Goal: Information Seeking & Learning: Learn about a topic

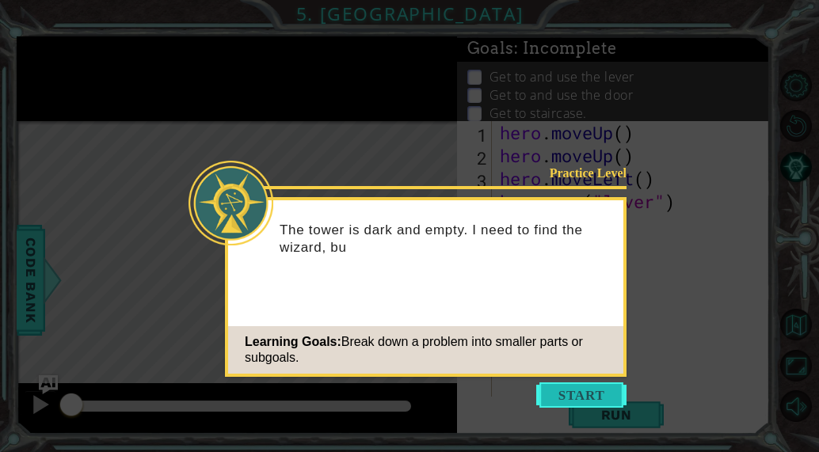
click at [579, 392] on button "Start" at bounding box center [581, 394] width 90 height 25
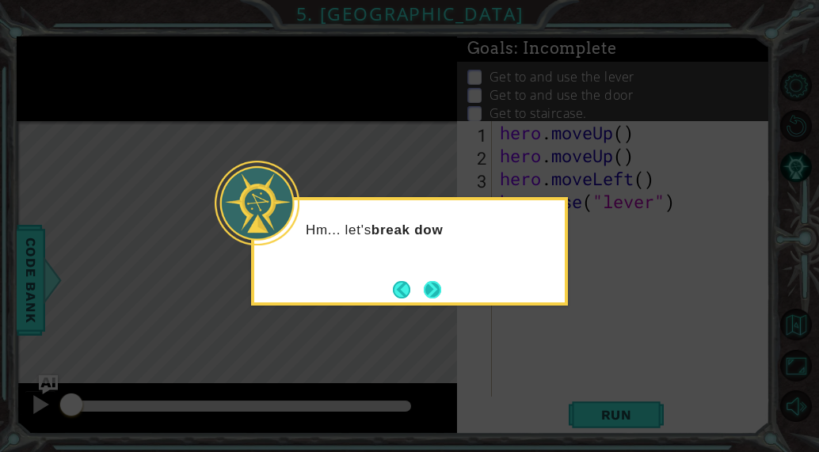
click at [441, 292] on button "Next" at bounding box center [432, 289] width 17 height 17
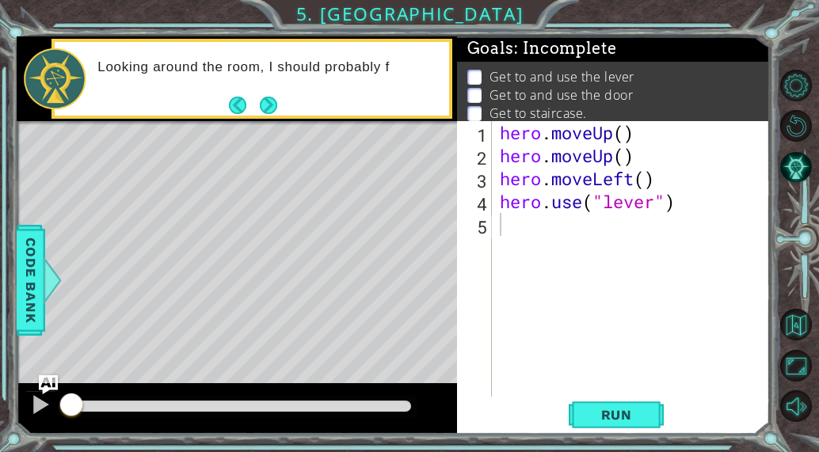
click at [437, 344] on div "Level Map" at bounding box center [383, 354] width 732 height 466
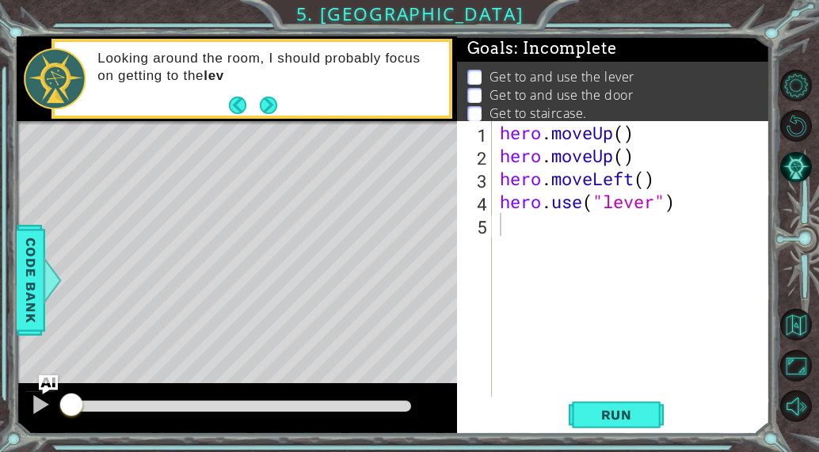
click at [437, 344] on div "Level Map" at bounding box center [383, 354] width 732 height 466
click at [602, 407] on span "Run" at bounding box center [616, 415] width 63 height 16
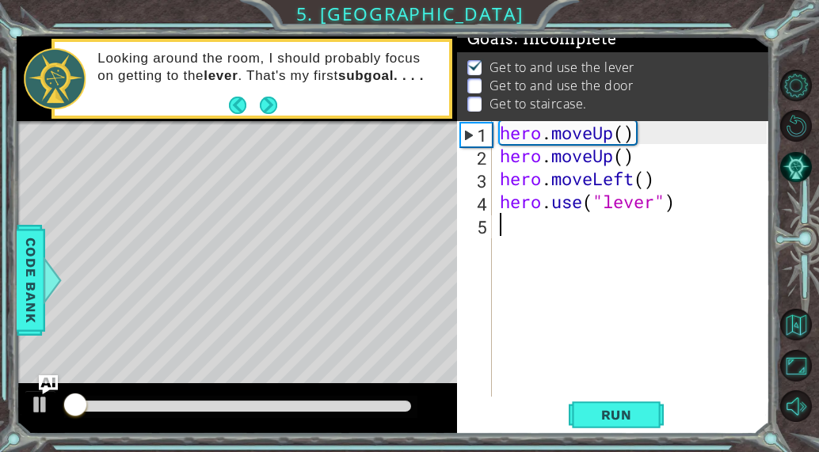
scroll to position [15, 0]
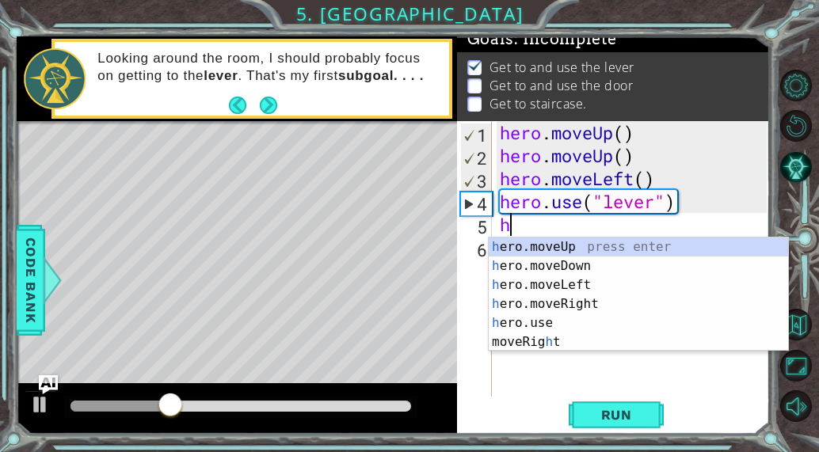
type textarea "he"
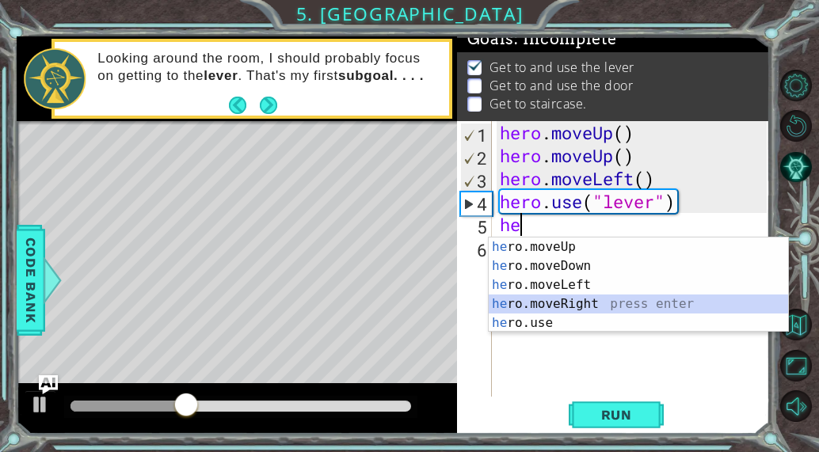
click at [576, 302] on div "he ro.moveUp press enter he ro.moveDown press enter he ro.moveLeft press enter …" at bounding box center [638, 304] width 299 height 133
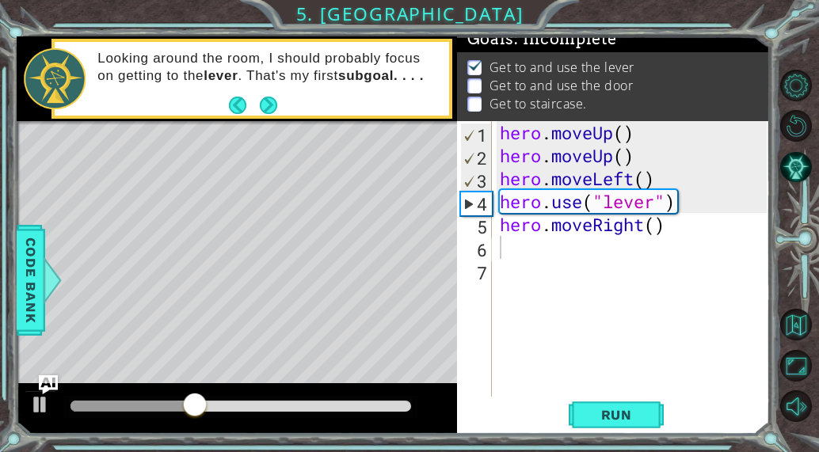
click at [659, 432] on div "1 2 3 4 5 6 7 hero . moveUp ( ) hero . moveUp ( ) hero . moveLeft ( ) hero . us…" at bounding box center [613, 277] width 313 height 313
click at [634, 420] on span "Run" at bounding box center [616, 415] width 63 height 16
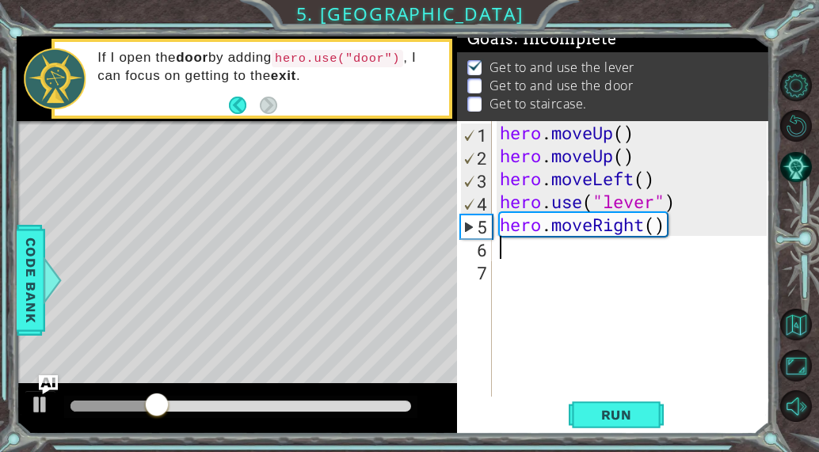
type textarea "h"
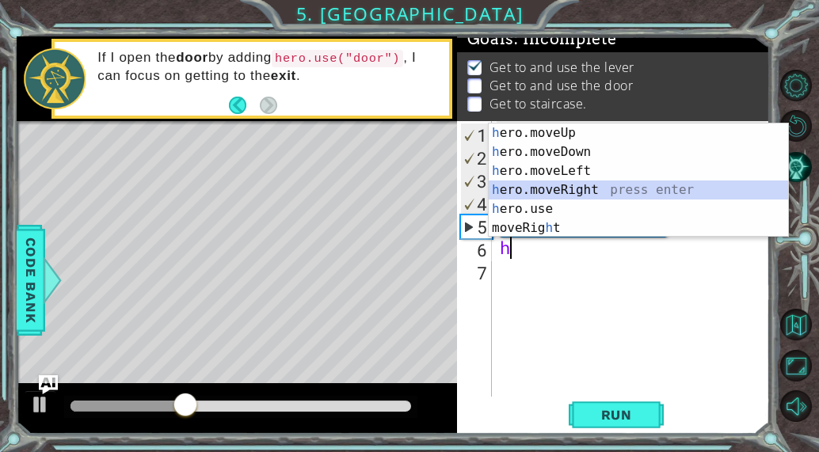
click at [552, 186] on div "h ero.moveUp press enter h ero.moveDown press enter h ero.moveLeft press enter …" at bounding box center [638, 200] width 299 height 152
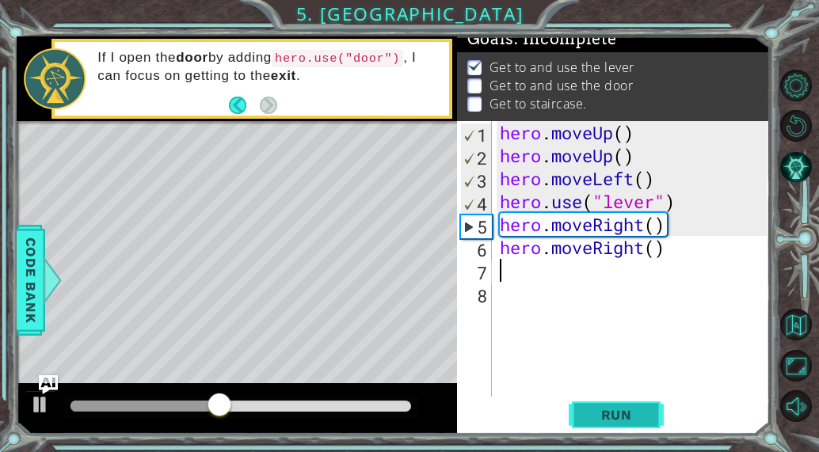
click at [625, 419] on span "Run" at bounding box center [616, 415] width 63 height 16
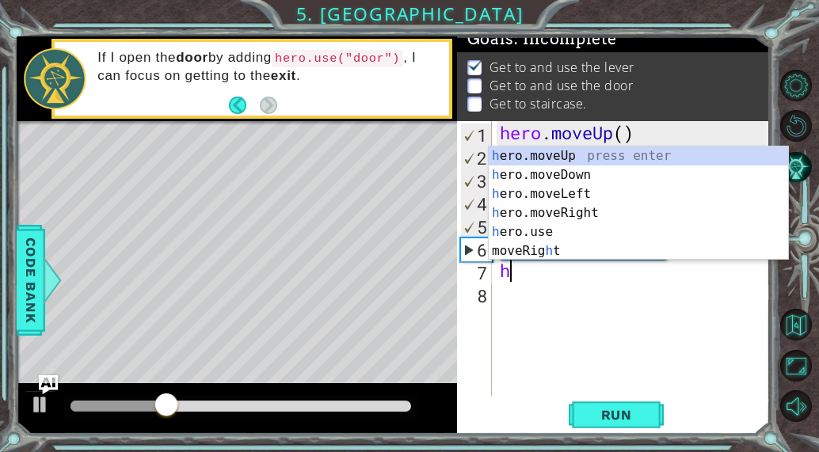
type textarea "he"
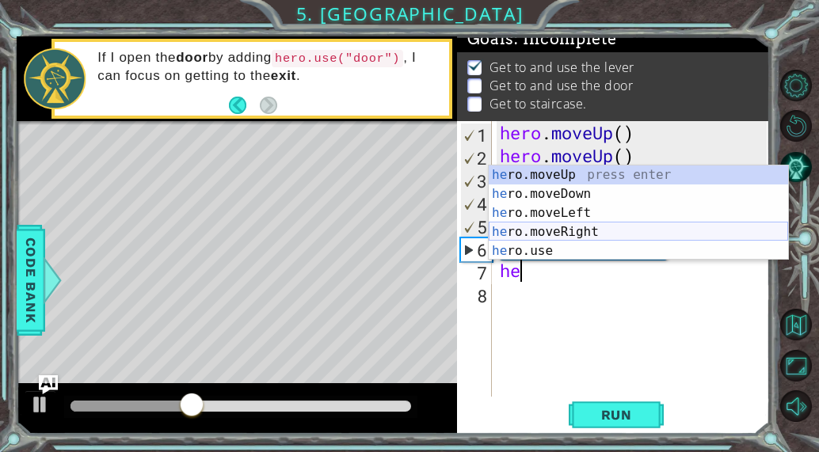
click at [574, 229] on div "he ro.moveUp press enter he ro.moveDown press enter he ro.moveLeft press enter …" at bounding box center [638, 231] width 299 height 133
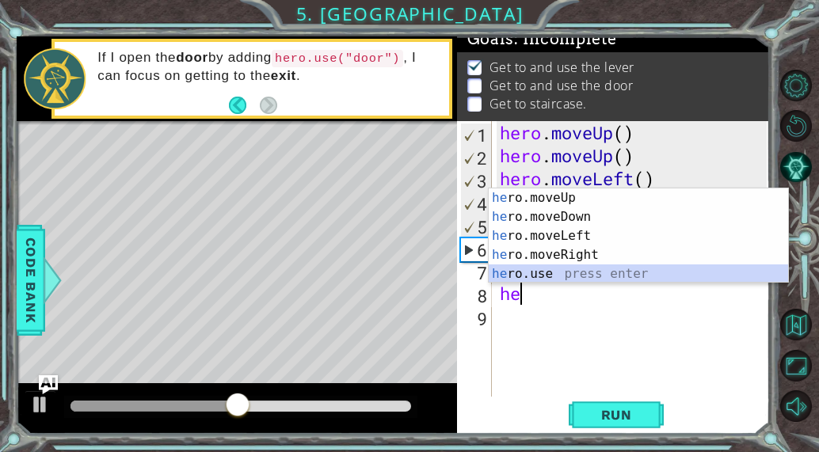
click at [611, 273] on div "he ro.moveUp press enter he ro.moveDown press enter he ro.moveLeft press enter …" at bounding box center [638, 254] width 299 height 133
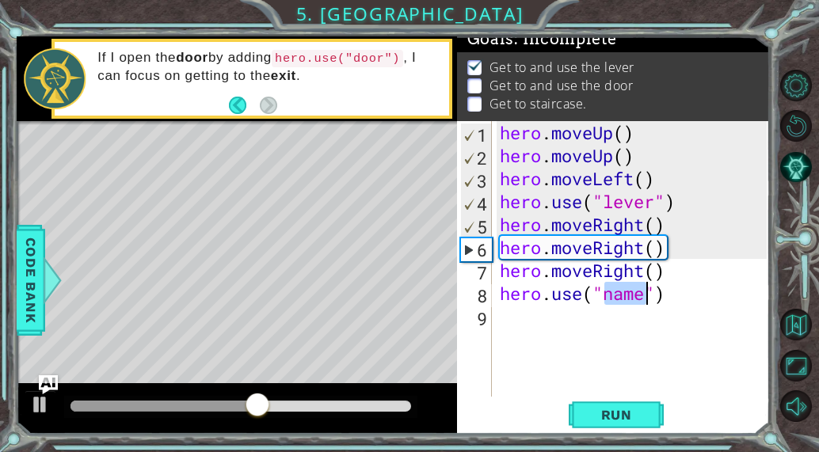
click at [641, 294] on div "hero . moveUp ( ) hero . moveUp ( ) hero . moveLeft ( ) hero . use ( "lever" ) …" at bounding box center [631, 259] width 270 height 276
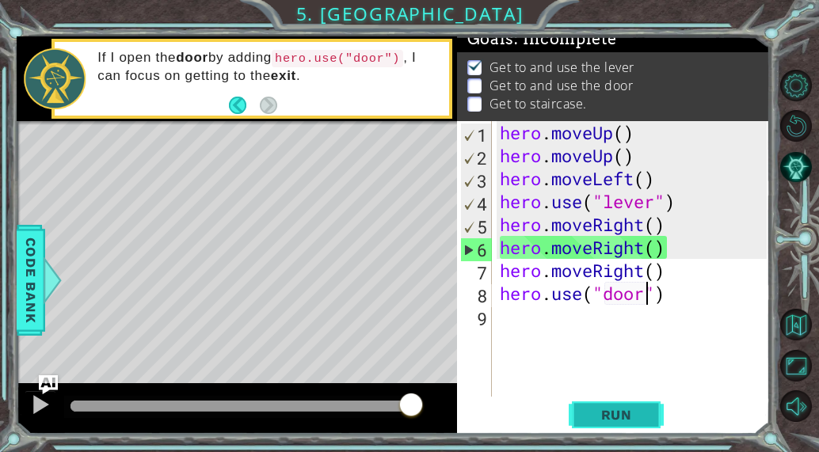
type textarea "hero.use("door")"
click at [626, 400] on button "Run" at bounding box center [616, 415] width 95 height 32
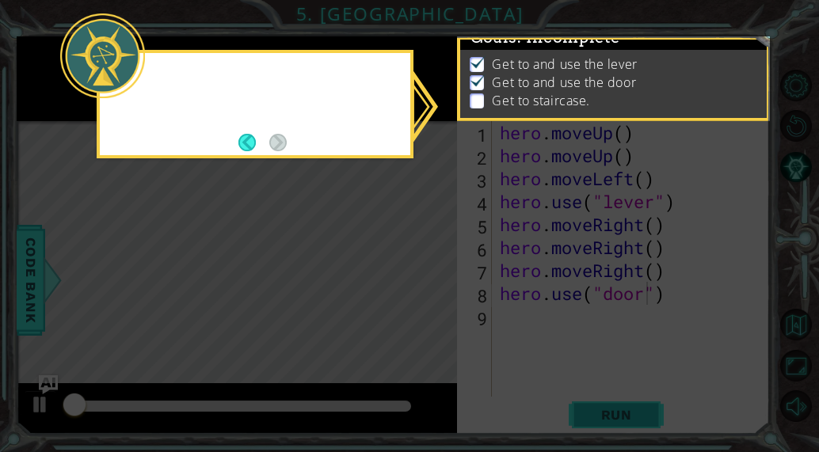
scroll to position [15, 0]
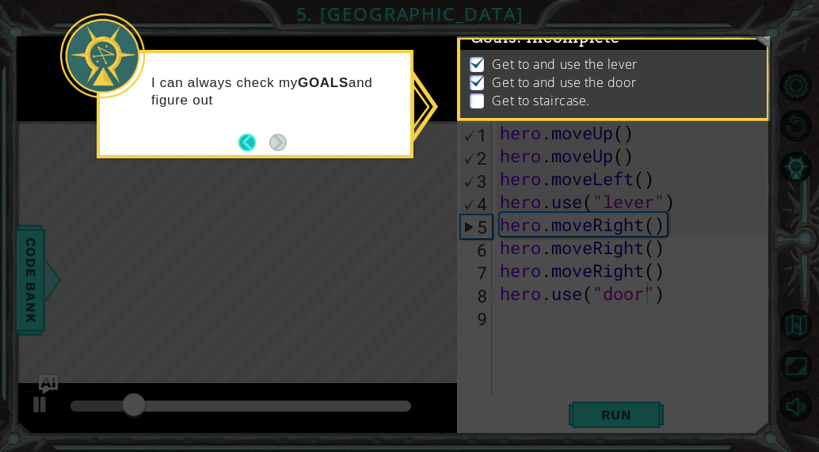
click at [245, 146] on button "Back" at bounding box center [253, 142] width 31 height 17
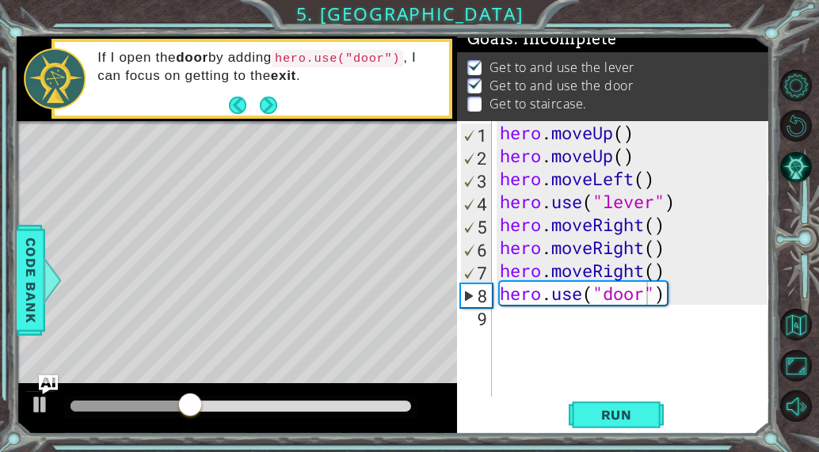
click at [493, 323] on div "hero.use("door") 1 2 3 4 5 6 7 8 9 hero . moveUp ( ) hero . moveUp ( ) hero . m…" at bounding box center [612, 259] width 310 height 276
click at [511, 323] on div "hero . moveUp ( ) hero . moveUp ( ) hero . moveLeft ( ) hero . use ( "lever" ) …" at bounding box center [635, 281] width 278 height 321
click at [512, 321] on div "hero . moveUp ( ) hero . moveUp ( ) hero . moveLeft ( ) hero . use ( "lever" ) …" at bounding box center [635, 281] width 278 height 321
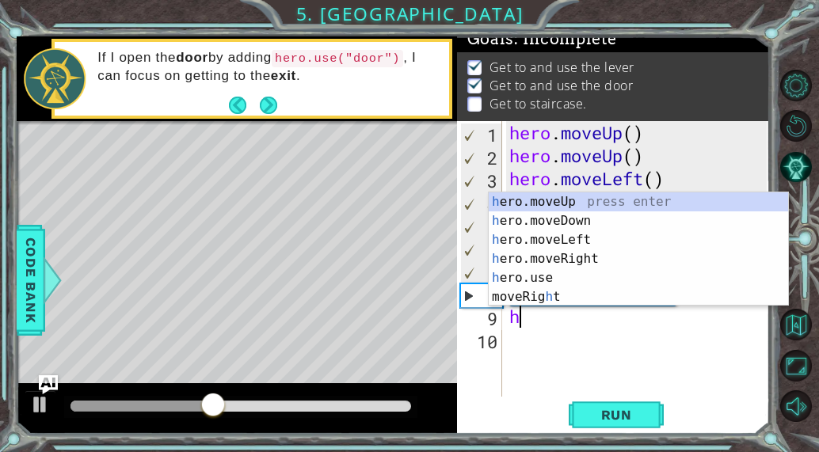
type textarea "he"
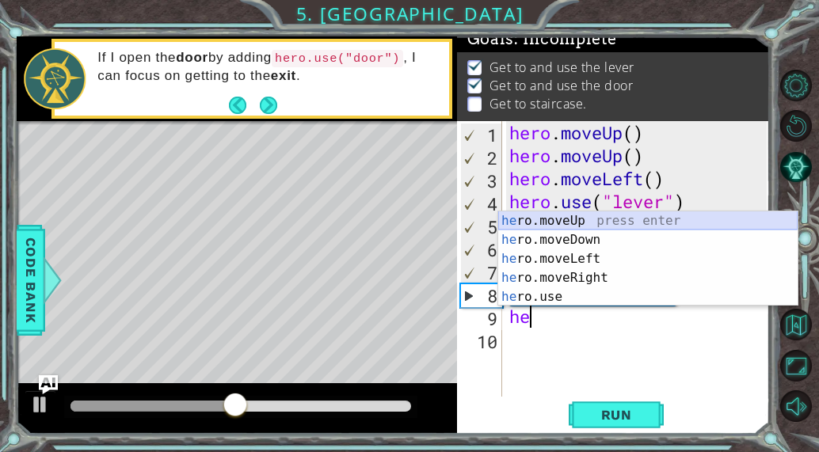
click at [595, 223] on div "he ro.moveUp press enter he ro.moveDown press enter he ro.moveLeft press enter …" at bounding box center [647, 277] width 299 height 133
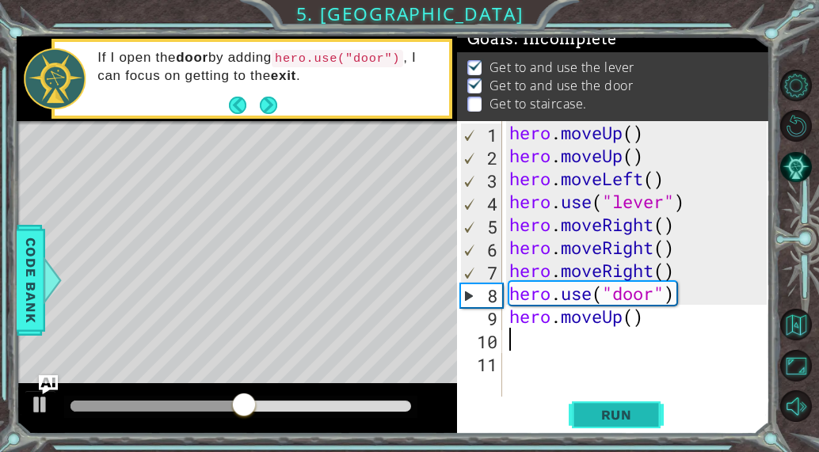
click at [639, 401] on button "Run" at bounding box center [616, 415] width 95 height 32
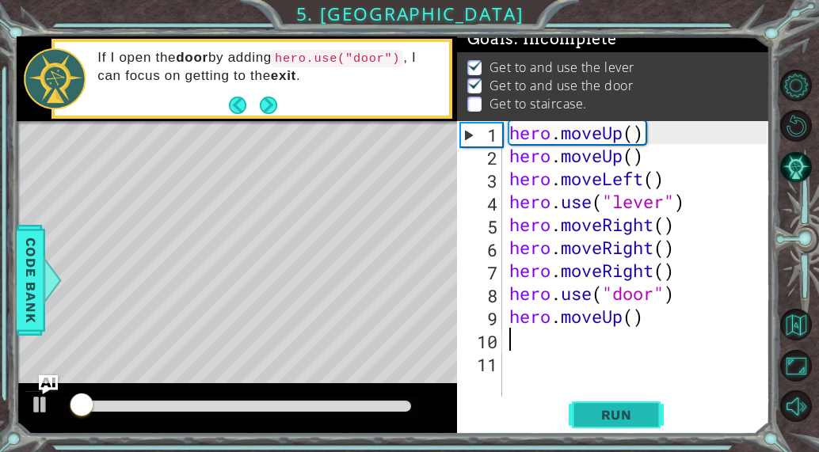
scroll to position [15, 0]
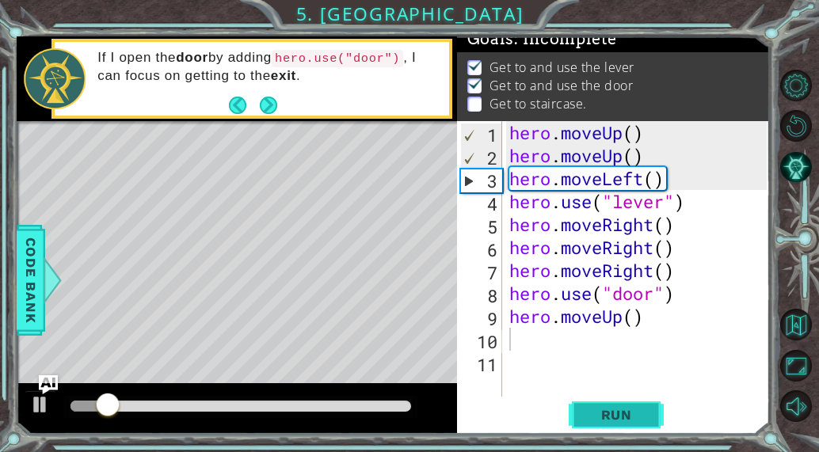
click at [639, 401] on button "Run" at bounding box center [616, 415] width 95 height 32
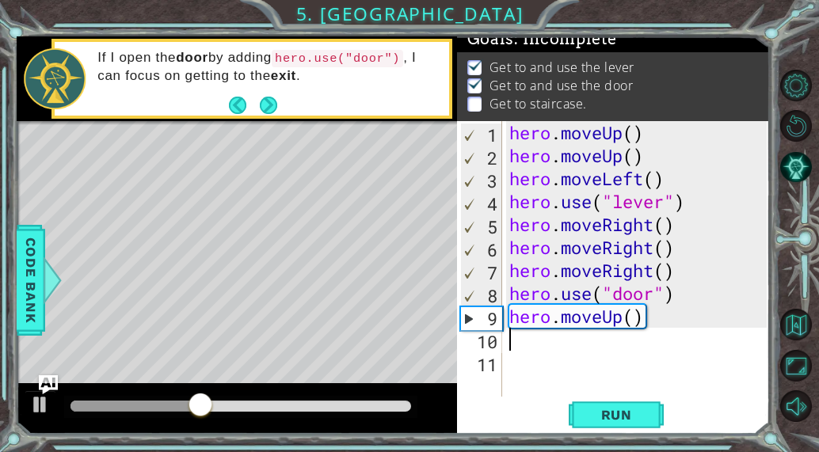
type textarea "he"
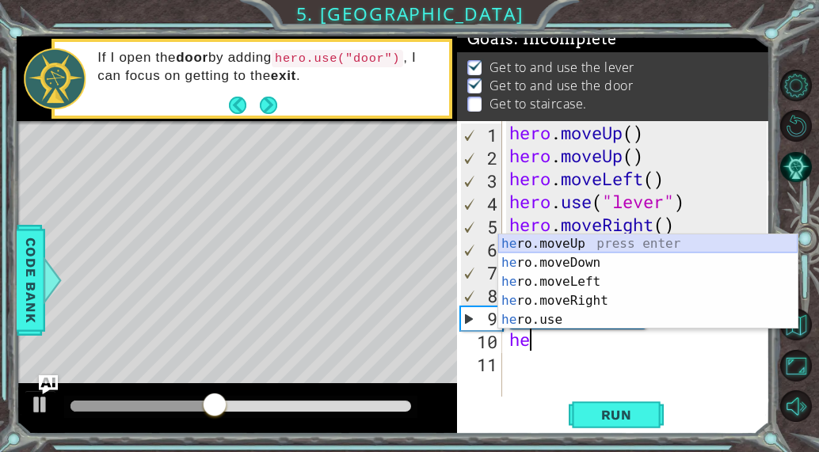
click at [583, 240] on div "he ro.moveUp press enter he ro.moveDown press enter he ro.moveLeft press enter …" at bounding box center [647, 300] width 299 height 133
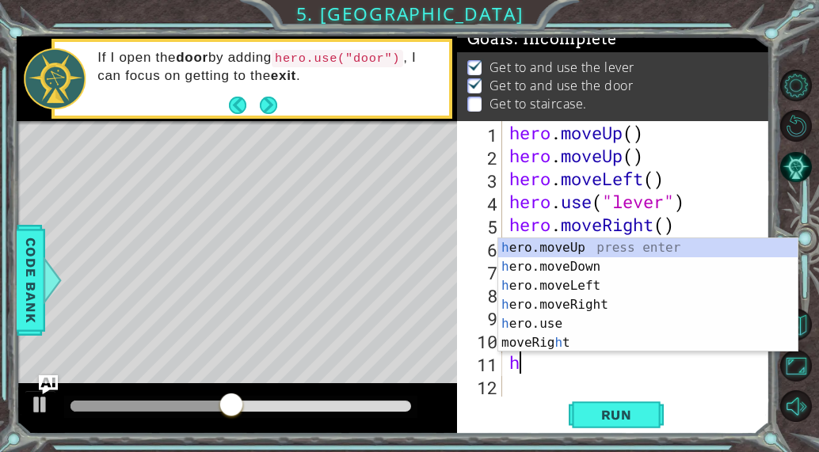
type textarea "he"
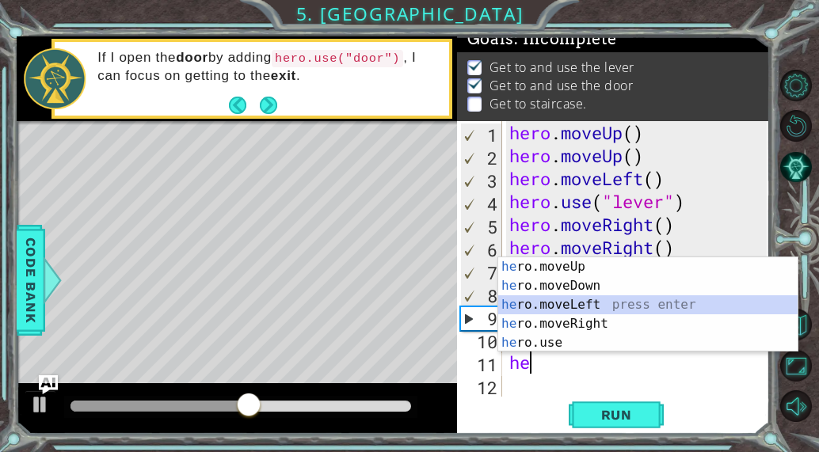
click at [559, 308] on div "he ro.moveUp press enter he ro.moveDown press enter he ro.moveLeft press enter …" at bounding box center [647, 323] width 299 height 133
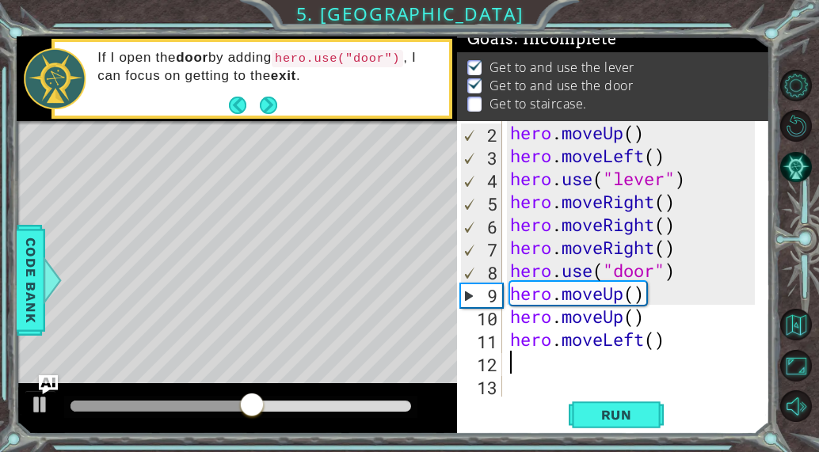
scroll to position [23, 0]
click at [627, 419] on span "Run" at bounding box center [616, 415] width 63 height 16
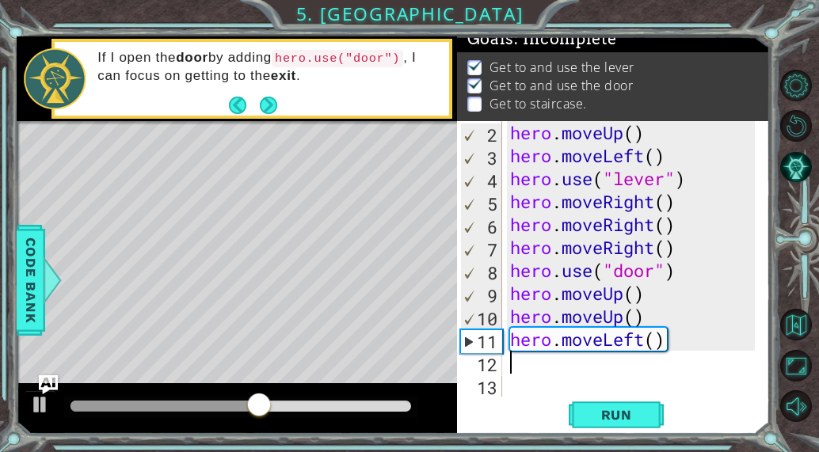
type textarea "h"
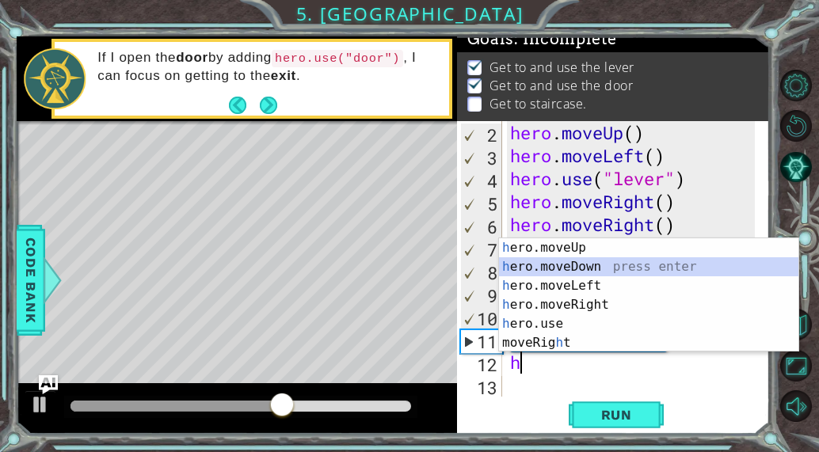
click at [588, 273] on div "h ero.moveUp press enter h ero.moveDown press enter h ero.moveLeft press enter …" at bounding box center [648, 314] width 299 height 152
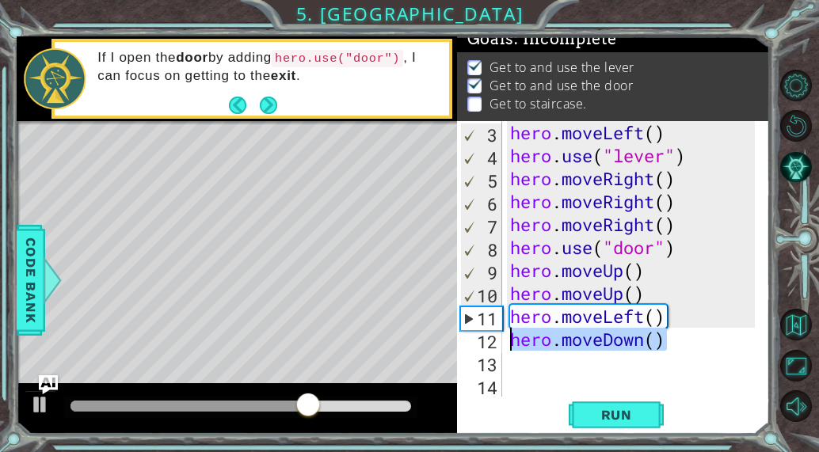
drag, startPoint x: 664, startPoint y: 340, endPoint x: 501, endPoint y: 333, distance: 162.5
click at [501, 333] on div "3 4 5 6 7 8 9 10 11 12 13 14 hero . moveLeft ( ) hero . use ( "lever" ) hero . …" at bounding box center [612, 259] width 310 height 276
type textarea "hero.moveDown()"
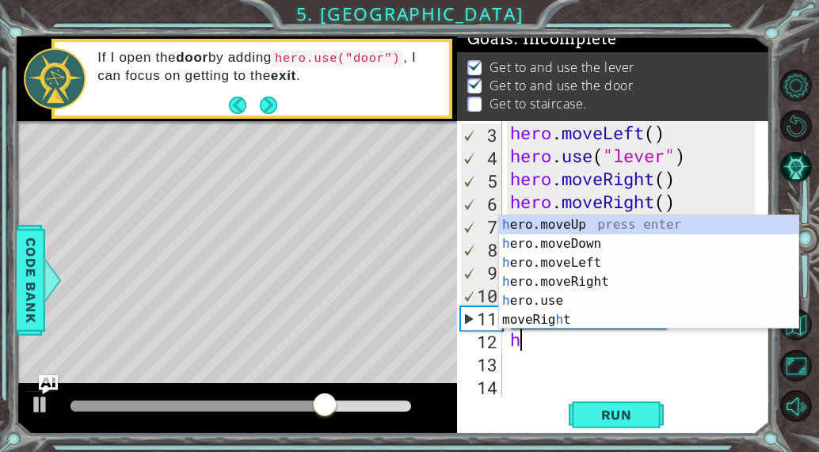
type textarea "h"
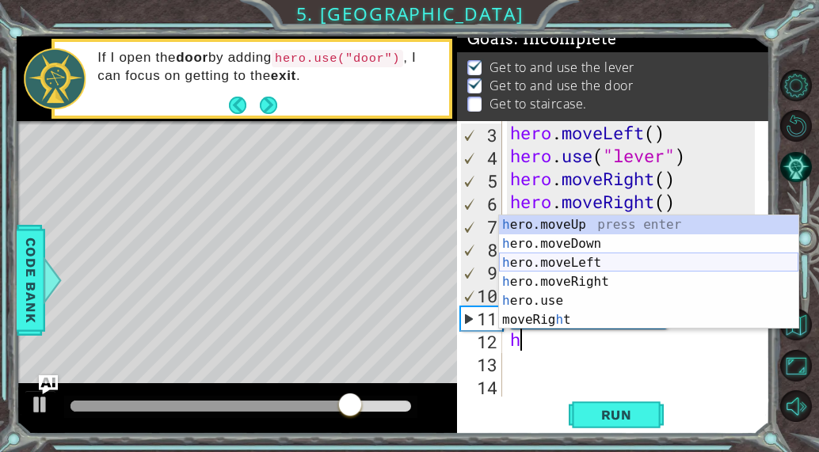
click at [564, 261] on div "h ero.moveUp press enter h ero.moveDown press enter h ero.moveLeft press enter …" at bounding box center [648, 291] width 299 height 152
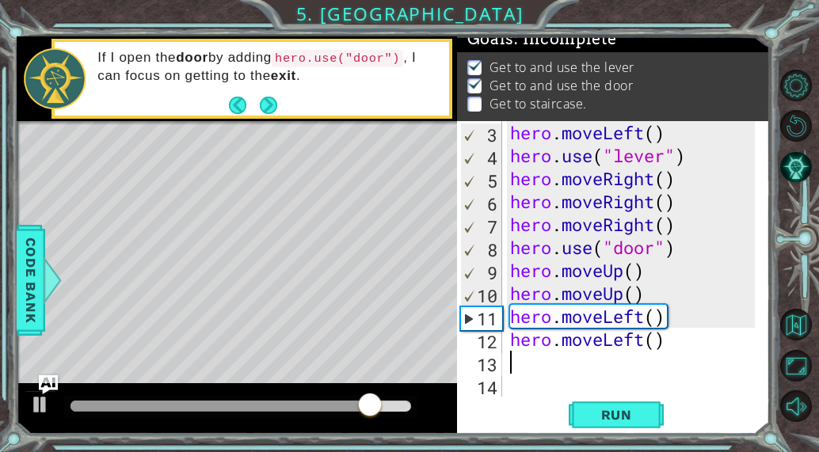
type textarea "g"
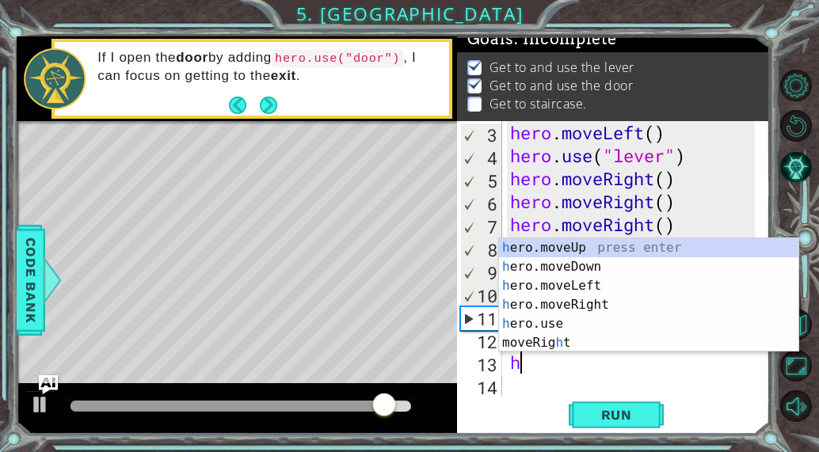
type textarea "he"
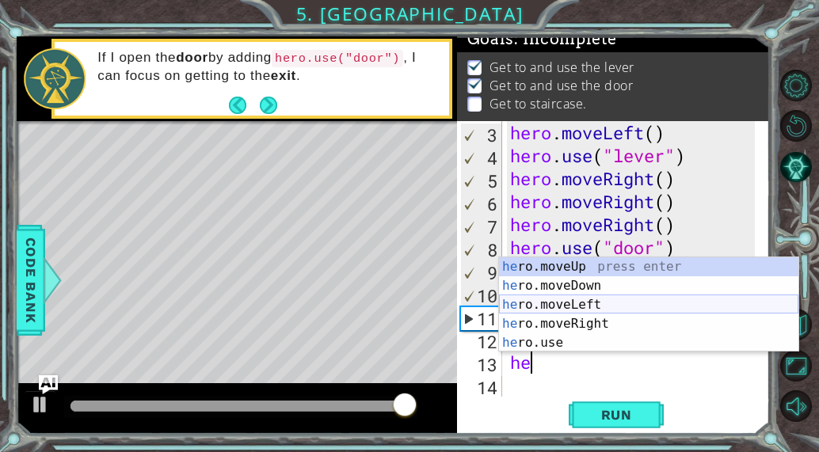
click at [547, 304] on div "he ro.moveUp press enter he ro.moveDown press enter he ro.moveLeft press enter …" at bounding box center [648, 323] width 299 height 133
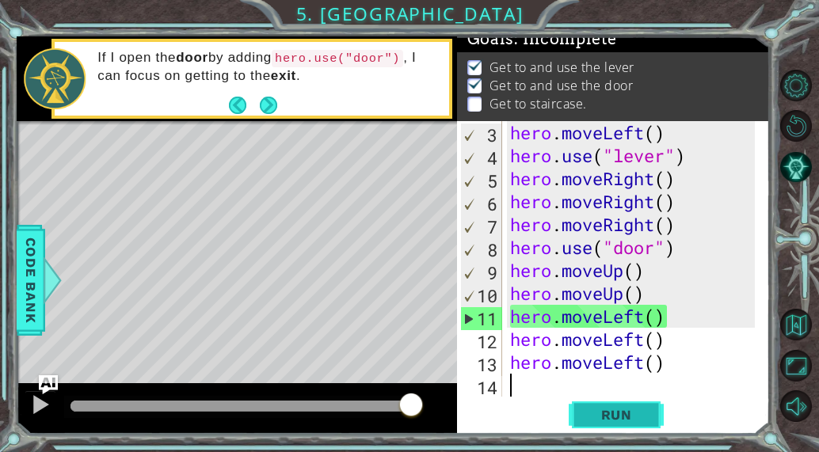
click at [653, 424] on button "Run" at bounding box center [616, 415] width 95 height 32
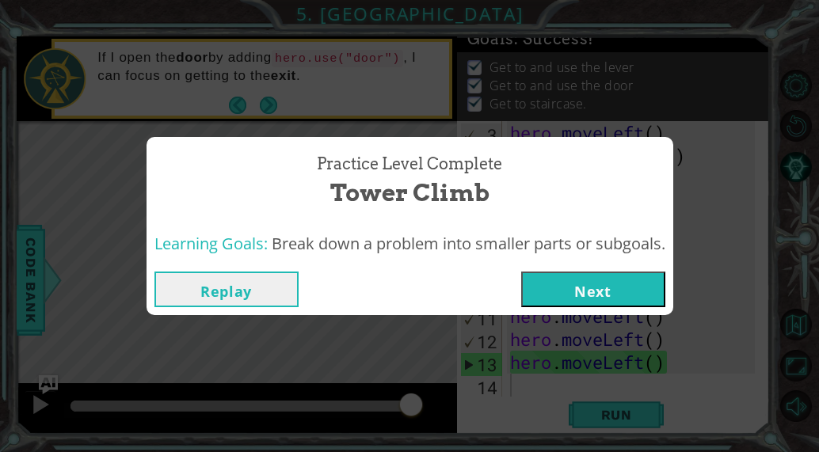
click at [603, 294] on button "Next" at bounding box center [593, 290] width 144 height 36
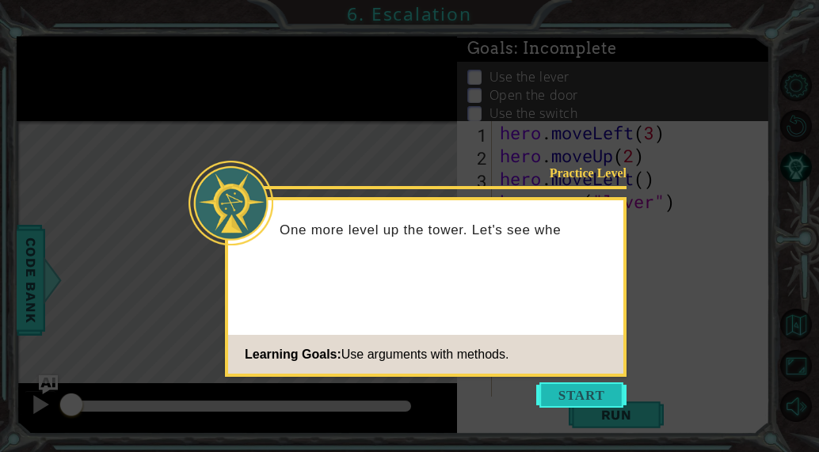
click at [584, 391] on button "Start" at bounding box center [581, 394] width 90 height 25
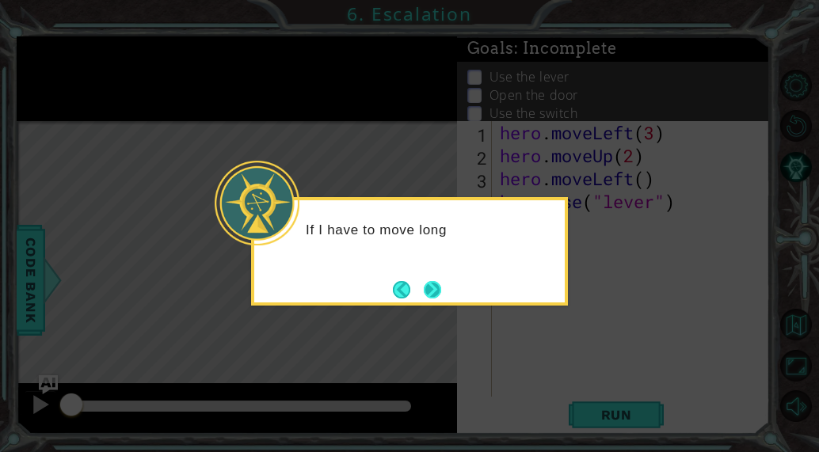
click at [434, 296] on button "Next" at bounding box center [432, 289] width 17 height 17
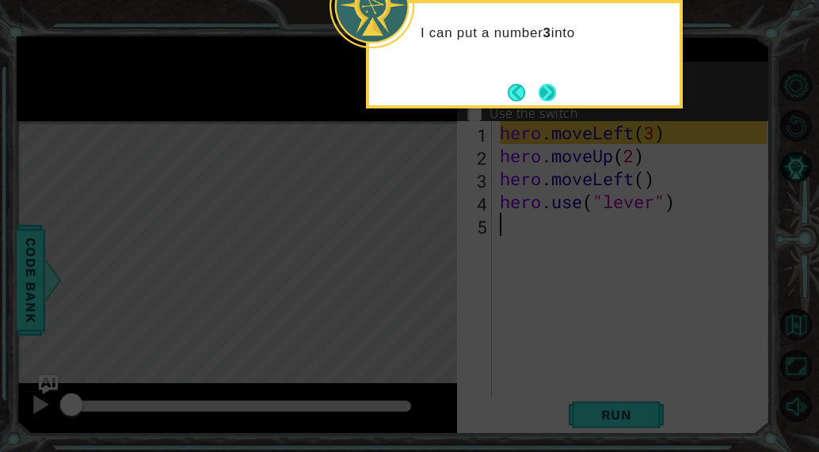
click at [546, 95] on button "Next" at bounding box center [546, 92] width 17 height 17
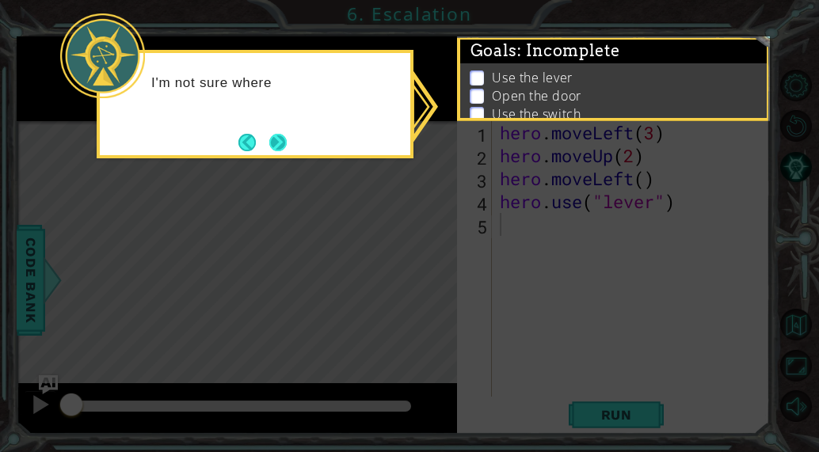
click at [276, 146] on button "Next" at bounding box center [277, 142] width 17 height 17
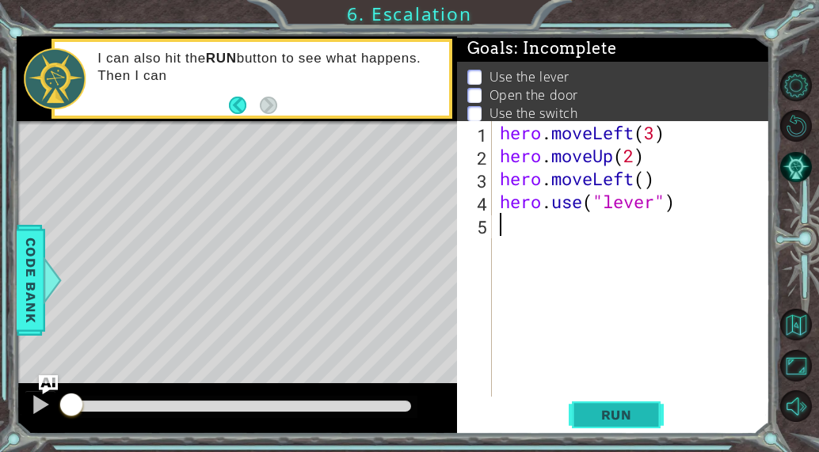
click at [638, 415] on span "Run" at bounding box center [616, 415] width 63 height 16
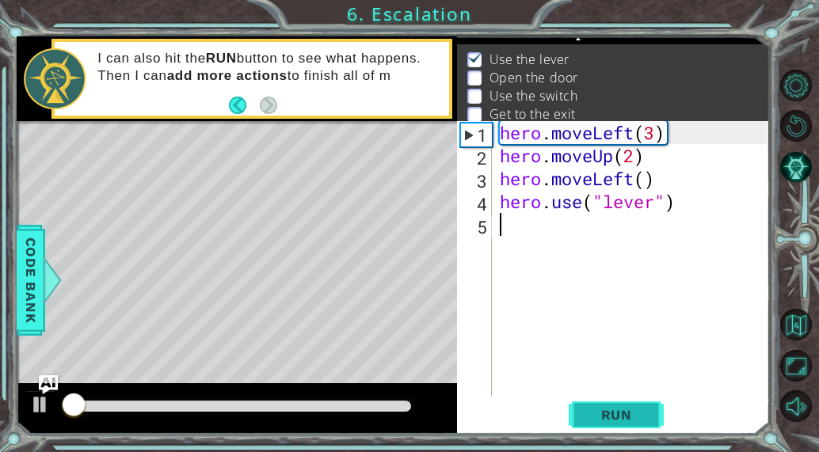
scroll to position [24, 0]
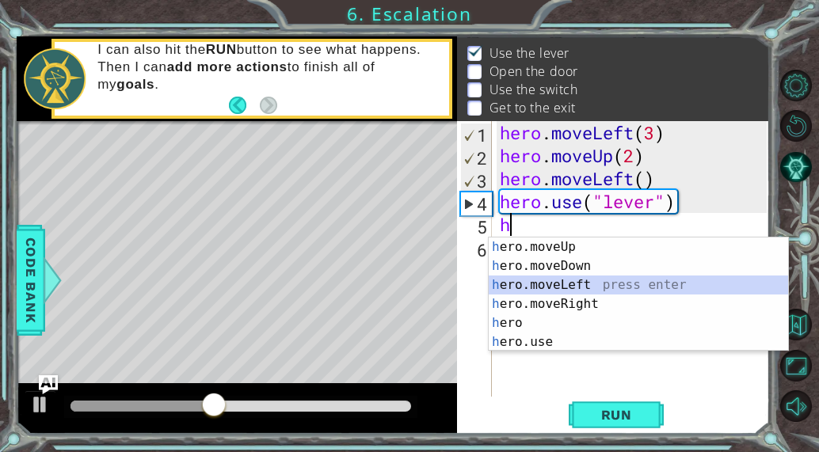
click at [574, 278] on div "h ero.moveUp press enter h ero.moveDown press enter h ero.moveLeft press enter …" at bounding box center [638, 314] width 299 height 152
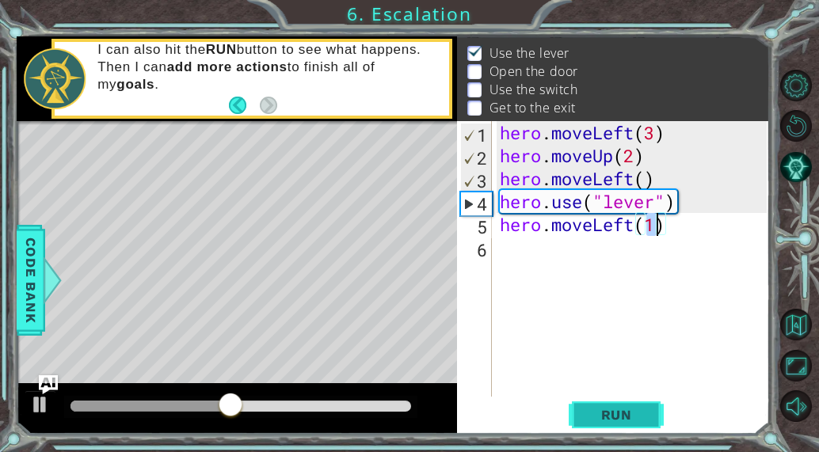
type textarea "hero.moveLeft(1)"
click at [606, 410] on span "Run" at bounding box center [616, 415] width 63 height 16
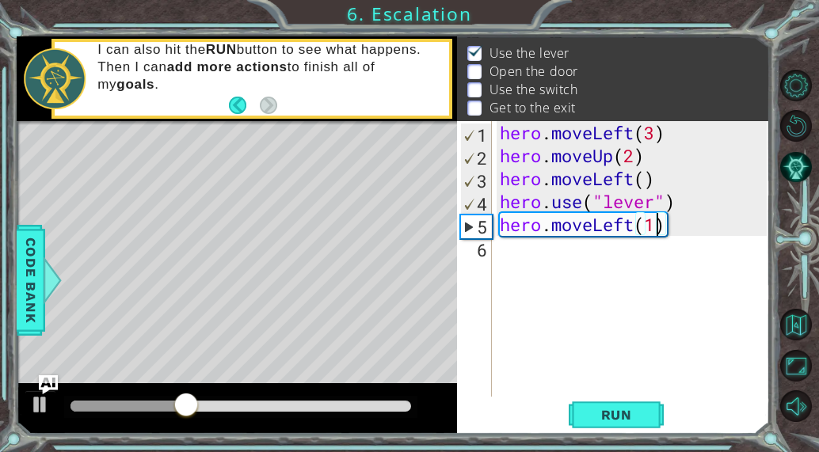
click at [512, 258] on div "hero . moveLeft ( 3 ) hero . moveUp ( 2 ) hero . moveLeft ( ) hero . use ( "lev…" at bounding box center [635, 281] width 278 height 321
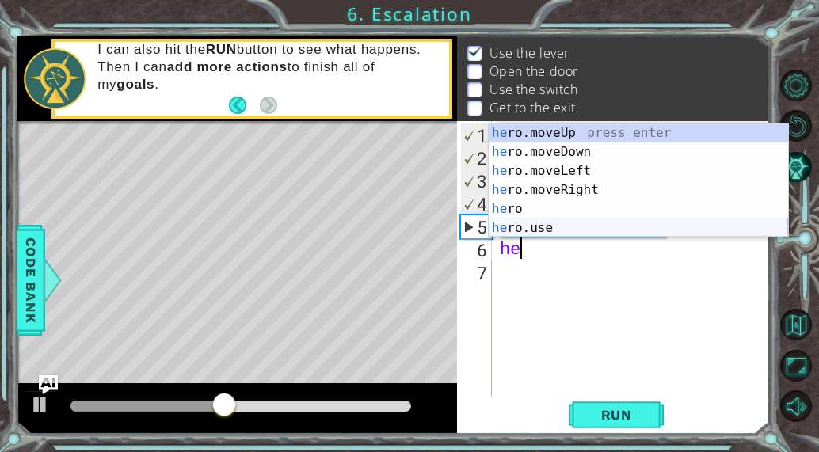
click at [539, 224] on div "he ro.moveUp press enter he ro.moveDown press enter he ro.moveLeft press enter …" at bounding box center [638, 200] width 299 height 152
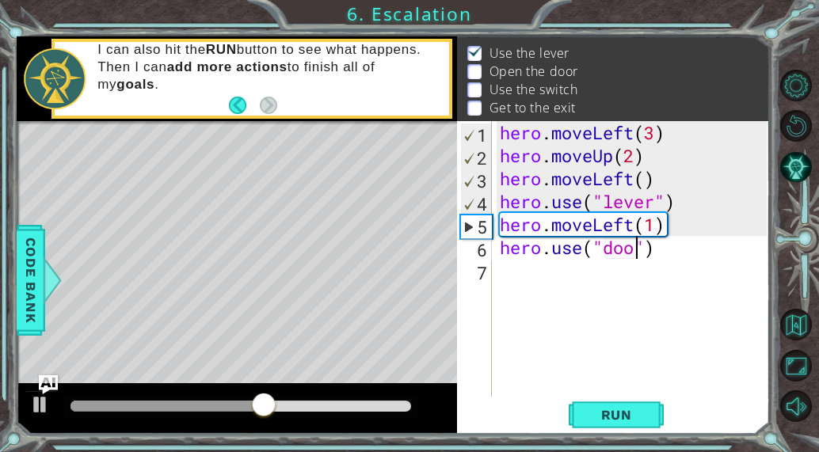
scroll to position [0, 6]
type textarea "hero.use("door")"
click at [634, 413] on span "Run" at bounding box center [616, 415] width 63 height 16
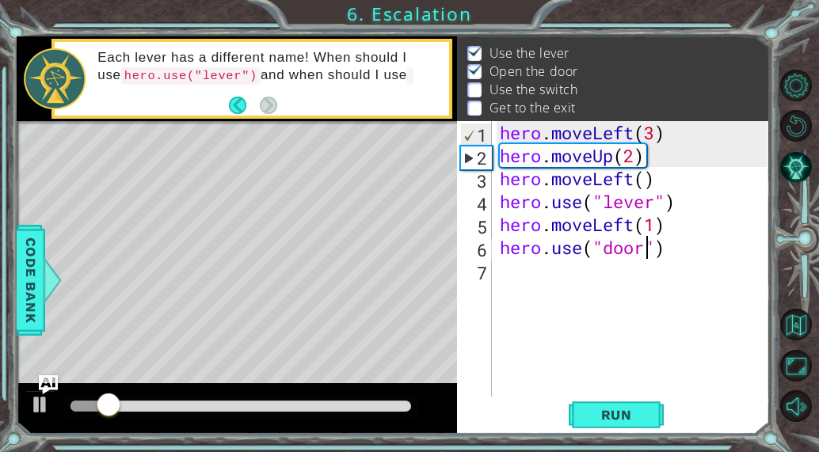
click at [518, 295] on div "hero . moveLeft ( 3 ) hero . moveUp ( 2 ) hero . moveLeft ( ) hero . use ( "lev…" at bounding box center [635, 281] width 278 height 321
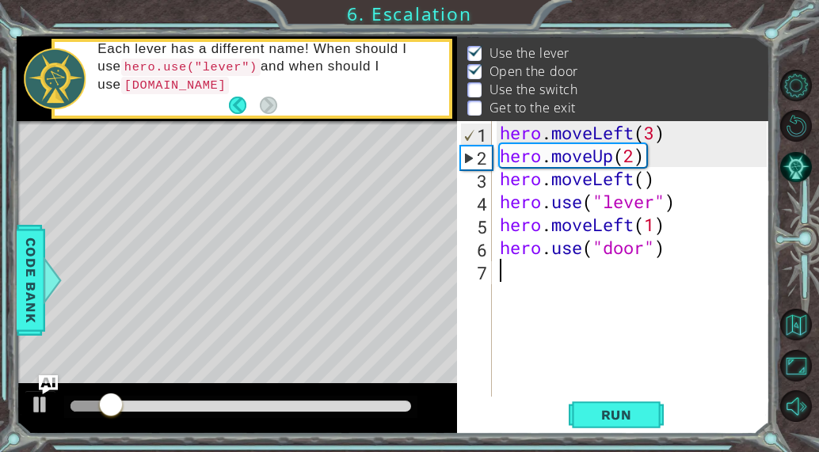
scroll to position [0, 0]
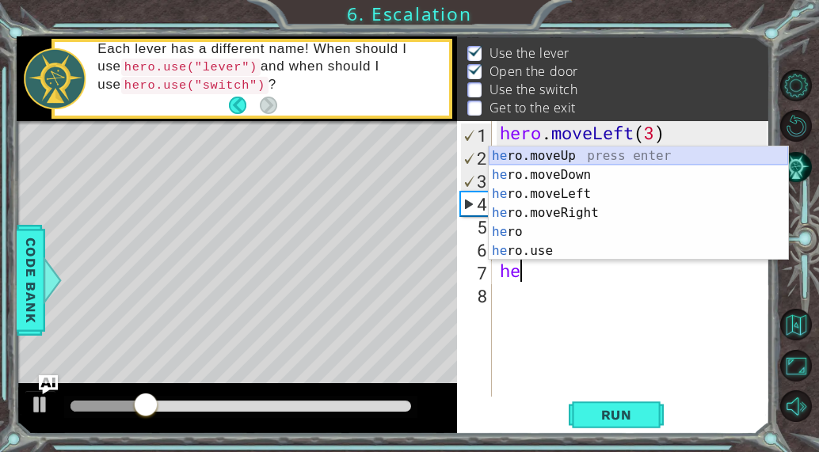
click at [563, 152] on div "he ro.moveUp press enter he ro.moveDown press enter he ro.moveLeft press enter …" at bounding box center [638, 222] width 299 height 152
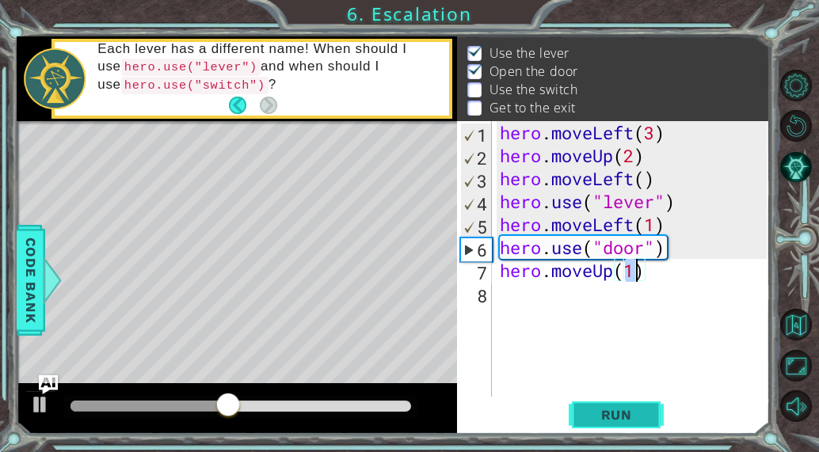
type textarea "hero.moveUp(1)"
click at [630, 417] on span "Run" at bounding box center [616, 415] width 63 height 16
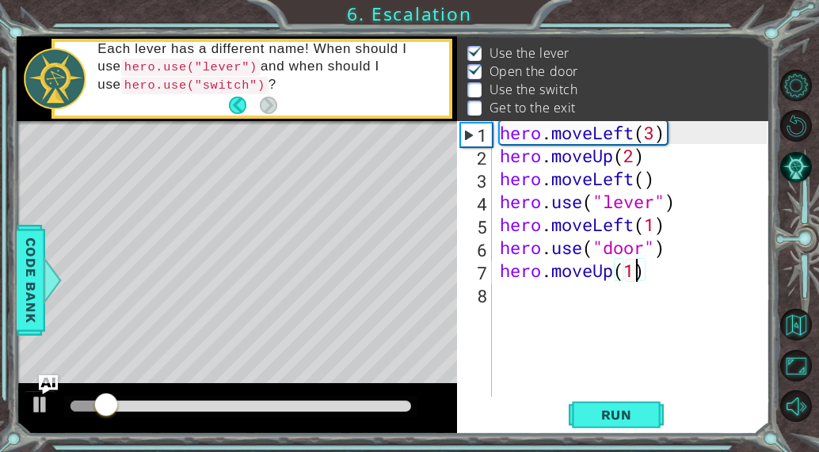
click at [728, 292] on div "hero . moveLeft ( 3 ) hero . moveUp ( 2 ) hero . moveLeft ( ) hero . use ( "lev…" at bounding box center [635, 281] width 278 height 321
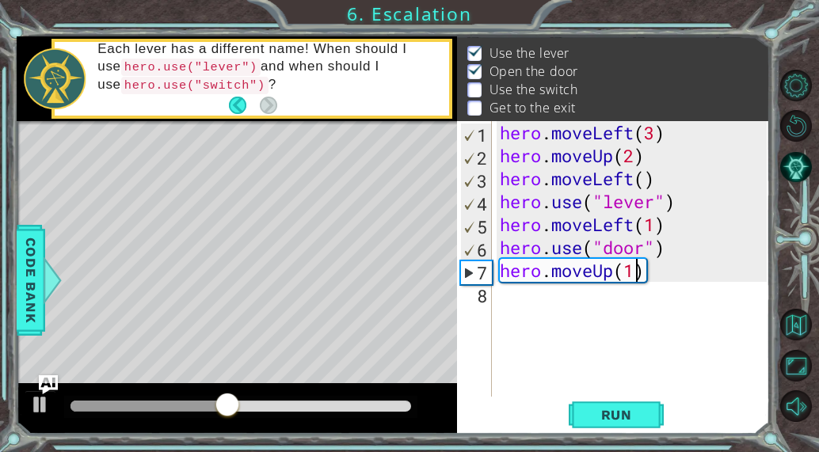
click at [634, 274] on div "hero . moveLeft ( 3 ) hero . moveUp ( 2 ) hero . moveLeft ( ) hero . use ( "lev…" at bounding box center [635, 281] width 278 height 321
type textarea "hero.moveUp(2)"
click at [649, 275] on div "hero . moveLeft ( 3 ) hero . moveUp ( 2 ) hero . moveLeft ( ) hero . use ( "lev…" at bounding box center [635, 281] width 278 height 321
click at [522, 305] on div "hero . moveLeft ( 3 ) hero . moveUp ( 2 ) hero . moveLeft ( ) hero . use ( "lev…" at bounding box center [635, 281] width 278 height 321
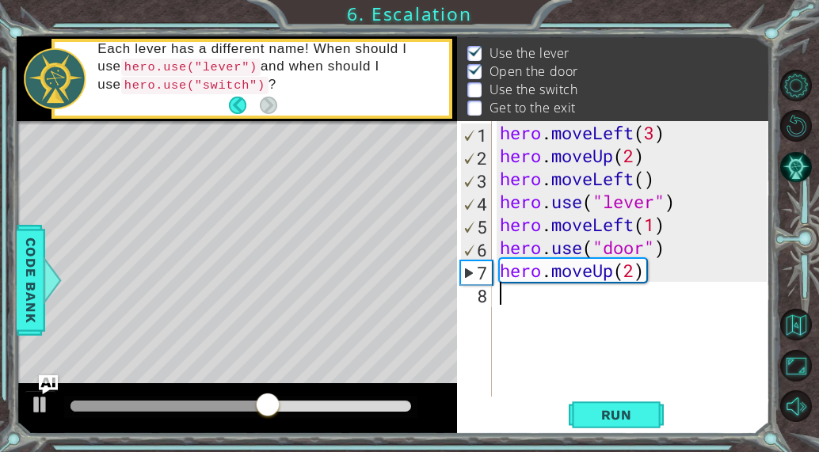
scroll to position [0, 0]
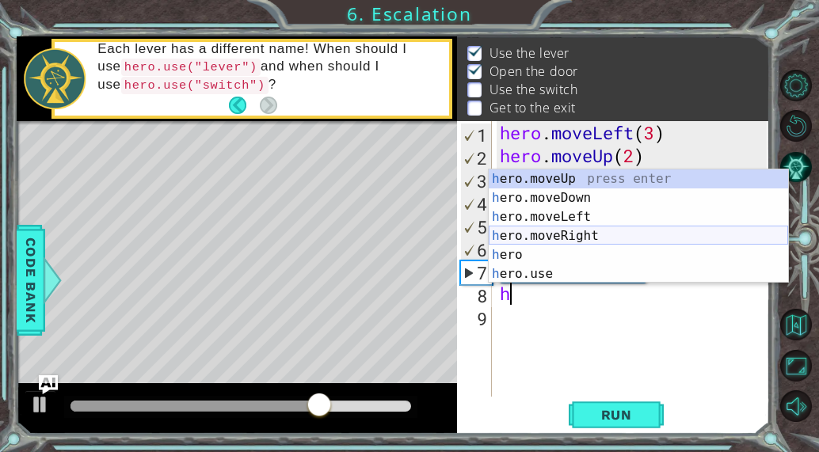
click at [566, 234] on div "h ero.moveUp press enter h ero.moveDown press enter h ero.moveLeft press enter …" at bounding box center [638, 245] width 299 height 152
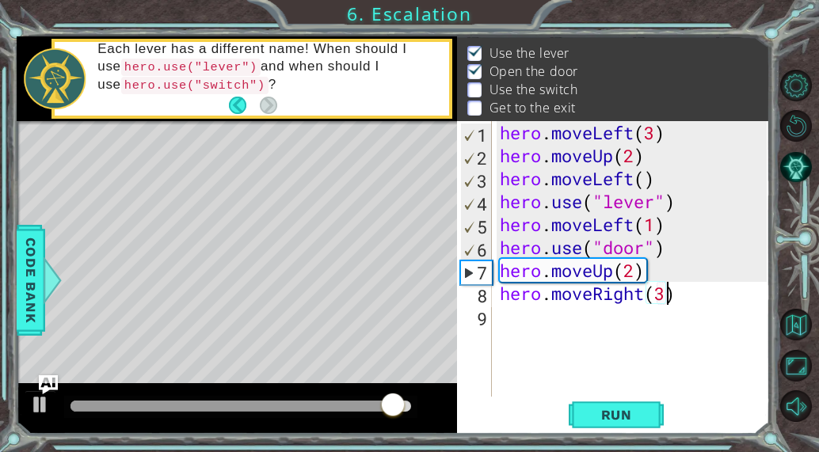
scroll to position [0, 7]
type textarea "hero.moveRight(3)"
click at [622, 420] on span "Run" at bounding box center [616, 415] width 63 height 16
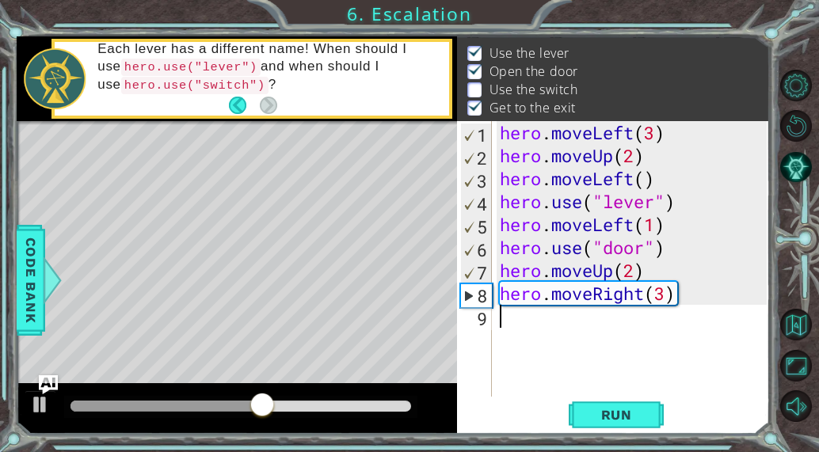
click at [506, 327] on div "hero . moveLeft ( 3 ) hero . moveUp ( 2 ) hero . moveLeft ( ) hero . use ( "lev…" at bounding box center [635, 281] width 278 height 321
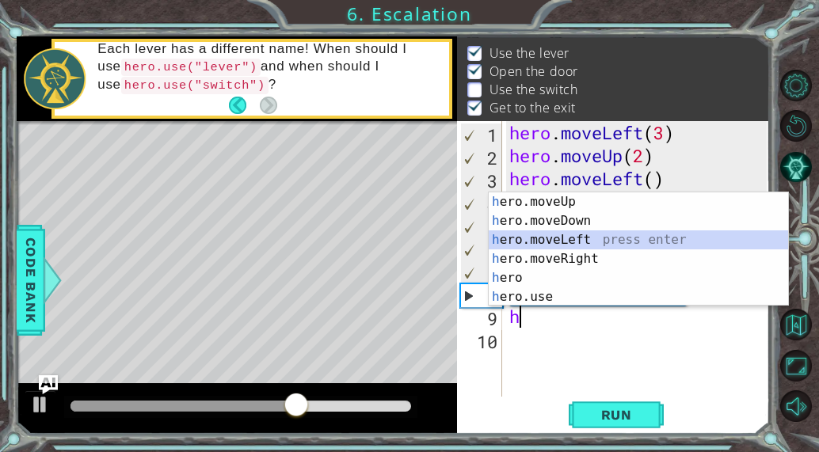
click at [580, 239] on div "h ero.moveUp press enter h ero.moveDown press enter h ero.moveLeft press enter …" at bounding box center [638, 268] width 299 height 152
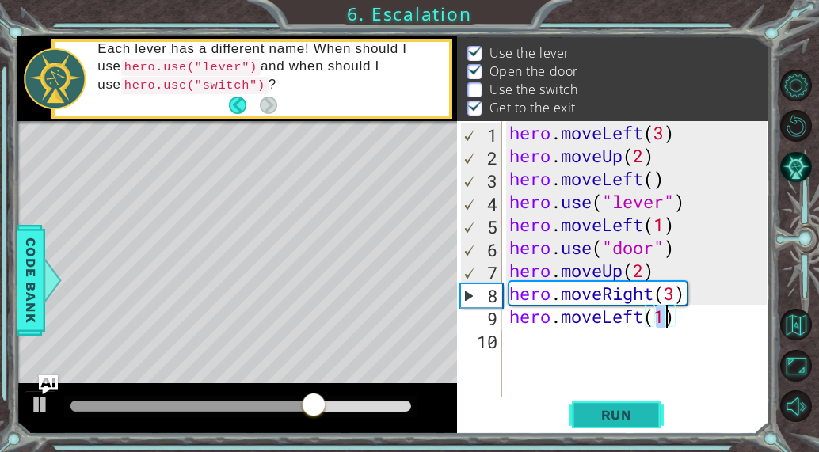
click at [633, 407] on span "Run" at bounding box center [616, 415] width 63 height 16
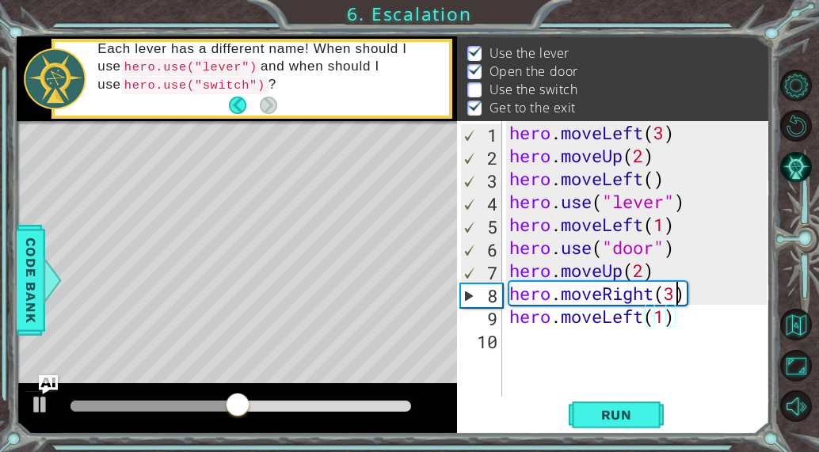
click at [676, 295] on div "hero . moveLeft ( 3 ) hero . moveUp ( 2 ) hero . moveLeft ( ) hero . use ( "lev…" at bounding box center [640, 281] width 268 height 321
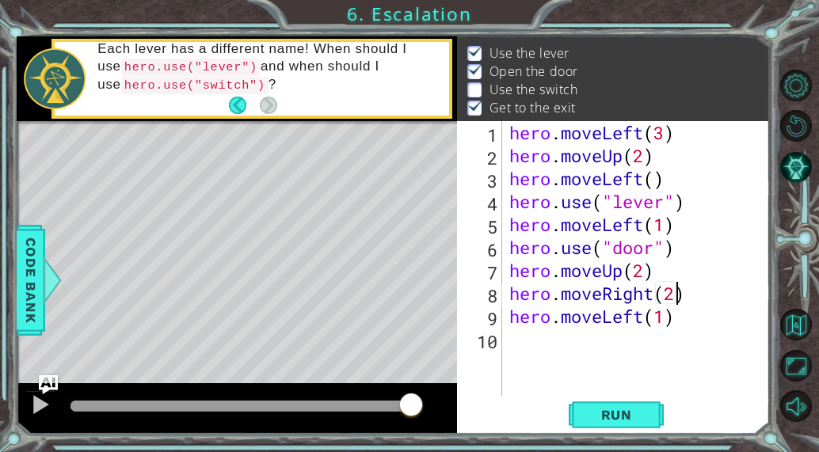
scroll to position [0, 7]
click at [671, 315] on div "hero . moveLeft ( 3 ) hero . moveUp ( 2 ) hero . moveLeft ( ) hero . use ( "lev…" at bounding box center [640, 281] width 268 height 321
click at [677, 315] on div "hero . moveLeft ( 3 ) hero . moveUp ( 2 ) hero . moveLeft ( ) hero . use ( "lev…" at bounding box center [640, 281] width 268 height 321
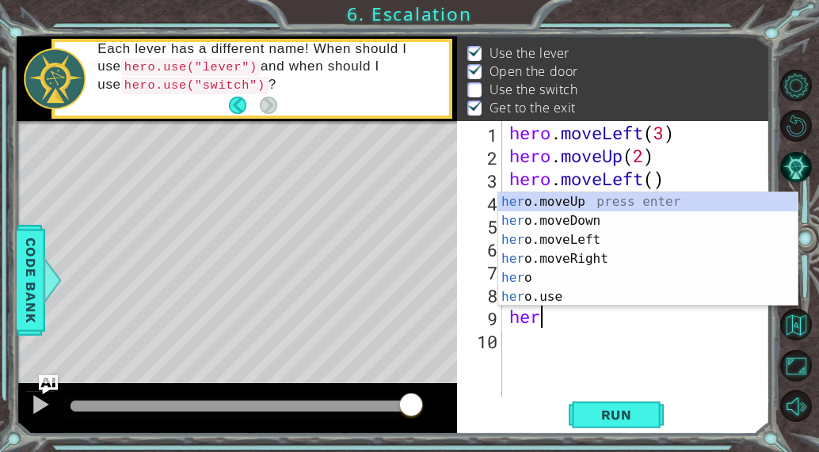
scroll to position [0, 0]
type textarea "h"
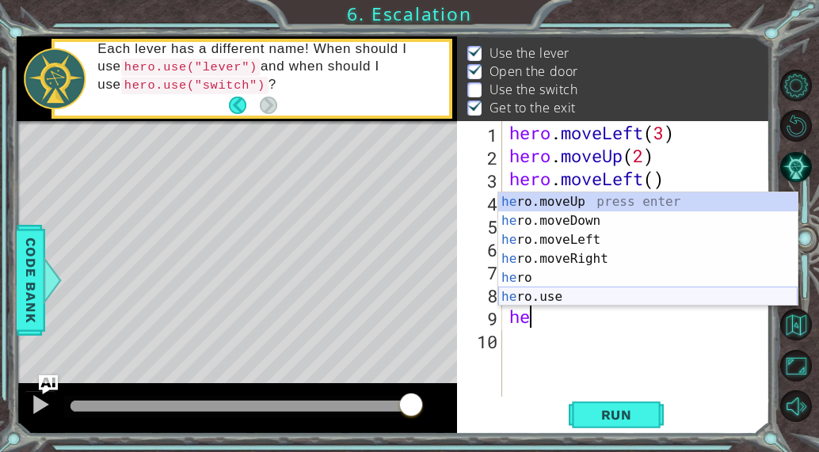
click at [552, 299] on div "he ro.moveUp press enter he ro.moveDown press enter he ro.moveLeft press enter …" at bounding box center [647, 268] width 299 height 152
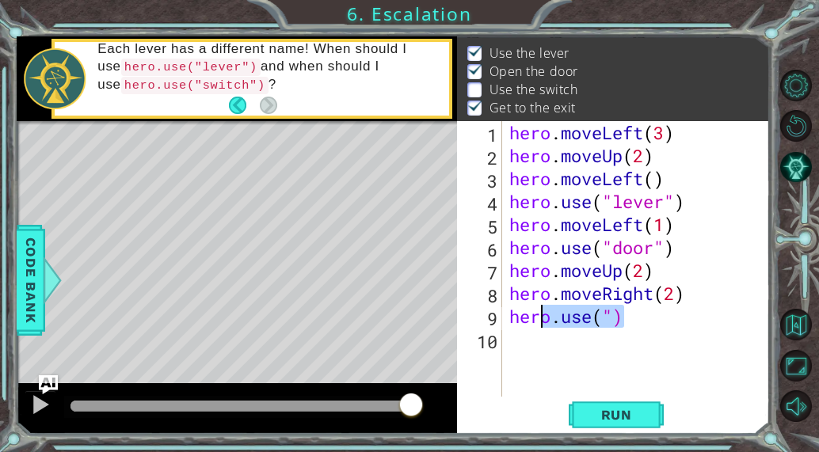
drag, startPoint x: 656, startPoint y: 321, endPoint x: 541, endPoint y: 314, distance: 115.0
click at [541, 314] on div "hero . moveLeft ( 3 ) hero . moveUp ( 2 ) hero . moveLeft ( ) hero . use ( "lev…" at bounding box center [640, 281] width 268 height 321
click at [535, 315] on div "hero . moveLeft ( 3 ) hero . moveUp ( 2 ) hero . moveLeft ( ) hero . use ( "lev…" at bounding box center [640, 281] width 268 height 321
click at [542, 316] on div "hero . moveLeft ( 3 ) hero . moveUp ( 2 ) hero . moveLeft ( ) hero . use ( "lev…" at bounding box center [640, 281] width 268 height 321
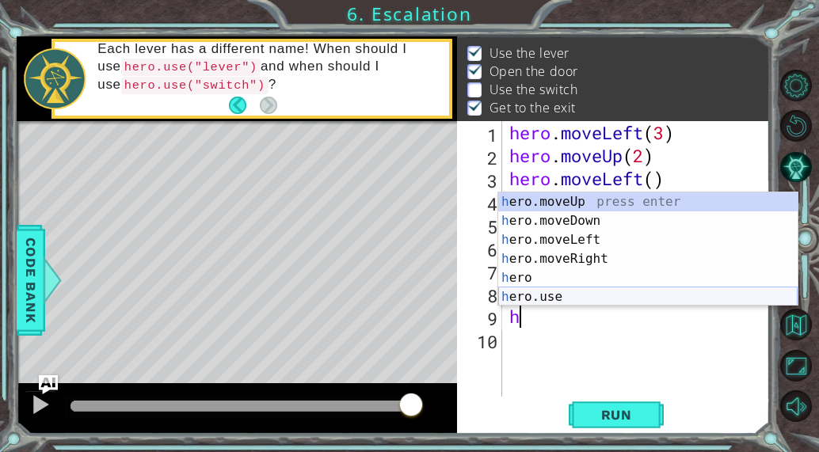
click at [559, 295] on div "h ero.moveUp press enter h ero.moveDown press enter h ero.moveLeft press enter …" at bounding box center [647, 268] width 299 height 152
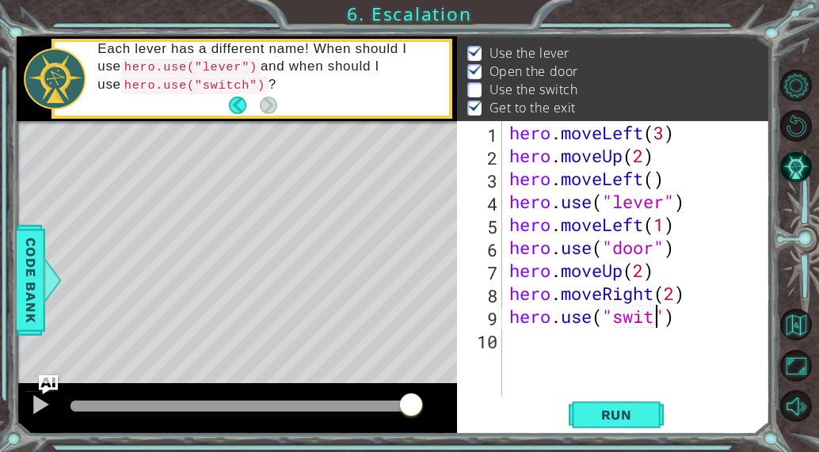
scroll to position [0, 7]
type textarea "hero.use("switch")"
click at [607, 410] on span "Run" at bounding box center [616, 415] width 63 height 16
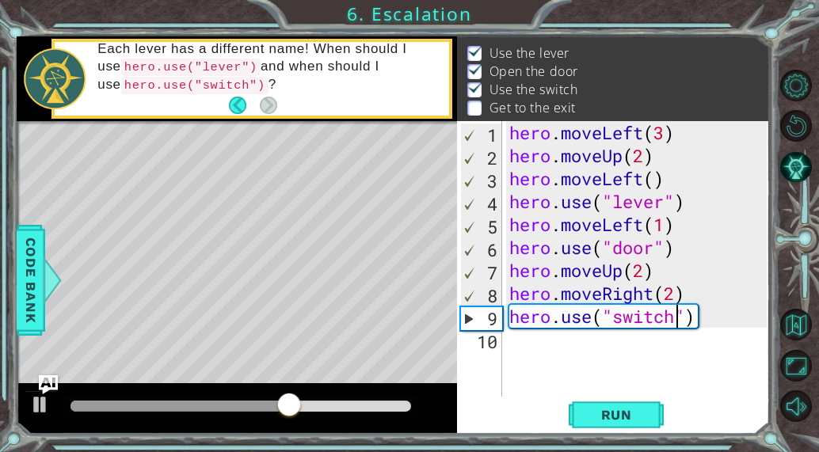
click at [492, 339] on div "10" at bounding box center [481, 341] width 42 height 23
click at [507, 340] on div "hero . moveLeft ( 3 ) hero . moveUp ( 2 ) hero . moveLeft ( ) hero . use ( "lev…" at bounding box center [640, 281] width 268 height 321
click at [534, 348] on div "hero . moveLeft ( 3 ) hero . moveUp ( 2 ) hero . moveLeft ( ) hero . use ( "lev…" at bounding box center [640, 281] width 268 height 321
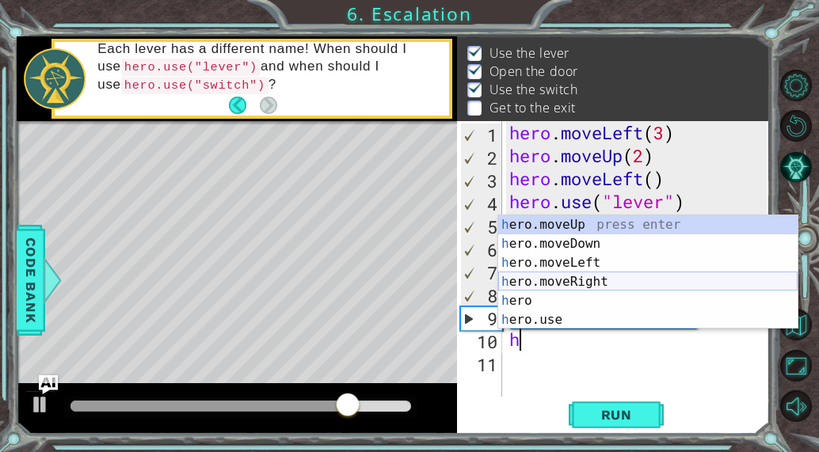
click at [573, 274] on div "h ero.moveUp press enter h ero.moveDown press enter h ero.moveLeft press enter …" at bounding box center [647, 291] width 299 height 152
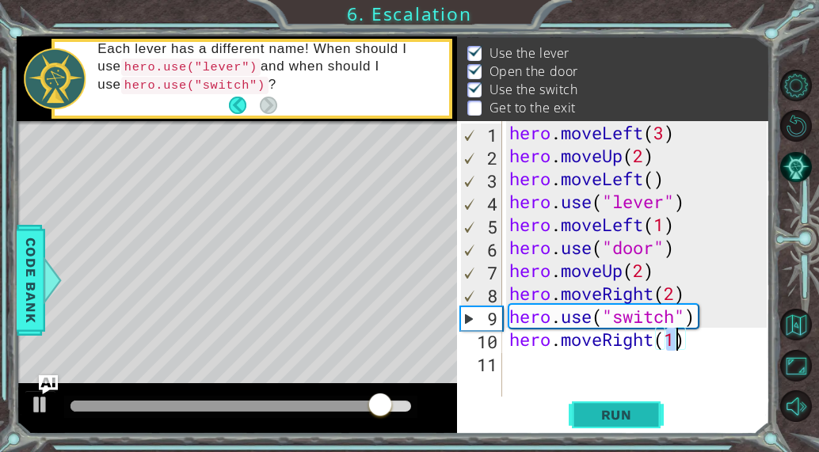
type textarea "hero.moveRight(1)"
click at [618, 423] on span "Run" at bounding box center [616, 415] width 63 height 16
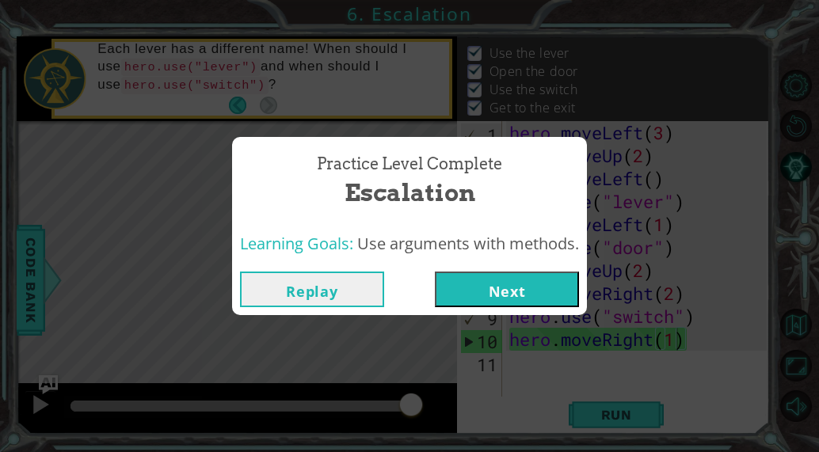
click at [501, 282] on button "Next" at bounding box center [507, 290] width 144 height 36
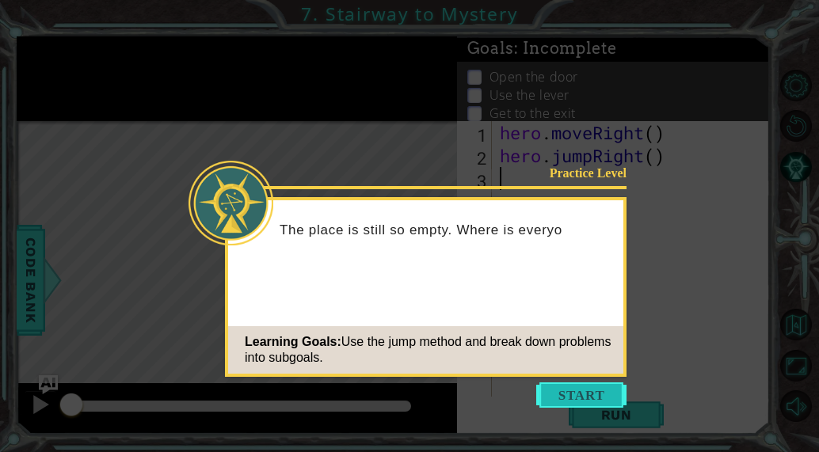
click at [591, 394] on button "Start" at bounding box center [581, 394] width 90 height 25
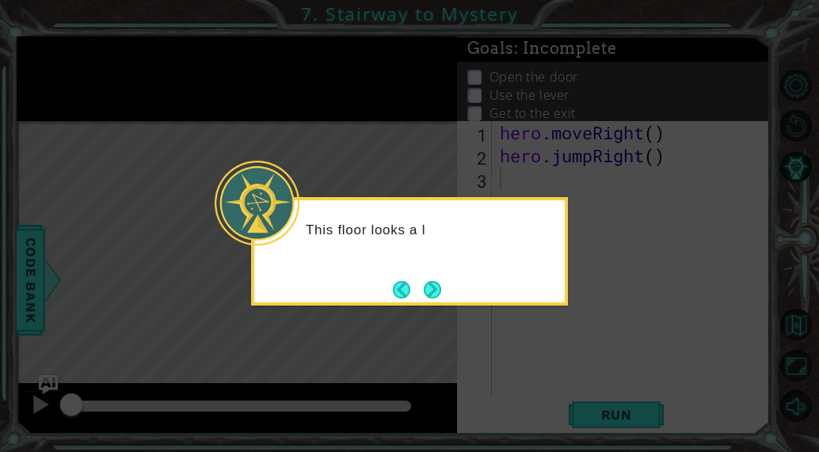
click at [441, 284] on button "Next" at bounding box center [432, 289] width 17 height 17
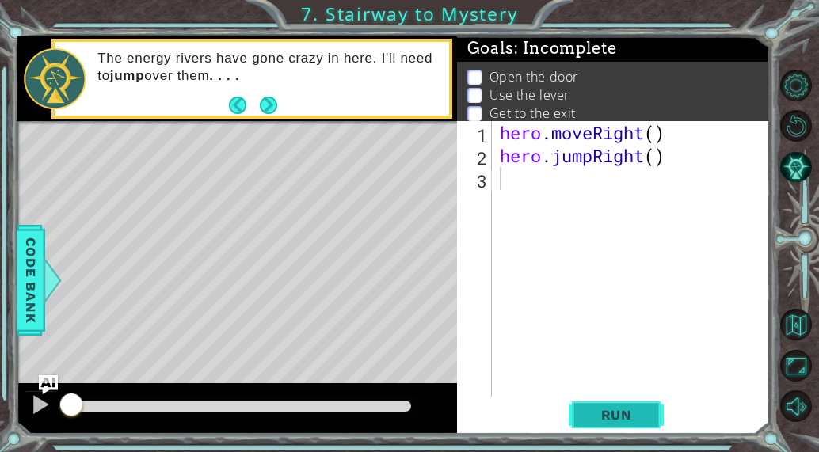
click at [569, 420] on button "Run" at bounding box center [616, 415] width 95 height 32
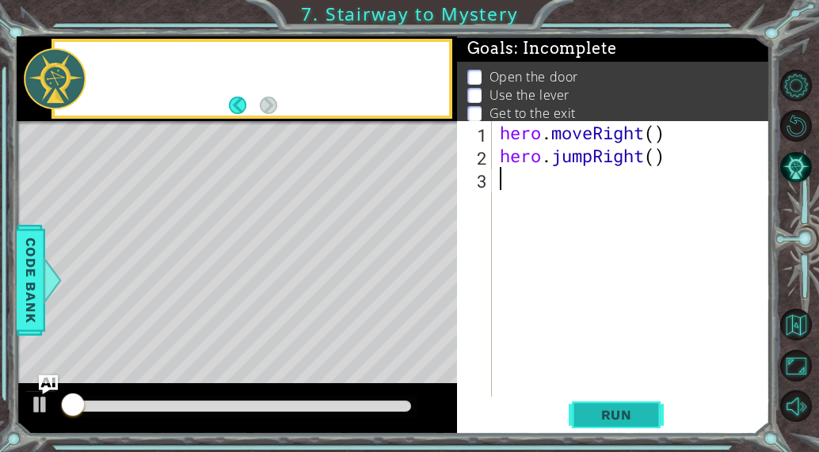
click at [595, 415] on span "Run" at bounding box center [616, 415] width 63 height 16
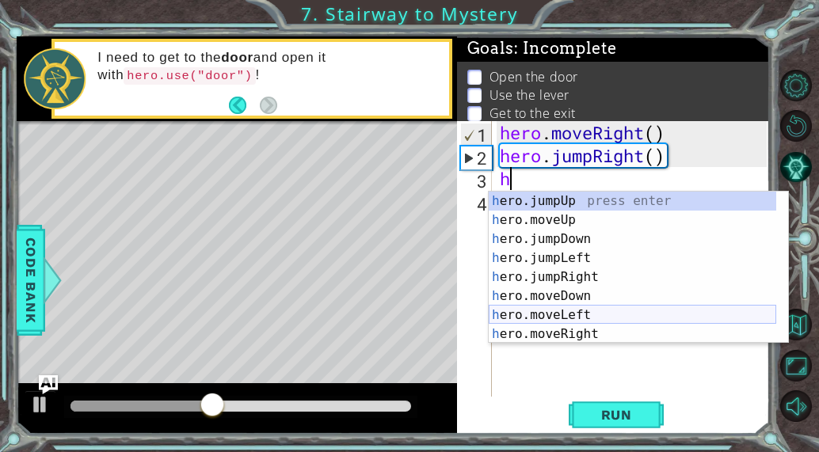
click at [589, 313] on div "h ero.jumpUp press enter h ero.moveUp press enter h ero.jumpDown press enter h …" at bounding box center [632, 287] width 287 height 190
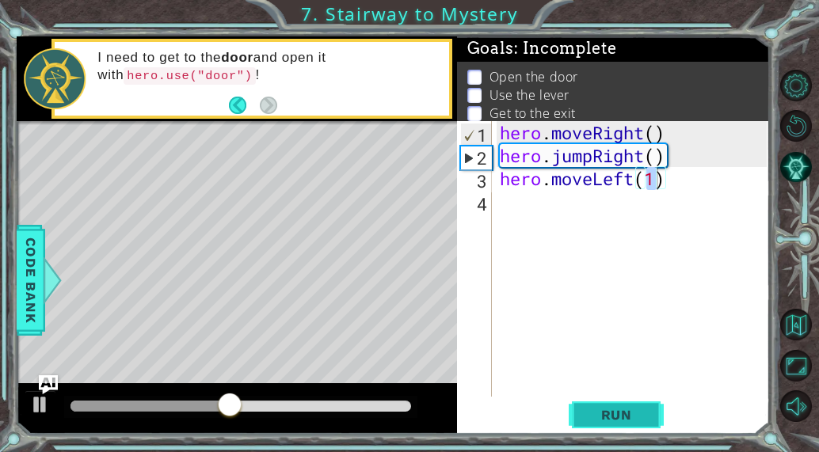
click at [609, 411] on span "Run" at bounding box center [616, 415] width 63 height 16
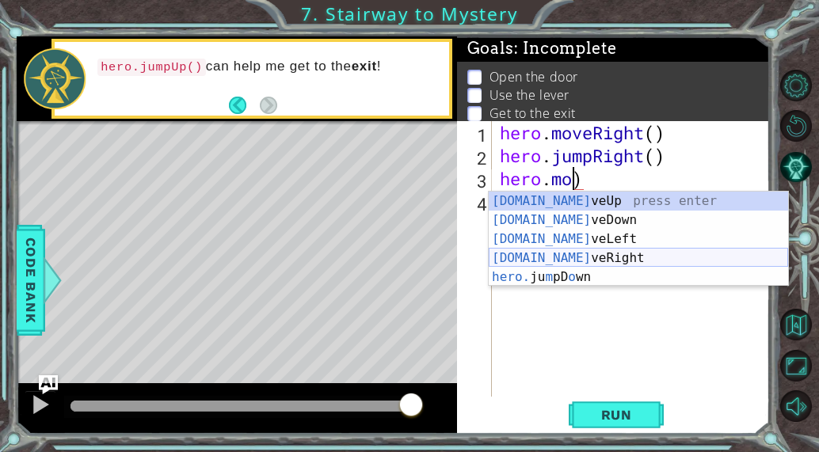
click at [599, 256] on div "[DOMAIN_NAME] veUp press enter [DOMAIN_NAME] veDown press enter [DOMAIN_NAME] v…" at bounding box center [638, 258] width 299 height 133
type textarea "hero.moveRight(1)"
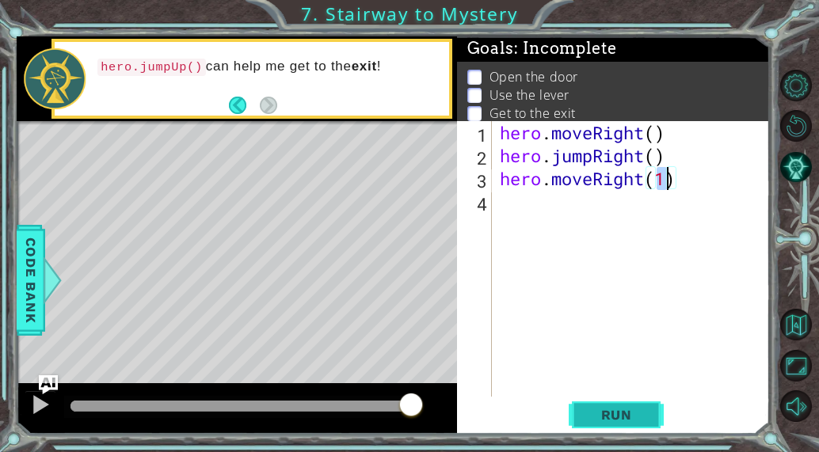
click at [629, 407] on span "Run" at bounding box center [616, 415] width 63 height 16
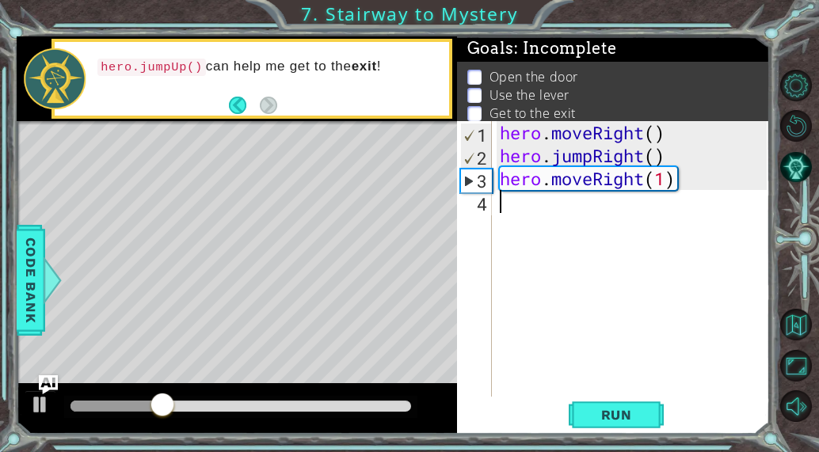
click at [508, 228] on div "hero . moveRight ( ) hero . jumpRight ( ) hero . moveRight ( 1 )" at bounding box center [635, 281] width 278 height 321
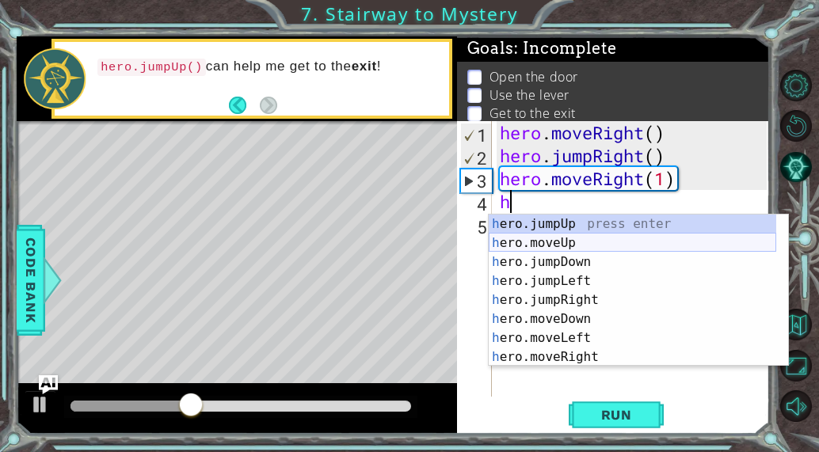
click at [563, 239] on div "h ero.jumpUp press enter h ero.moveUp press enter h ero.jumpDown press enter h …" at bounding box center [632, 310] width 287 height 190
type textarea "hero.moveUp(1)"
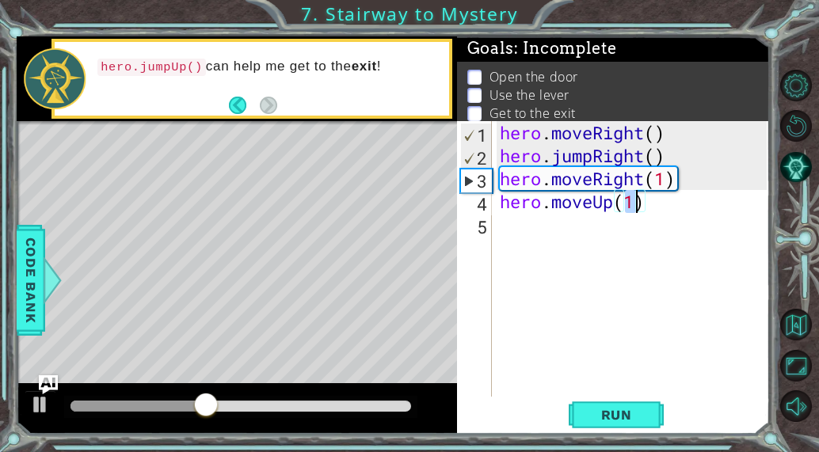
click at [662, 216] on div "hero . moveRight ( ) hero . jumpRight ( ) hero . moveRight ( 1 ) hero . moveUp …" at bounding box center [635, 281] width 278 height 321
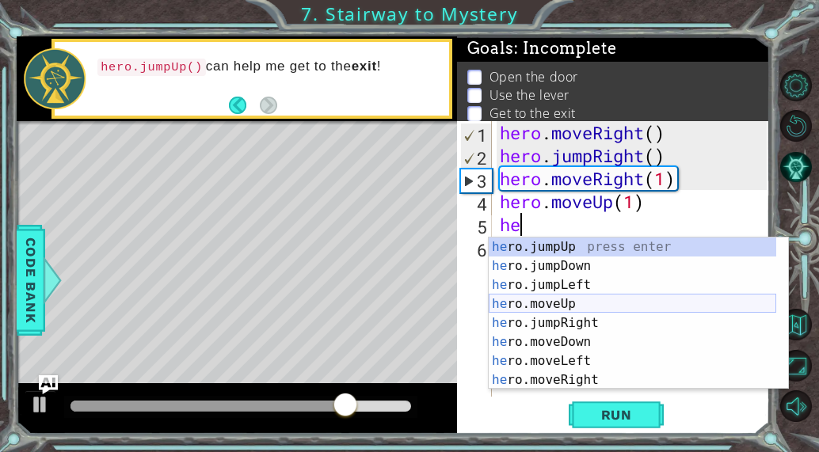
type textarea "h"
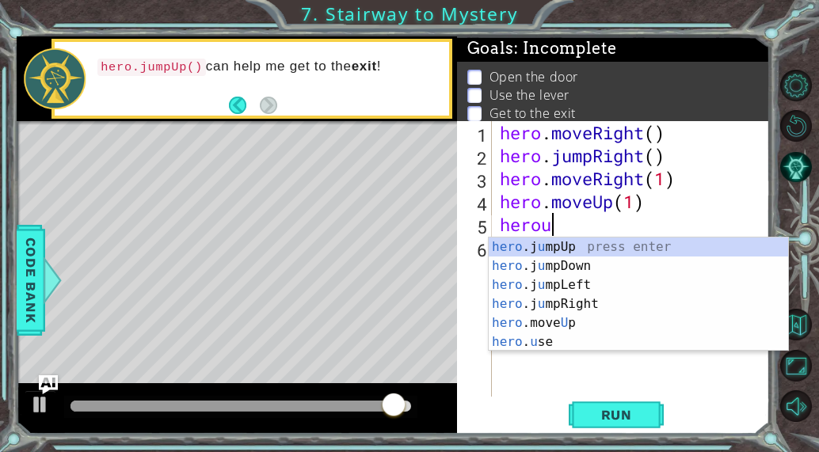
scroll to position [0, 2]
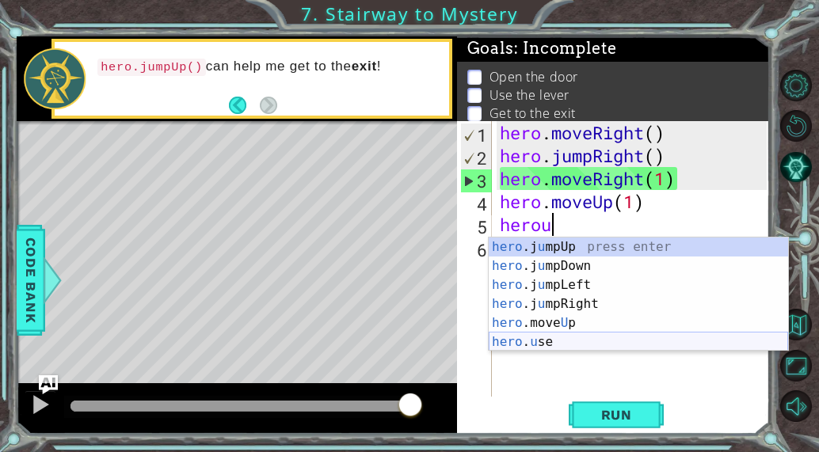
click at [552, 337] on div "hero .j u mpUp press enter hero .j u mpDown press enter hero .j u mpLeft press …" at bounding box center [638, 314] width 299 height 152
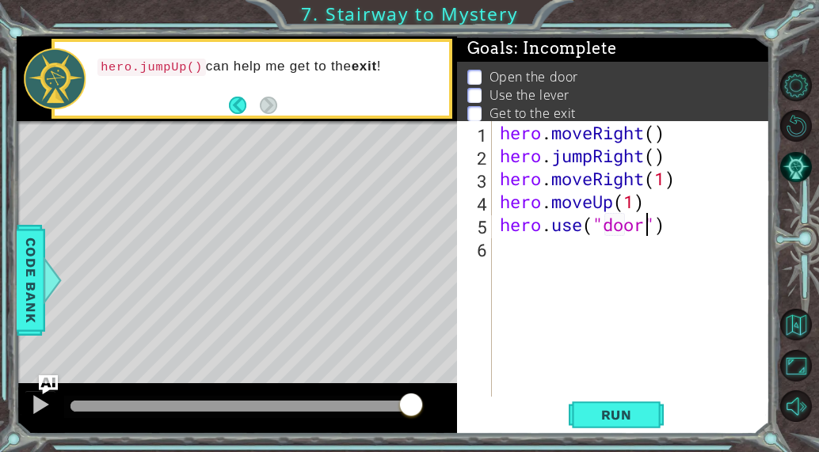
scroll to position [0, 6]
type textarea "hero.use("door")"
click at [603, 415] on span "Run" at bounding box center [616, 415] width 63 height 16
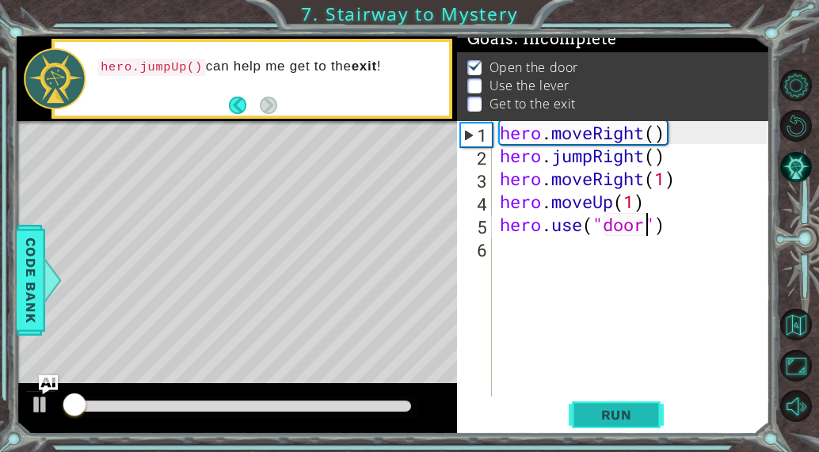
scroll to position [15, 0]
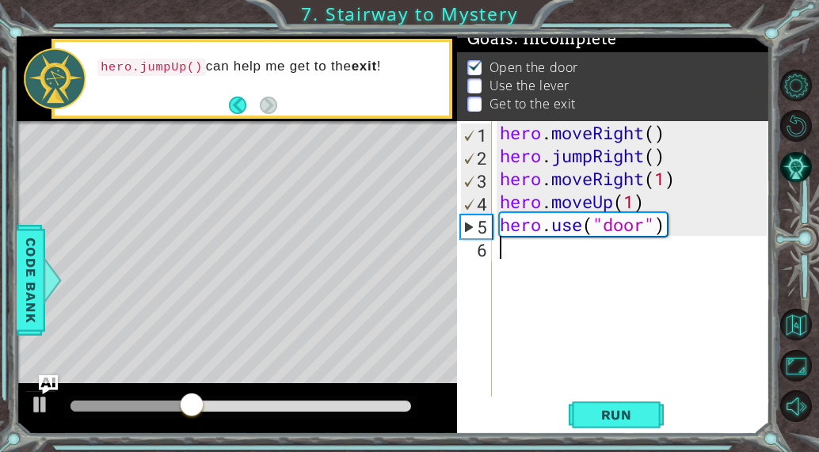
drag, startPoint x: 575, startPoint y: 268, endPoint x: 696, endPoint y: 268, distance: 121.2
click at [642, 269] on div "hero . moveRight ( ) hero . jumpRight ( ) hero . moveRight ( 1 ) hero . moveUp …" at bounding box center [635, 281] width 278 height 321
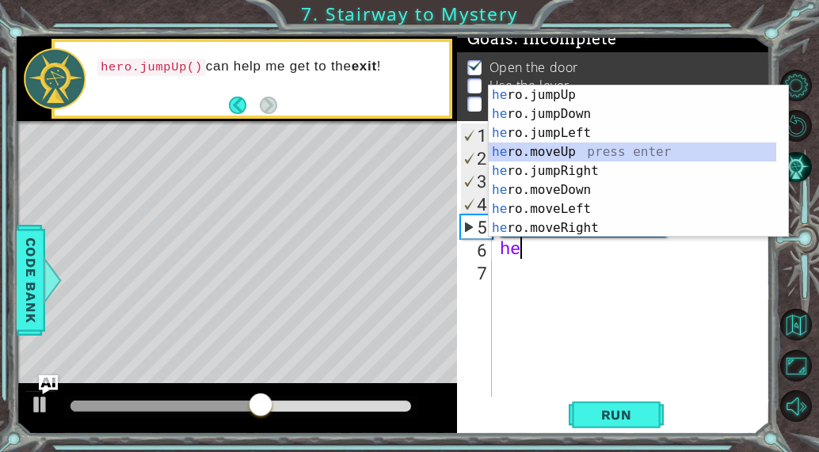
click at [568, 158] on div "he ro.jumpUp press enter he ro.jumpDown press enter he ro.jumpLeft press enter …" at bounding box center [632, 181] width 287 height 190
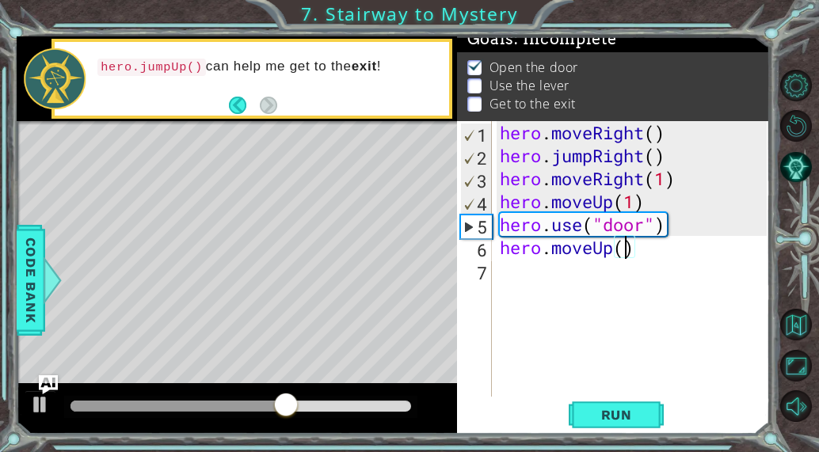
type textarea "hero.moveUp(2)"
click at [651, 253] on div "hero . moveRight ( ) hero . jumpRight ( ) hero . moveRight ( 1 ) hero . moveUp …" at bounding box center [635, 281] width 278 height 321
click at [527, 279] on div "hero . moveRight ( ) hero . jumpRight ( ) hero . moveRight ( 1 ) hero . moveUp …" at bounding box center [635, 281] width 278 height 321
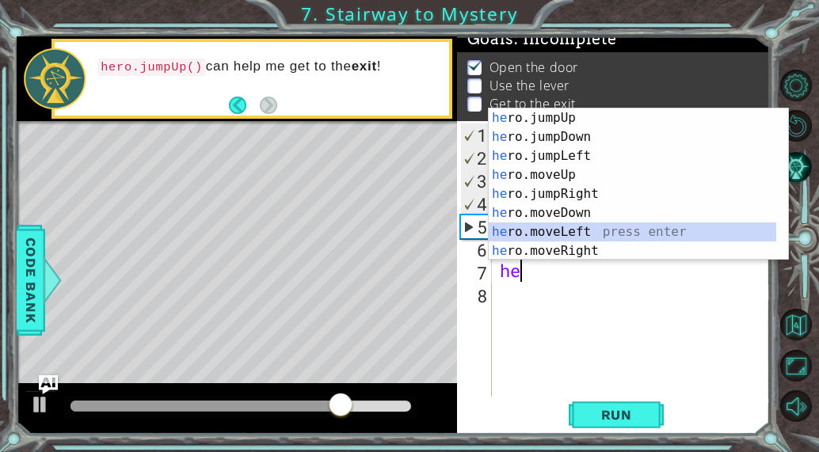
click at [556, 230] on div "he ro.jumpUp press enter he ro.jumpDown press enter he ro.jumpLeft press enter …" at bounding box center [632, 203] width 287 height 190
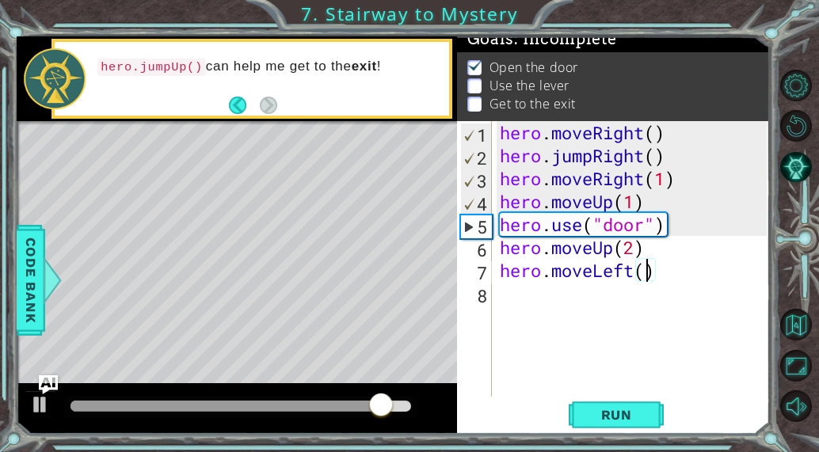
type textarea "hero.moveLeft(2)"
click at [670, 273] on div "hero . moveRight ( ) hero . jumpRight ( ) hero . moveRight ( 1 ) hero . moveUp …" at bounding box center [635, 281] width 278 height 321
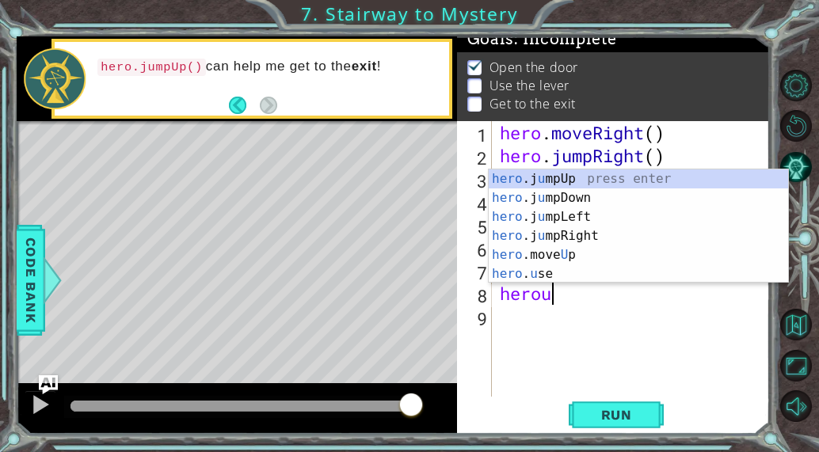
scroll to position [0, 2]
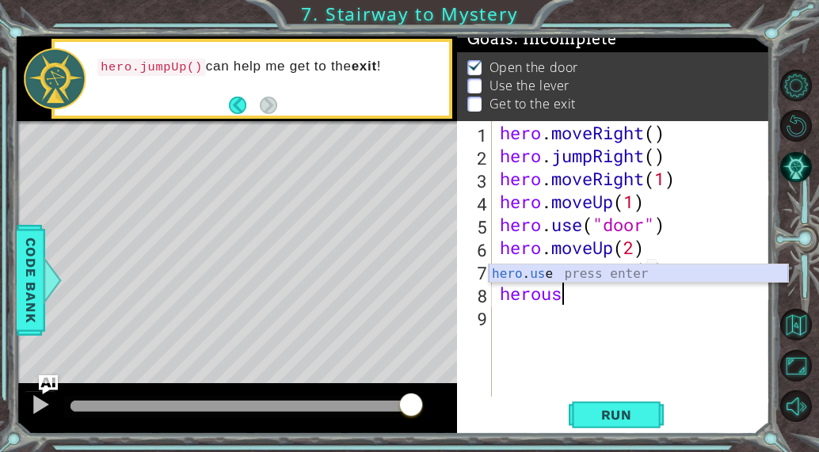
click at [549, 274] on div "hero . us e press enter" at bounding box center [638, 292] width 299 height 57
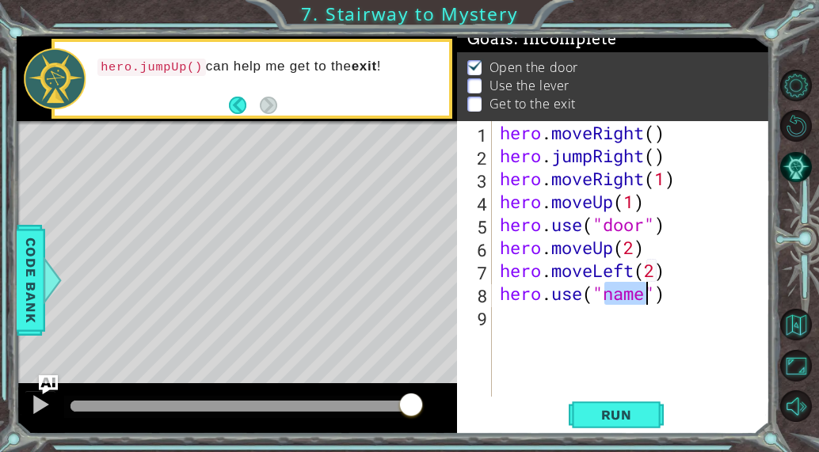
click at [642, 295] on div "hero . moveRight ( ) hero . jumpRight ( ) hero . moveRight ( 1 ) hero . moveUp …" at bounding box center [635, 281] width 278 height 321
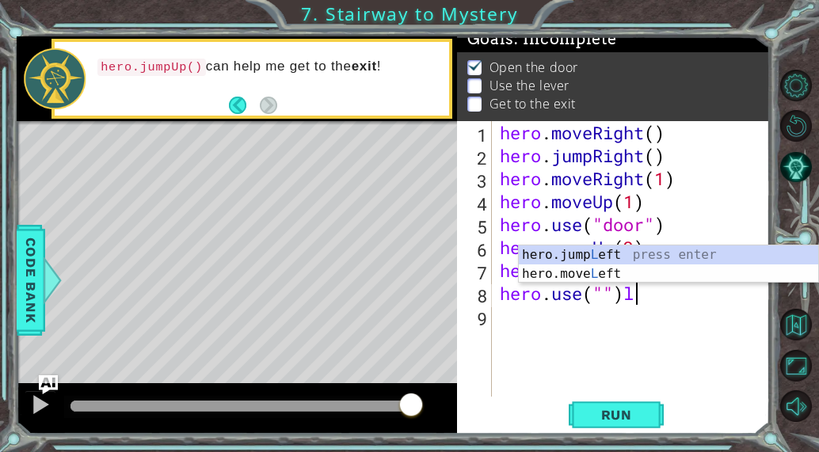
scroll to position [0, 5]
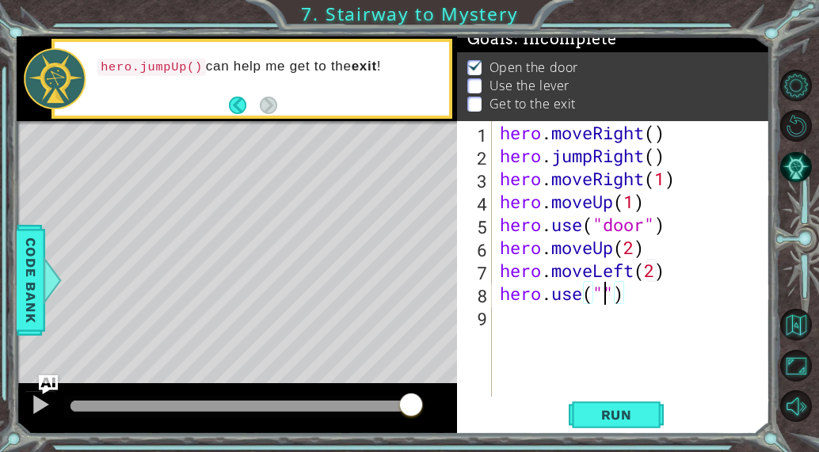
click at [603, 303] on div "hero . moveRight ( ) hero . jumpRight ( ) hero . moveRight ( 1 ) hero . moveUp …" at bounding box center [635, 281] width 278 height 321
type textarea "hero.use("lever")"
click at [684, 308] on div "hero . moveRight ( ) hero . jumpRight ( ) hero . moveRight ( 1 ) hero . moveUp …" at bounding box center [635, 281] width 278 height 321
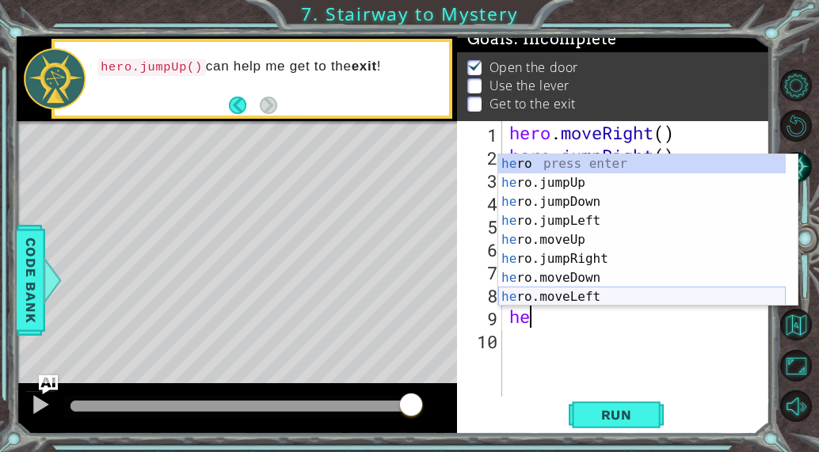
click at [664, 297] on div "he ro press enter he ro.jumpUp press enter he ro.jumpDown press enter he ro.jum…" at bounding box center [641, 249] width 287 height 190
type textarea "hero.moveLeft(1)"
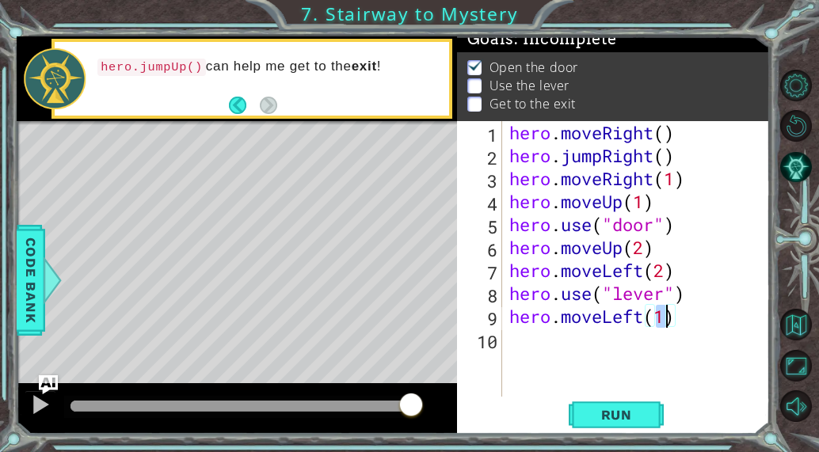
drag, startPoint x: 675, startPoint y: 310, endPoint x: 663, endPoint y: 334, distance: 26.6
click at [663, 334] on div "hero . moveRight ( ) hero . jumpRight ( ) hero . moveRight ( 1 ) hero . moveUp …" at bounding box center [640, 281] width 268 height 321
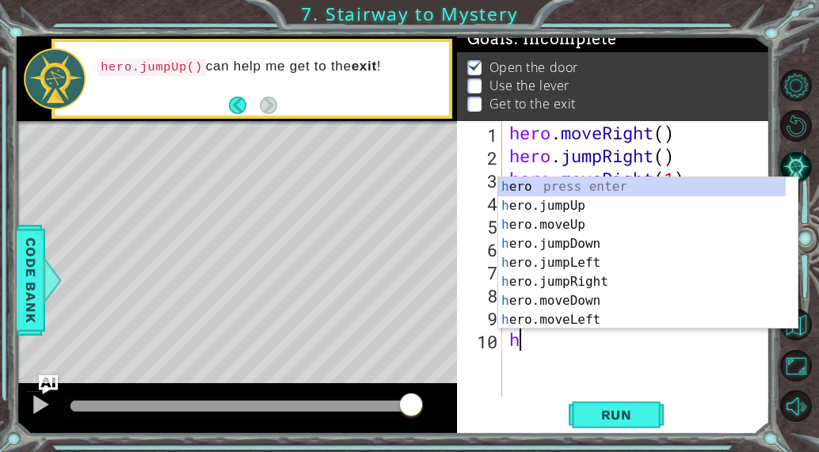
type textarea "he"
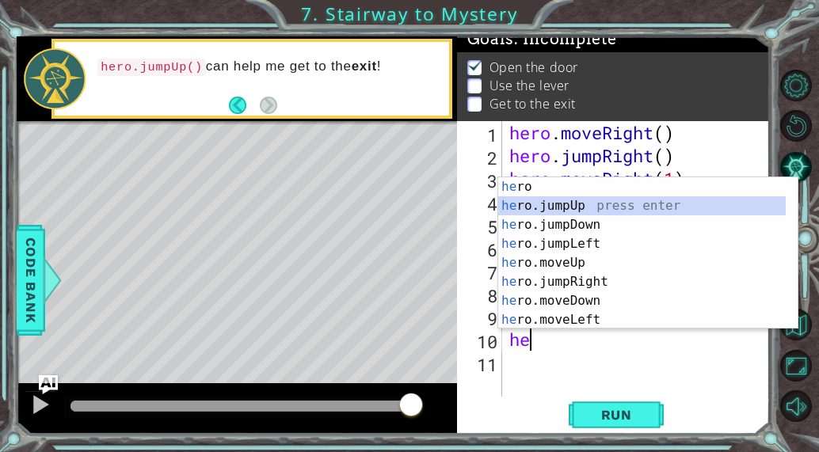
click at [596, 208] on div "he ro press enter he ro.jumpUp press enter he ro.jumpDown press enter he ro.jum…" at bounding box center [641, 272] width 287 height 190
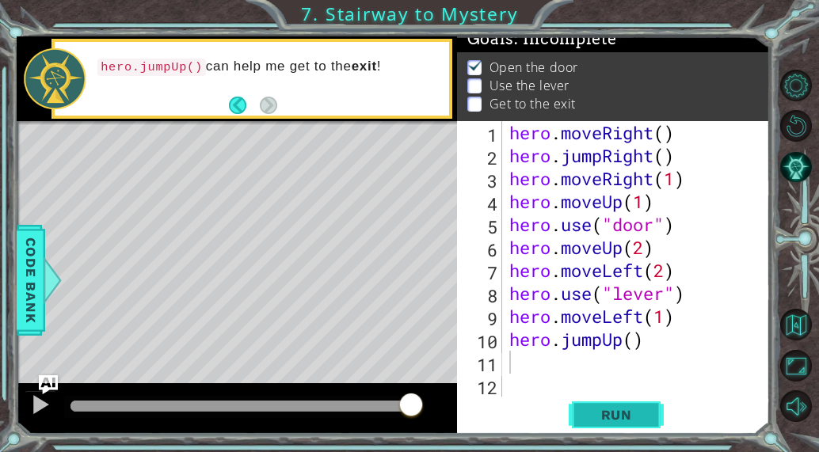
click at [606, 403] on button "Run" at bounding box center [616, 415] width 95 height 32
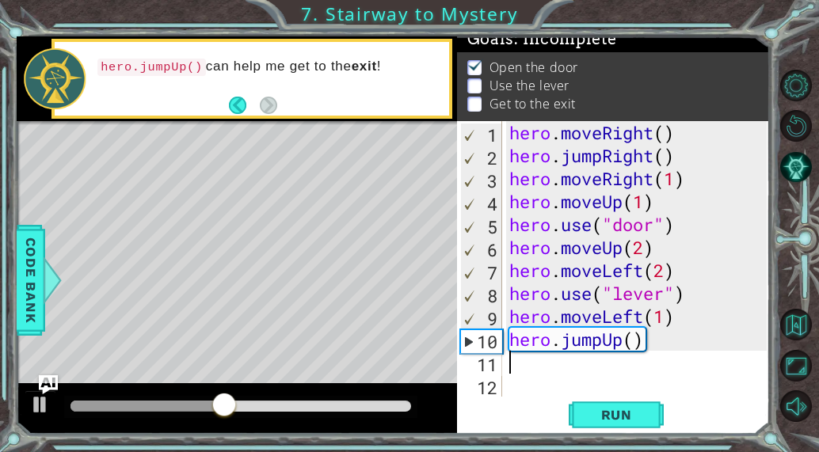
click at [667, 274] on div "hero . moveRight ( ) hero . jumpRight ( ) hero . moveRight ( 1 ) hero . moveUp …" at bounding box center [640, 281] width 268 height 321
click at [665, 325] on div "hero . moveRight ( ) hero . jumpRight ( ) hero . moveRight ( 1 ) hero . moveUp …" at bounding box center [640, 281] width 268 height 321
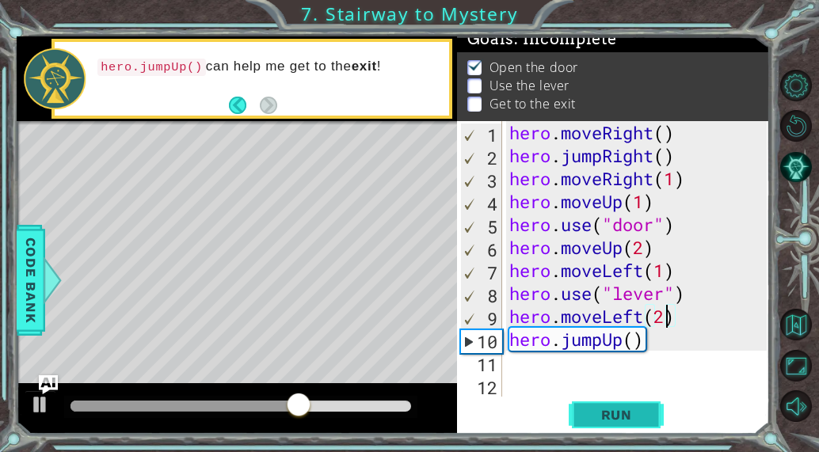
type textarea "hero.moveLeft(2)"
click at [629, 408] on span "Run" at bounding box center [616, 415] width 63 height 16
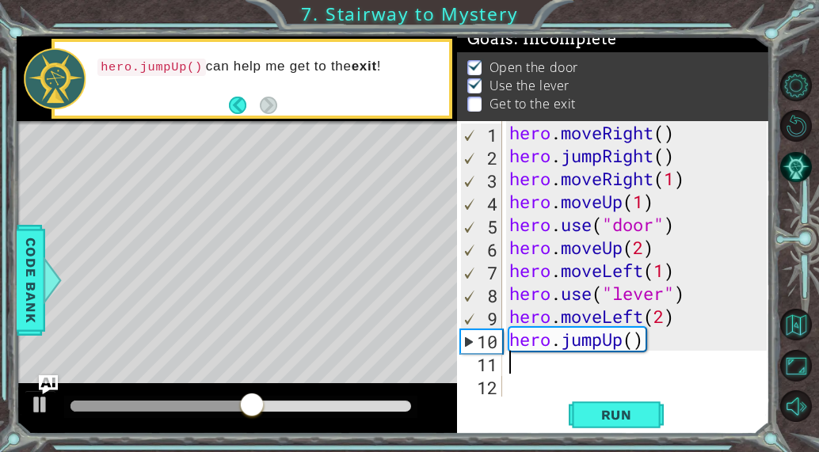
click at [527, 365] on div "hero . moveRight ( ) hero . jumpRight ( ) hero . moveRight ( 1 ) hero . moveUp …" at bounding box center [640, 281] width 268 height 321
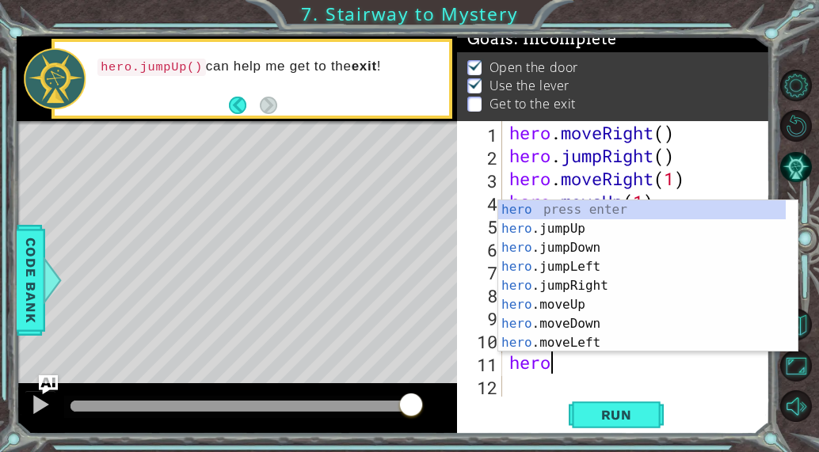
scroll to position [0, 2]
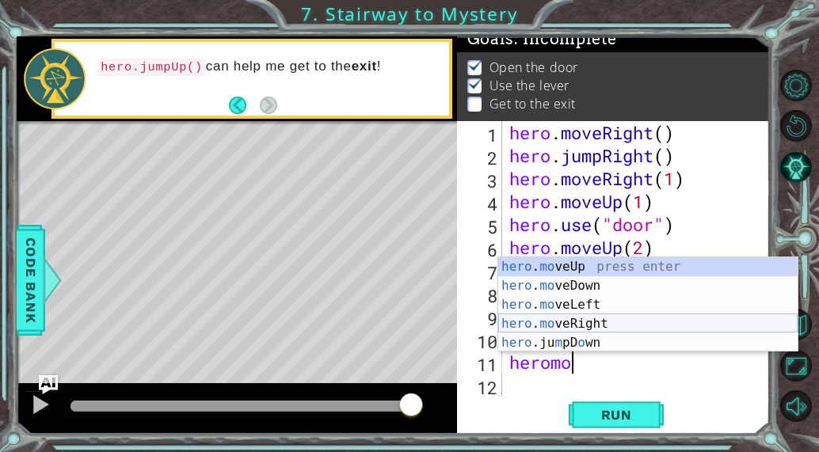
click at [613, 321] on div "hero . mo veUp press enter hero . mo veDown press enter hero . mo veLeft press …" at bounding box center [647, 323] width 299 height 133
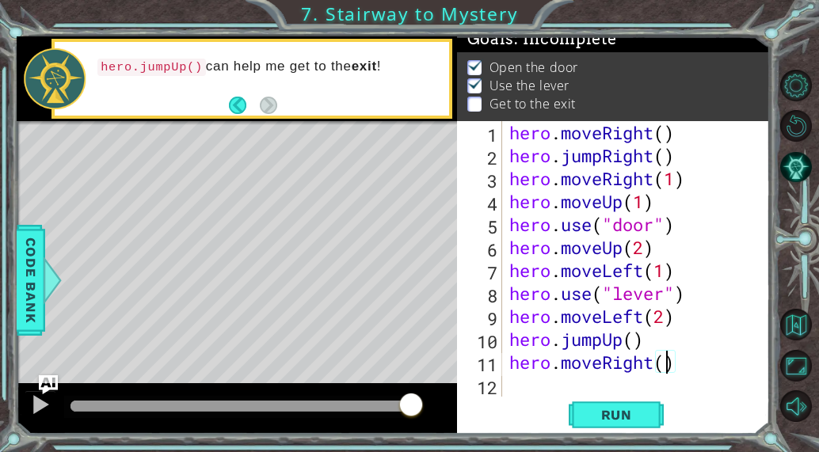
scroll to position [0, 7]
type textarea "hero.moveRight(2)"
click at [635, 409] on span "Run" at bounding box center [616, 415] width 63 height 16
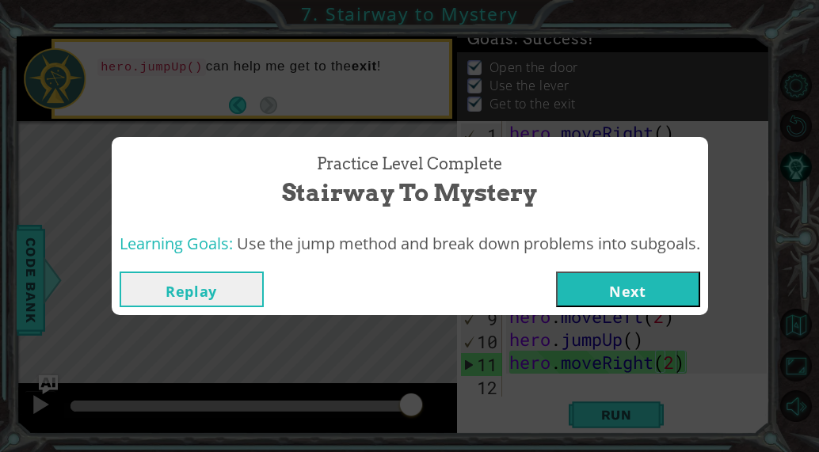
click at [664, 297] on button "Next" at bounding box center [628, 290] width 144 height 36
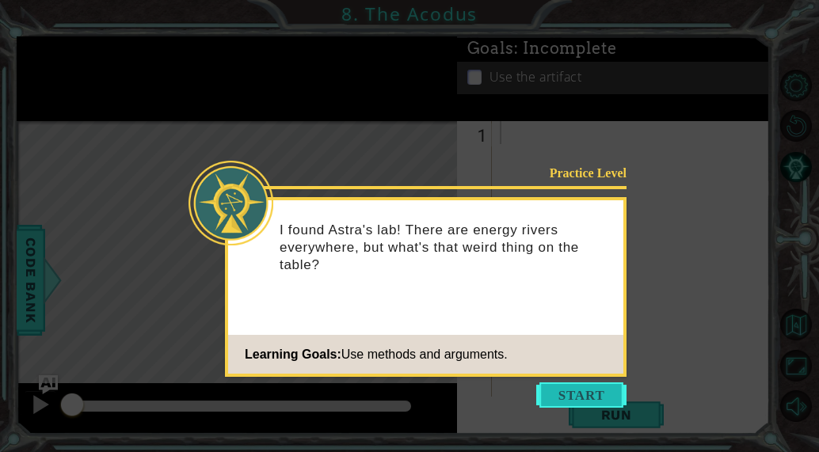
click at [607, 388] on button "Start" at bounding box center [581, 394] width 90 height 25
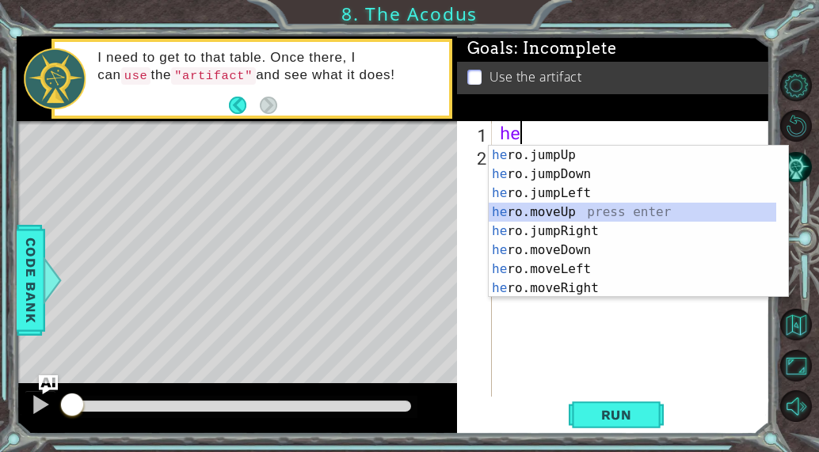
click at [539, 206] on div "he ro.jumpUp press enter he ro.jumpDown press enter he ro.jumpLeft press enter …" at bounding box center [632, 241] width 287 height 190
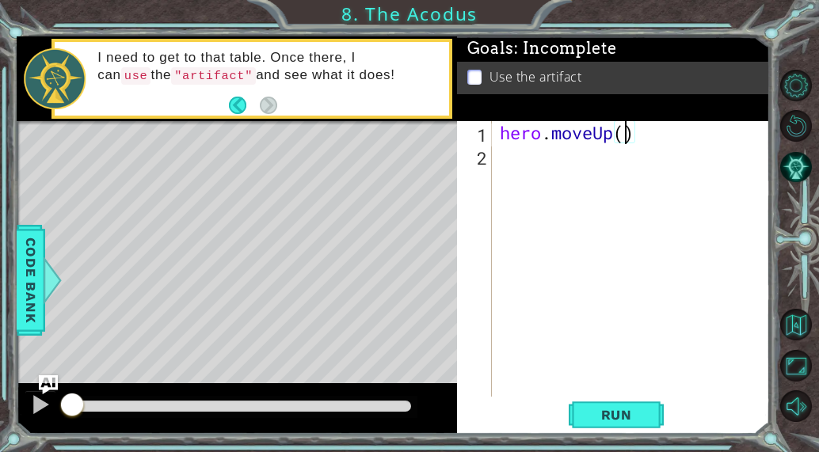
type textarea "hero.moveUp(2)"
click at [548, 159] on div "hero . moveUp ( 2 )" at bounding box center [635, 281] width 278 height 321
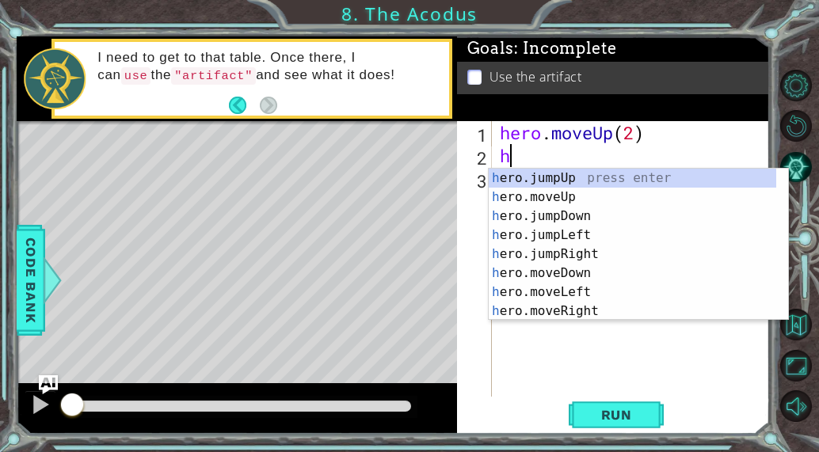
type textarea "he"
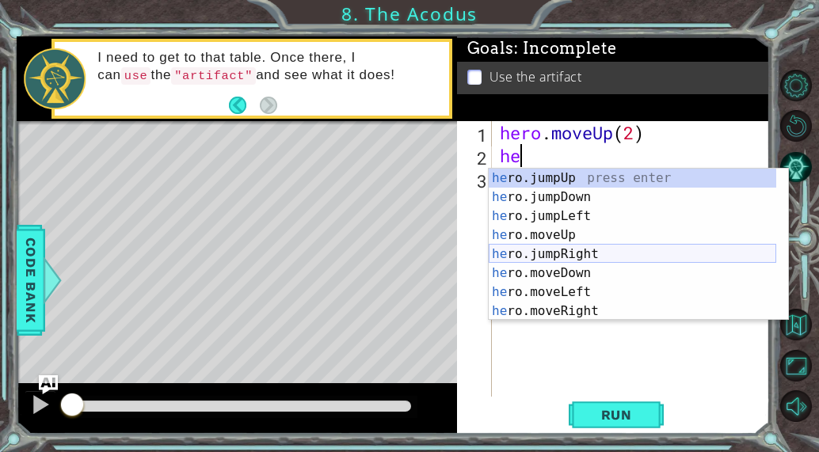
click at [584, 255] on div "he ro.jumpUp press enter he ro.jumpDown press enter he ro.jumpLeft press enter …" at bounding box center [632, 264] width 287 height 190
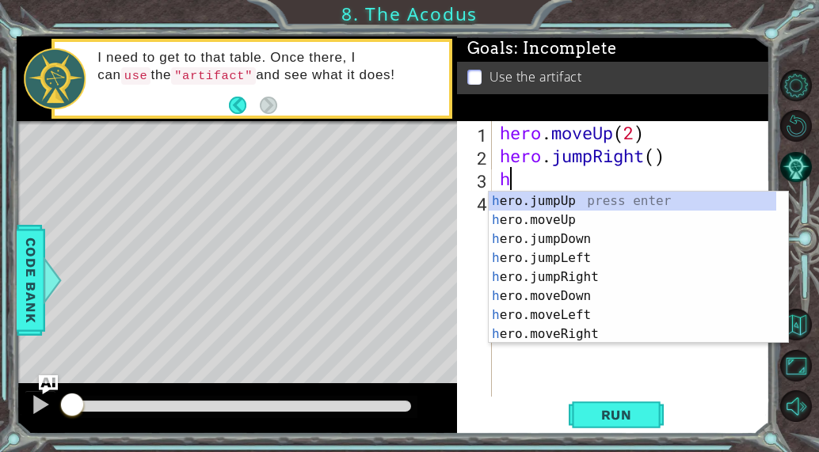
type textarea "he"
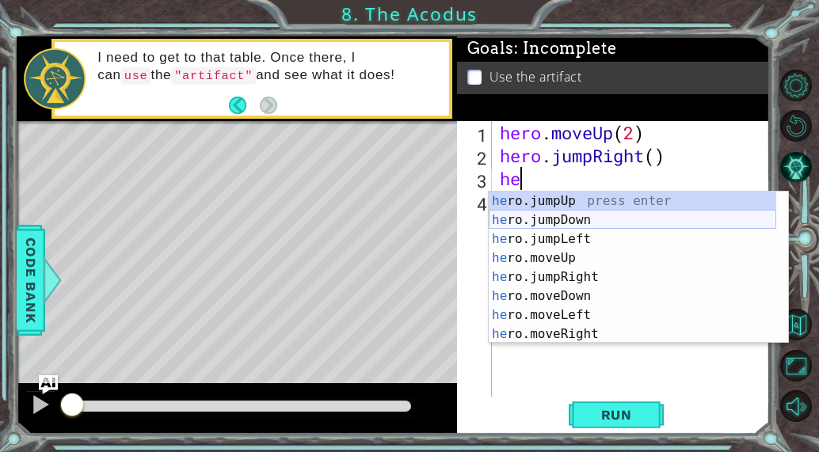
click at [619, 218] on div "he ro.jumpUp press enter he ro.jumpDown press enter he ro.jumpLeft press enter …" at bounding box center [632, 287] width 287 height 190
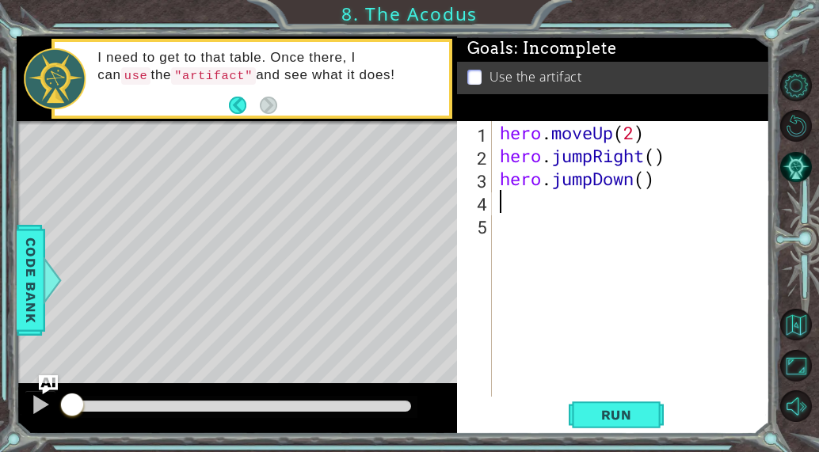
click at [645, 187] on div "hero . moveUp ( 2 ) hero . jumpRight ( ) hero . jumpDown ( )" at bounding box center [635, 281] width 278 height 321
type textarea "hero.jumpDown(2)"
click at [528, 196] on div "hero . moveUp ( 2 ) hero . jumpRight ( ) hero . jumpDown ( 2 )" at bounding box center [635, 281] width 278 height 321
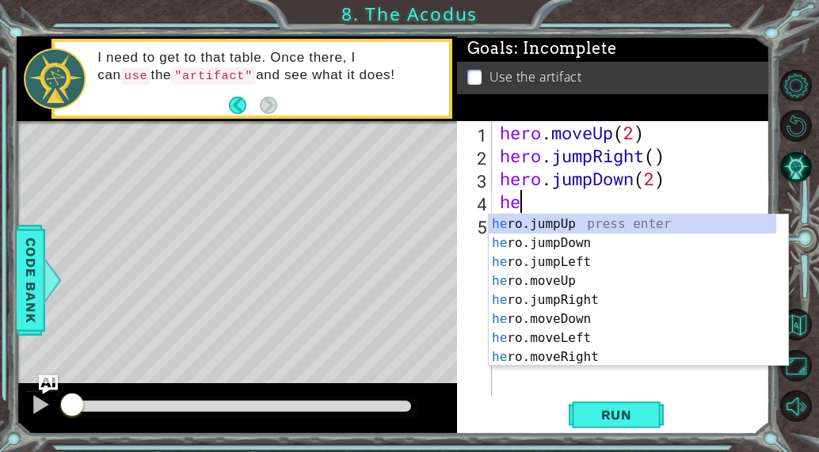
type textarea "h"
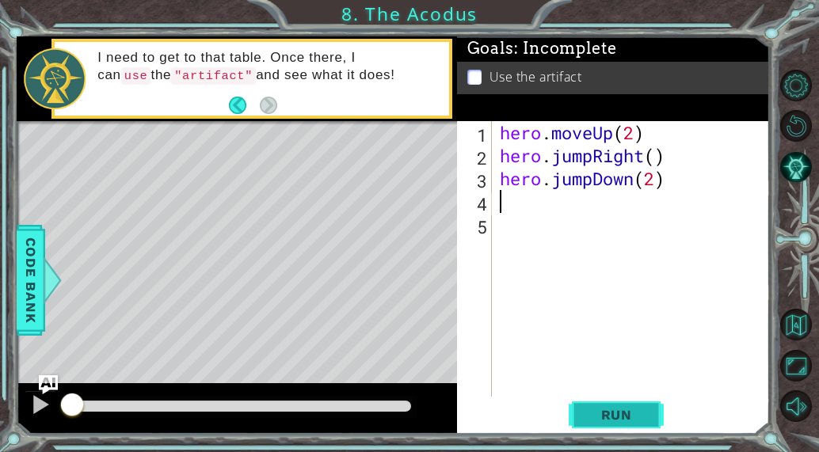
click at [621, 413] on span "Run" at bounding box center [616, 415] width 63 height 16
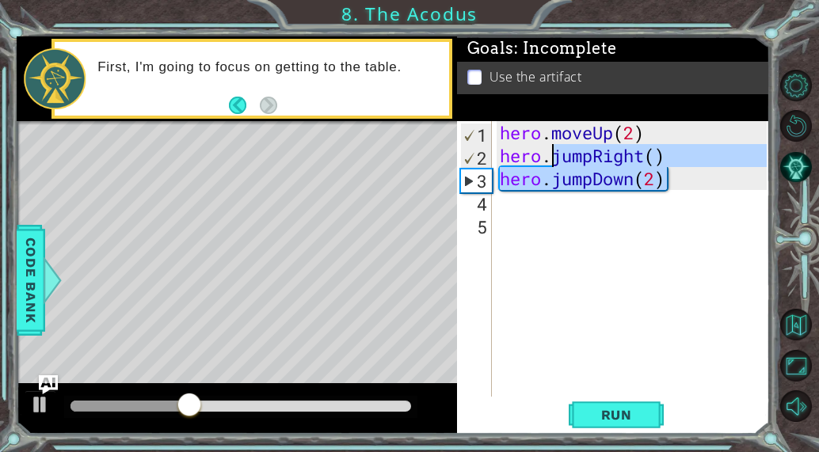
drag, startPoint x: 686, startPoint y: 183, endPoint x: 555, endPoint y: 155, distance: 133.6
click at [555, 155] on div "hero . moveUp ( 2 ) hero . jumpRight ( ) hero . jumpDown ( 2 )" at bounding box center [635, 281] width 278 height 321
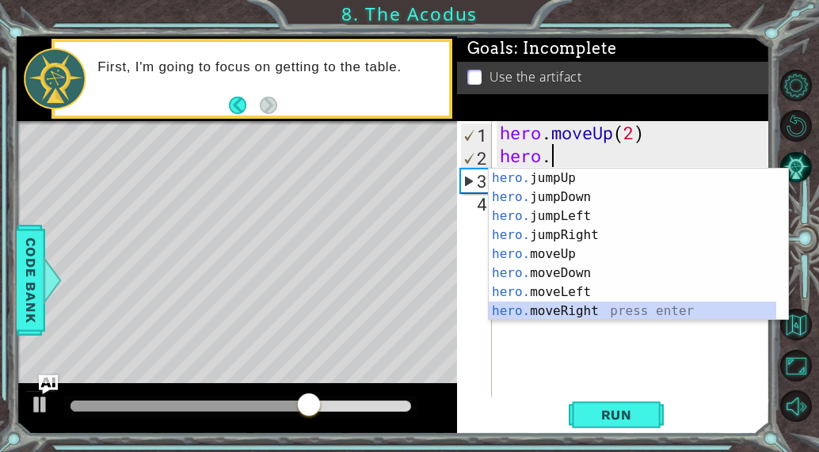
click at [564, 308] on div "hero. jumpUp press enter hero. jumpDown press enter hero. jumpLeft press enter …" at bounding box center [632, 264] width 287 height 190
type textarea "hero.moveRight(1)"
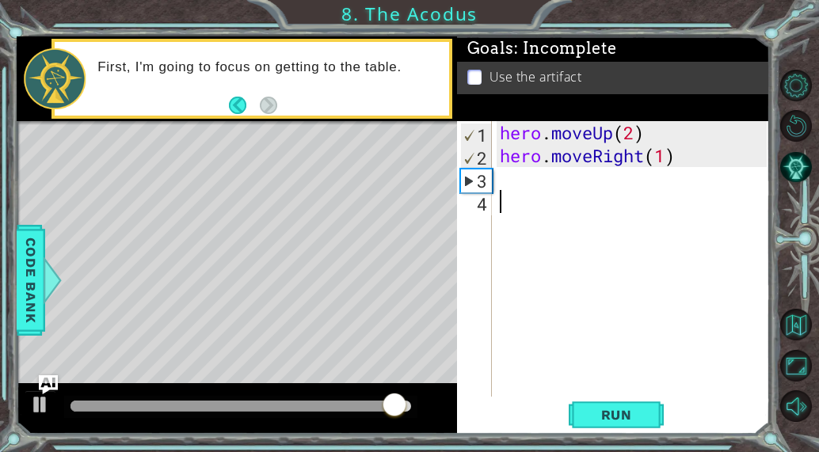
click at [573, 192] on div "hero . moveUp ( 2 ) hero . moveRight ( 1 )" at bounding box center [635, 281] width 278 height 321
click at [535, 180] on div "hero . moveUp ( 2 ) hero . moveRight ( 1 )" at bounding box center [635, 281] width 278 height 321
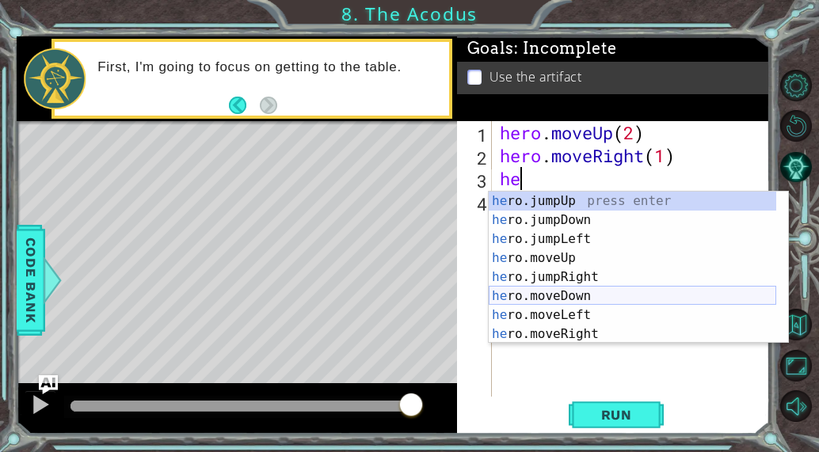
click at [576, 302] on div "he ro.jumpUp press enter he ro.jumpDown press enter he ro.jumpLeft press enter …" at bounding box center [632, 287] width 287 height 190
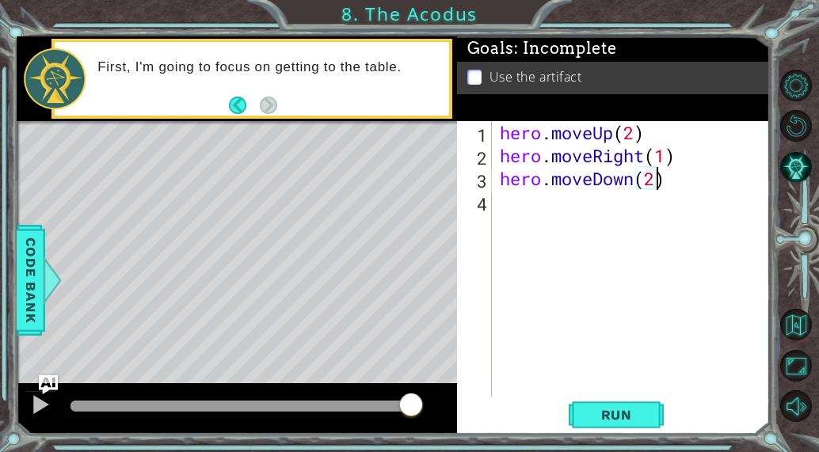
scroll to position [0, 6]
click at [649, 412] on button "Run" at bounding box center [616, 415] width 95 height 32
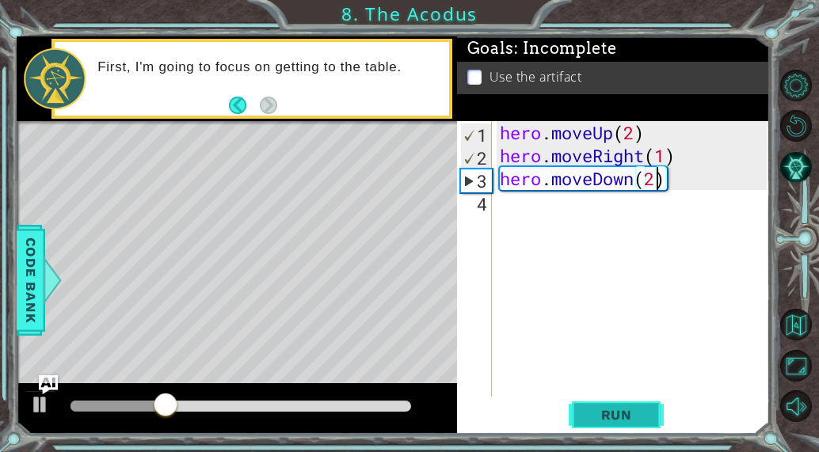
click at [649, 405] on button "Run" at bounding box center [616, 415] width 95 height 32
click at [641, 162] on div "hero . moveUp ( 2 ) hero . moveRight ( 1 ) hero . moveDown ( 2 )" at bounding box center [635, 281] width 278 height 321
click at [667, 163] on div "hero . moveUp ( 2 ) hero . moveRight ( 1 ) hero . moveDown ( 2 )" at bounding box center [635, 281] width 278 height 321
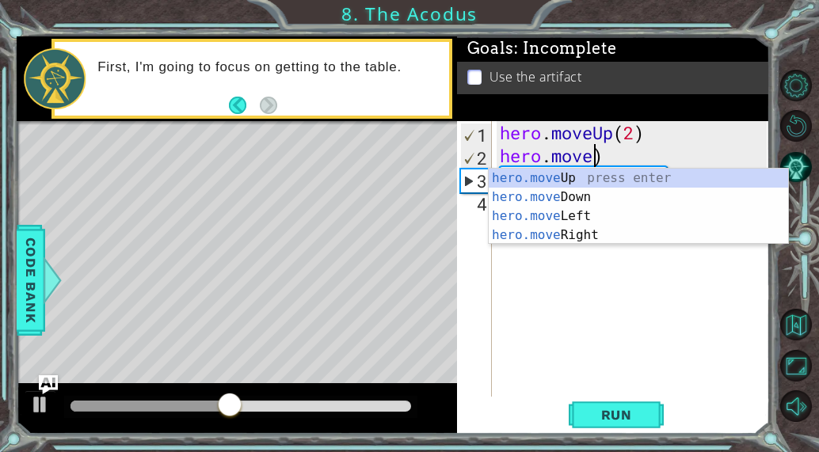
scroll to position [0, 3]
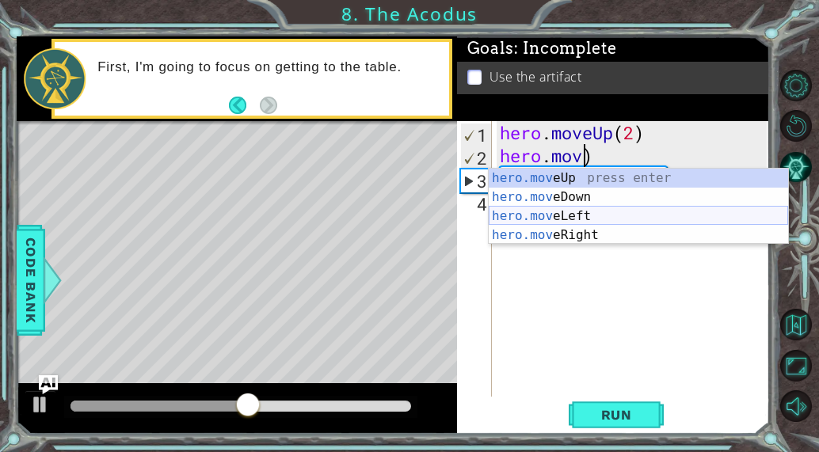
click at [535, 212] on div "hero.mov eUp press enter hero.mov eDown press enter hero.mov eLeft press enter …" at bounding box center [638, 226] width 299 height 114
type textarea "hero.moveLeft(1)"
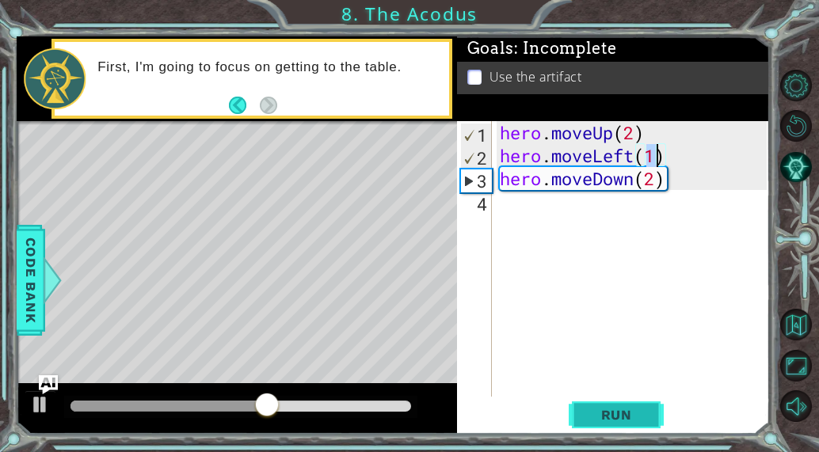
click at [619, 409] on span "Run" at bounding box center [616, 415] width 63 height 16
click at [527, 230] on div "hero . moveUp ( 2 ) hero . moveLeft ( 1 ) hero . moveDown ( 2 )" at bounding box center [635, 281] width 278 height 321
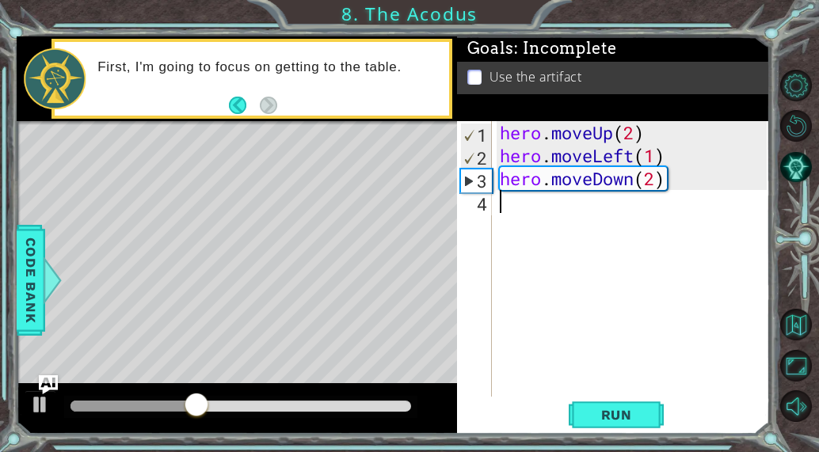
scroll to position [0, 0]
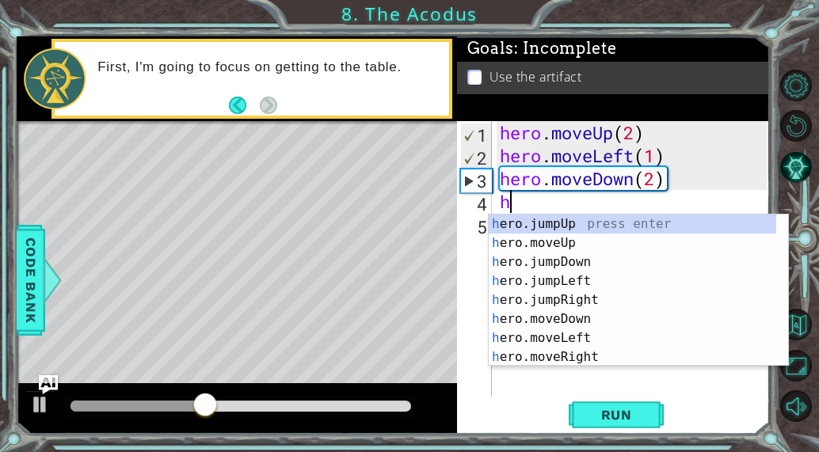
type textarea "he"
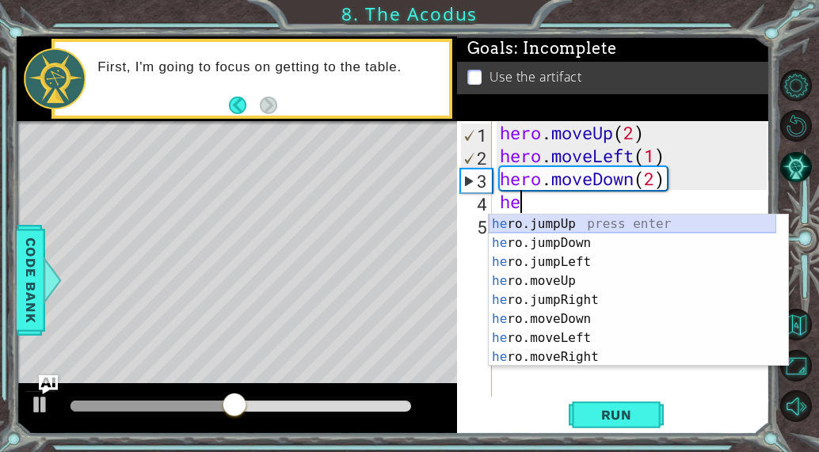
click at [553, 227] on div "he ro.jumpUp press enter he ro.jumpDown press enter he ro.jumpLeft press enter …" at bounding box center [632, 310] width 287 height 190
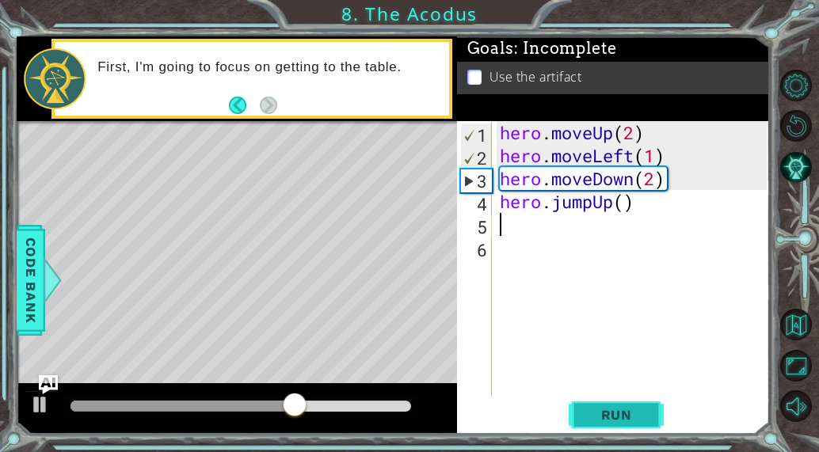
click at [644, 412] on span "Run" at bounding box center [616, 415] width 63 height 16
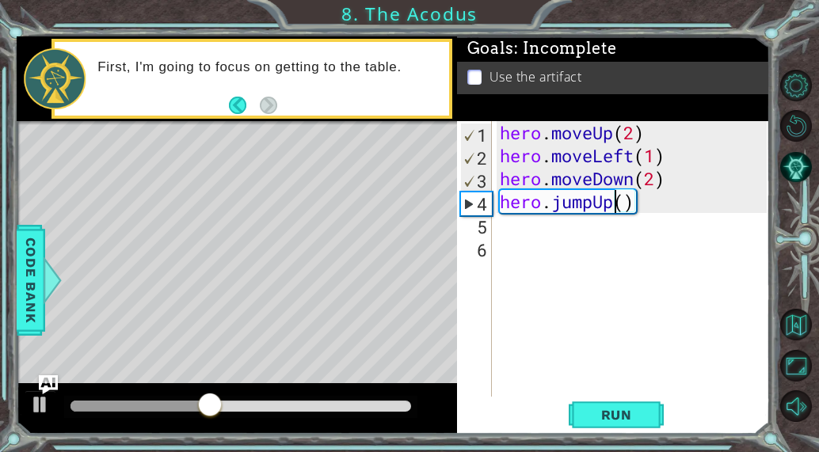
click at [610, 197] on div "hero . moveUp ( 2 ) hero . moveLeft ( 1 ) hero . moveDown ( 2 ) hero . jumpUp (…" at bounding box center [635, 281] width 278 height 321
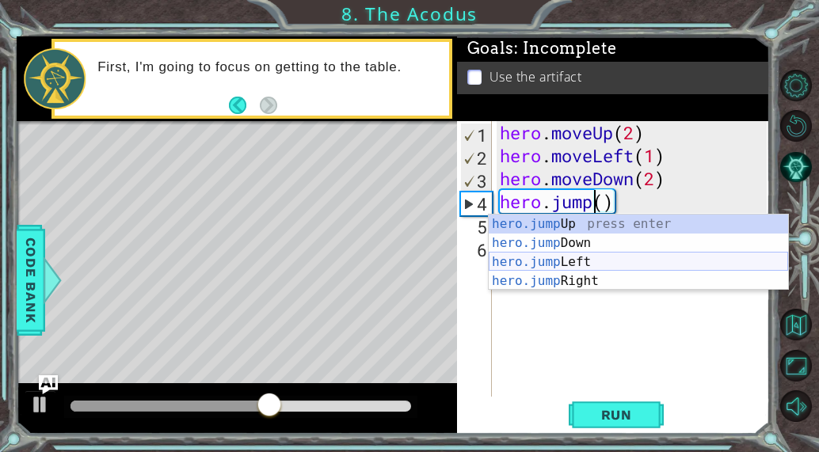
click at [602, 268] on div "hero.jump Up press enter hero.jump Down press enter hero.jump Left press enter …" at bounding box center [638, 272] width 299 height 114
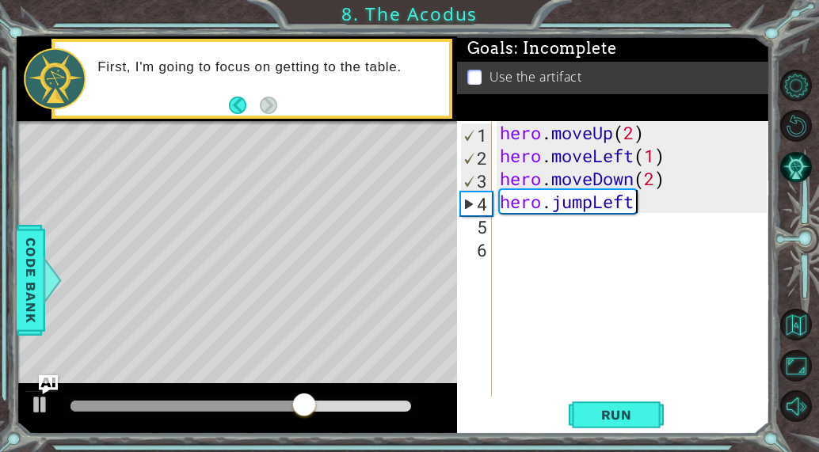
click at [633, 205] on div "hero . moveUp ( 2 ) hero . moveLeft ( 1 ) hero . moveDown ( 2 ) hero . jumpLeft" at bounding box center [635, 281] width 278 height 321
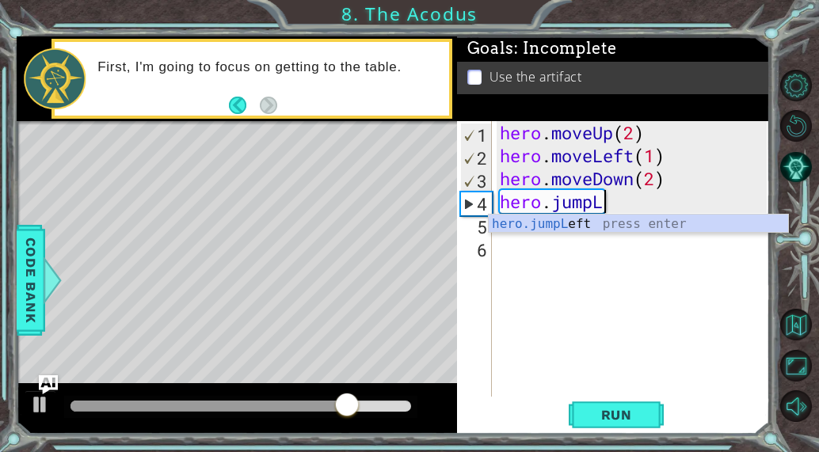
type textarea "hero.jump"
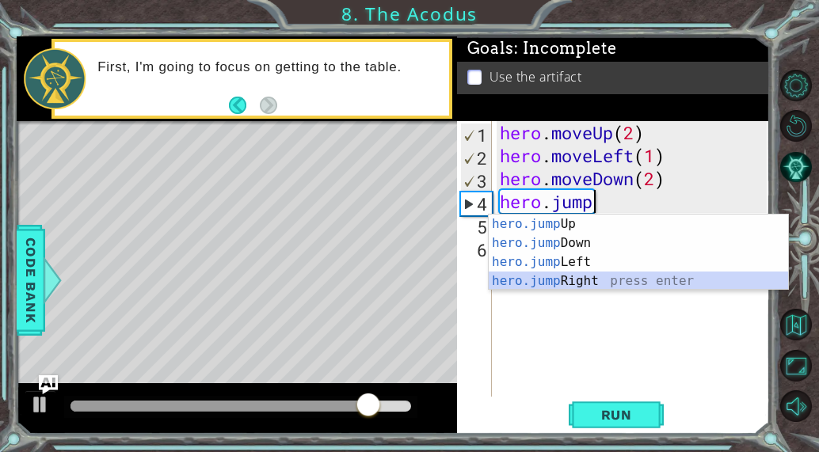
click at [561, 277] on div "hero.jump Up press enter hero.jump Down press enter hero.jump Left press enter …" at bounding box center [638, 272] width 299 height 114
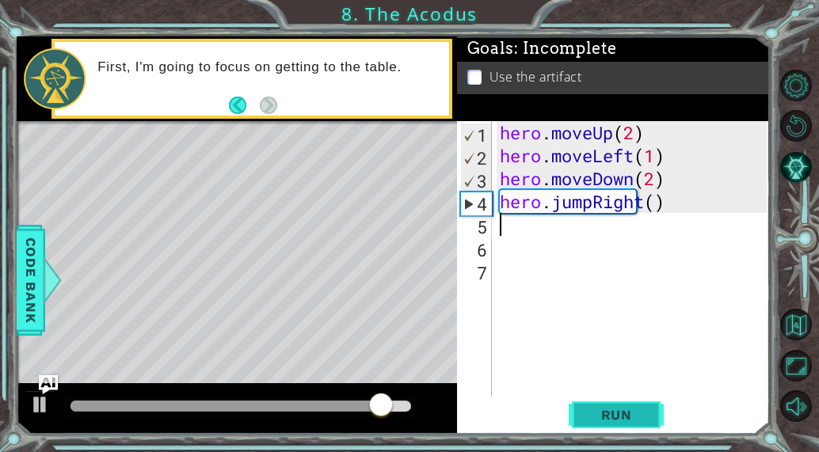
click at [609, 409] on span "Run" at bounding box center [616, 415] width 63 height 16
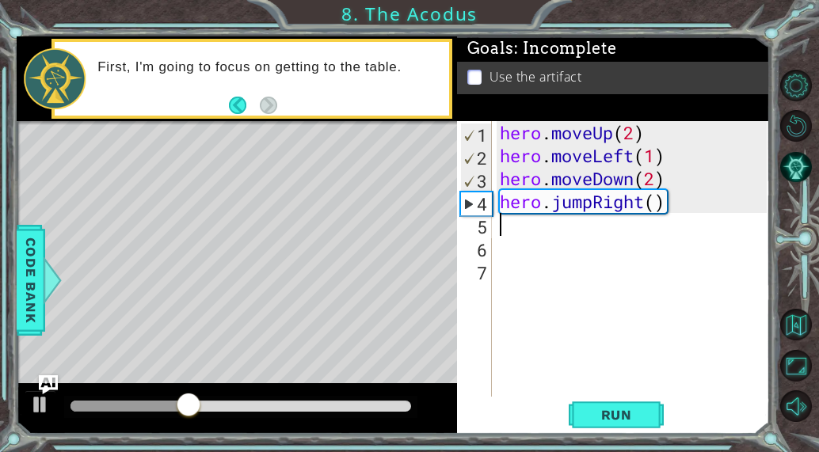
click at [649, 209] on div "hero . moveUp ( 2 ) hero . moveLeft ( 1 ) hero . moveDown ( 2 ) hero . jumpRigh…" at bounding box center [635, 281] width 278 height 321
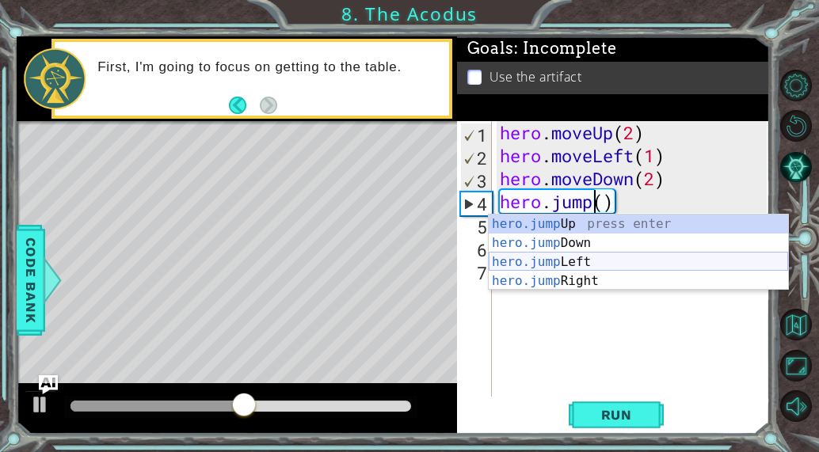
click at [588, 261] on div "hero.jump Up press enter hero.jump Down press enter hero.jump Left press enter …" at bounding box center [638, 272] width 299 height 114
type textarea "hero.jumpLeft"
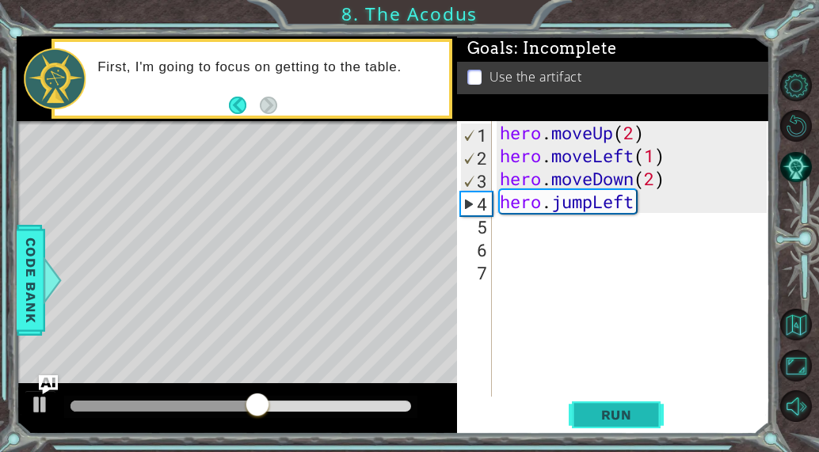
click at [608, 402] on button "Run" at bounding box center [616, 415] width 95 height 32
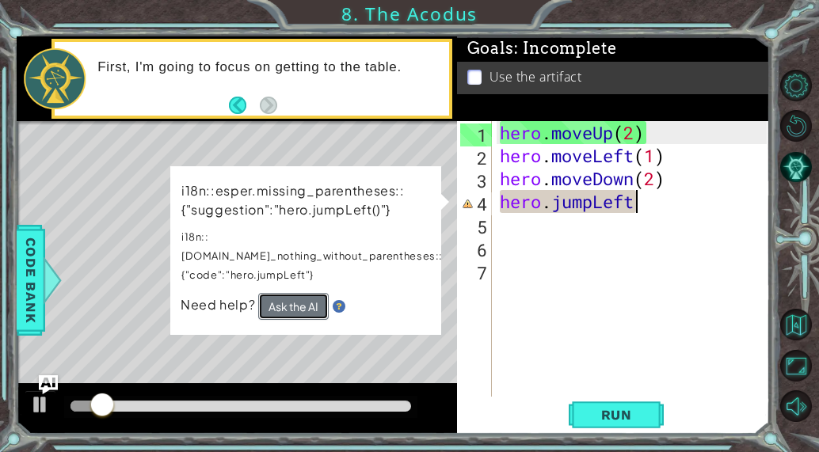
click at [302, 293] on button "Ask the AI" at bounding box center [293, 306] width 70 height 27
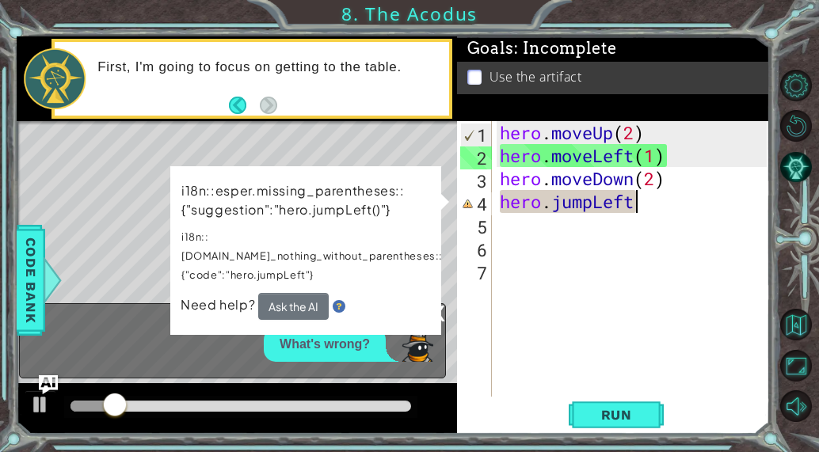
click at [597, 247] on div "hero . moveUp ( 2 ) hero . moveLeft ( 1 ) hero . moveDown ( 2 ) hero . jumpLeft" at bounding box center [635, 281] width 278 height 321
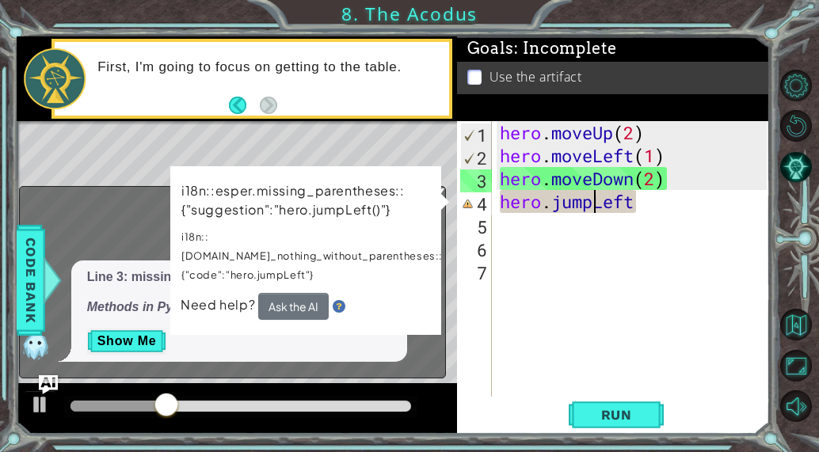
click at [592, 207] on div "hero . moveUp ( 2 ) hero . moveLeft ( 1 ) hero . moveDown ( 2 ) hero . jumpLeft" at bounding box center [635, 281] width 278 height 321
click at [633, 204] on div "hero . moveUp ( 2 ) hero . moveLeft ( 1 ) hero . moveDown ( 2 ) hero . jumpLeft" at bounding box center [635, 281] width 278 height 321
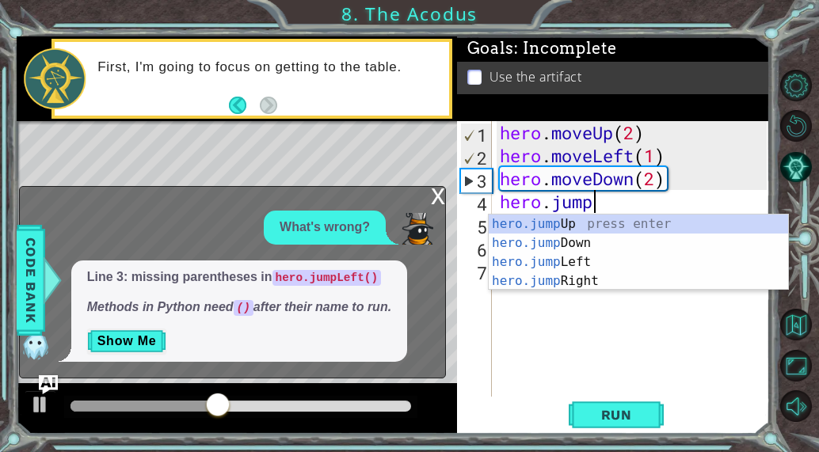
type textarea "hero.jum"
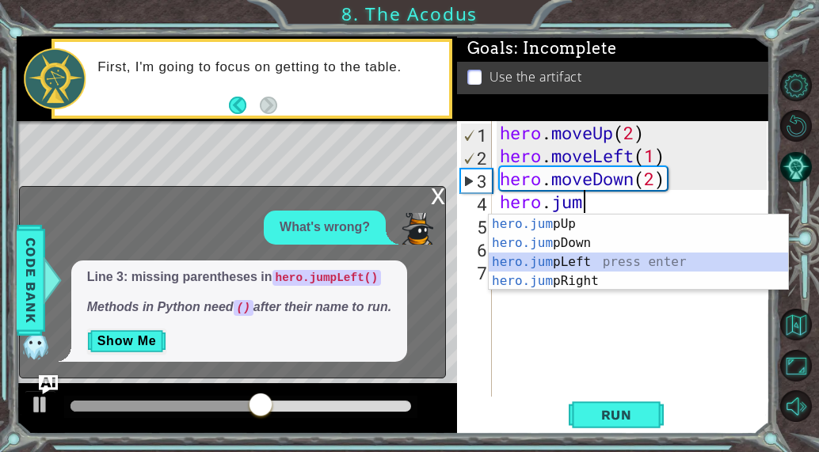
click at [584, 257] on div "hero.jum pUp press enter hero.jum pDown press enter hero.jum pLeft press enter …" at bounding box center [638, 272] width 299 height 114
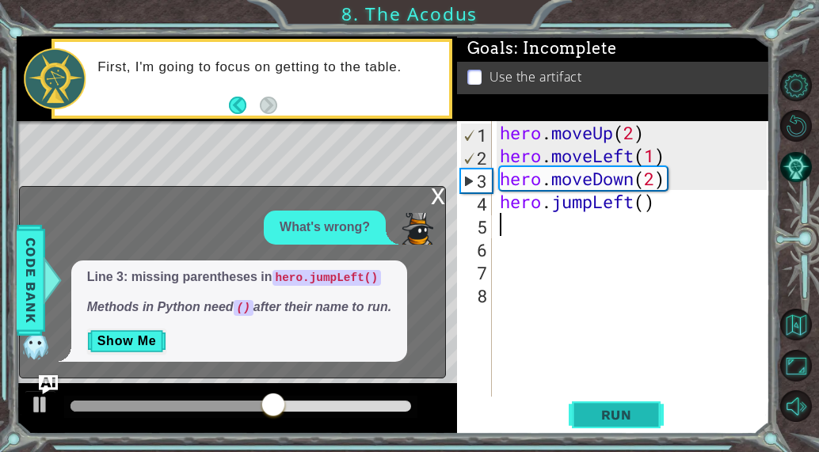
click at [613, 405] on button "Run" at bounding box center [616, 415] width 95 height 32
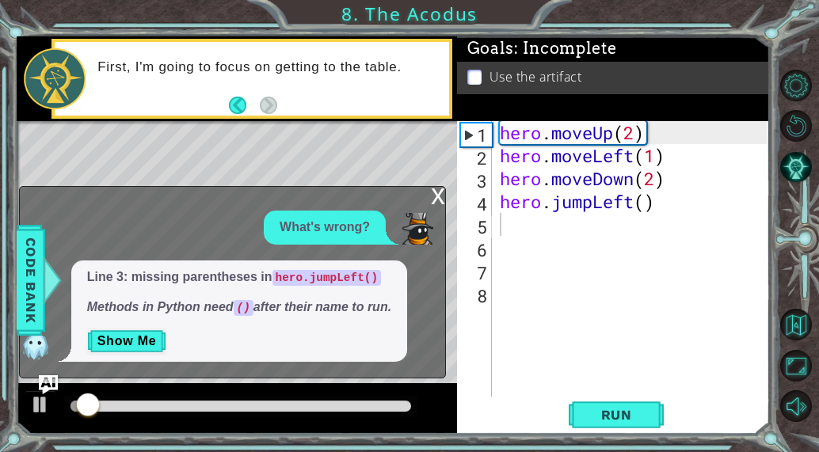
drag, startPoint x: 613, startPoint y: 405, endPoint x: 251, endPoint y: 312, distance: 373.5
click at [251, 312] on div "1 2 3 4 5 hero . moveUp ( 2 ) hero . moveLeft ( 1 ) hero . moveDown ( 2 ) hero …" at bounding box center [393, 235] width 753 height 398
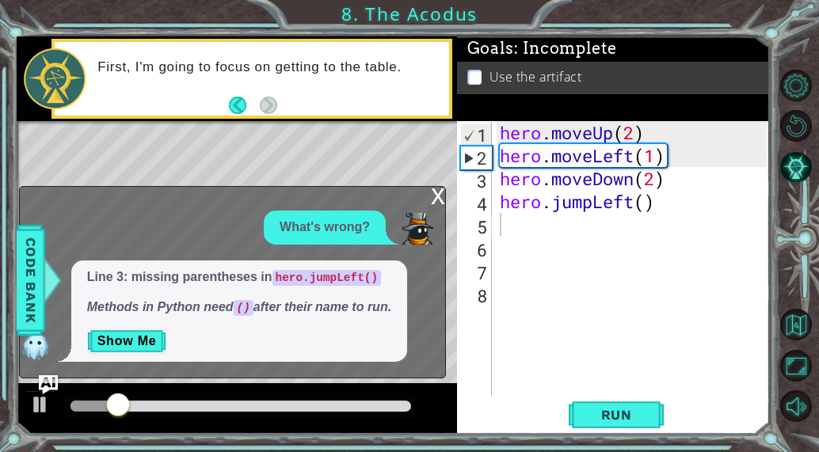
click at [437, 186] on div "x What's wrong? Line 3: missing parentheses in hero.jumpLeft() Methods in Pytho…" at bounding box center [232, 282] width 427 height 192
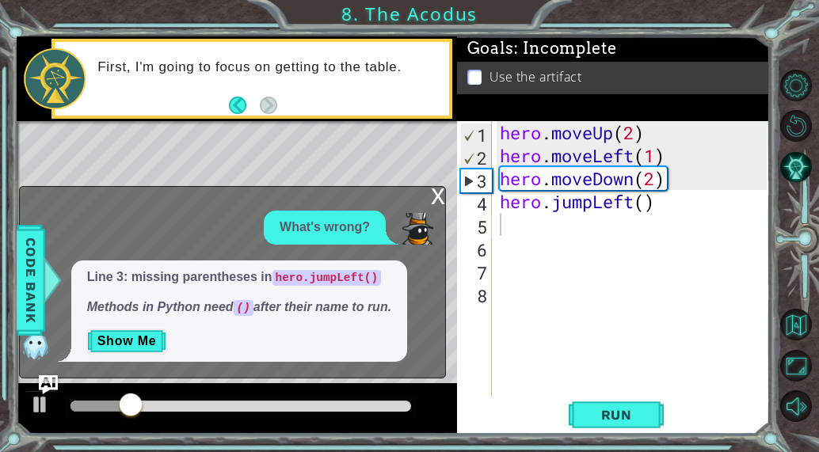
click at [438, 195] on div "x" at bounding box center [438, 195] width 14 height 16
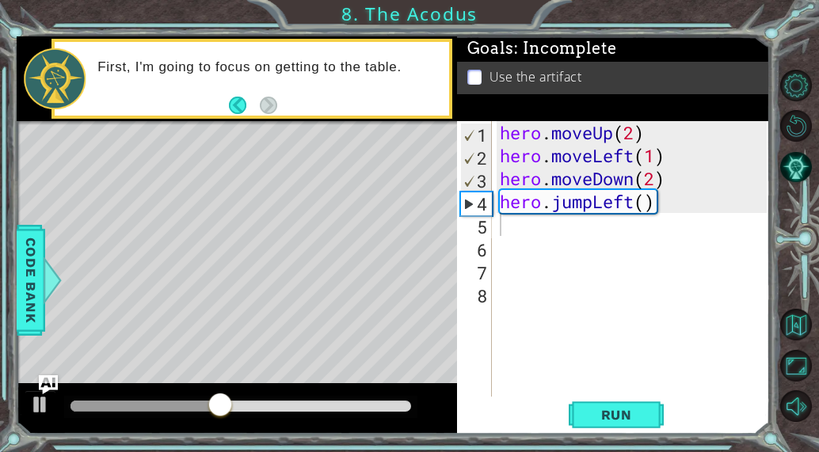
click at [512, 236] on div "hero . moveUp ( 2 ) hero . moveLeft ( 1 ) hero . moveDown ( 2 ) hero . jumpLeft…" at bounding box center [635, 281] width 278 height 321
click at [512, 225] on div "hero . moveUp ( 2 ) hero . moveLeft ( 1 ) hero . moveDown ( 2 ) hero . jumpLeft…" at bounding box center [635, 281] width 278 height 321
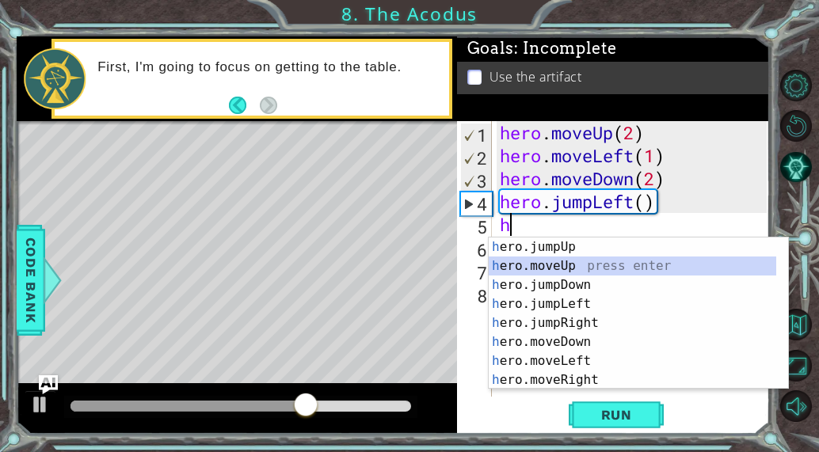
click at [567, 264] on div "h ero.jumpUp press enter h ero.moveUp press enter h ero.jumpDown press enter h …" at bounding box center [632, 333] width 287 height 190
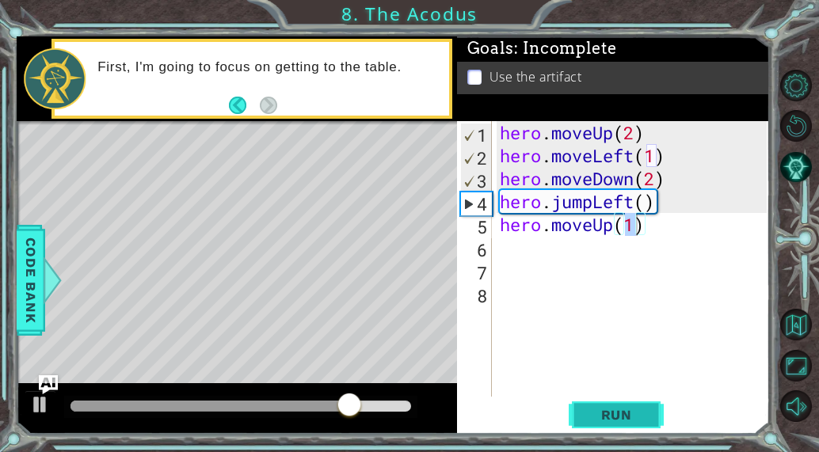
click at [642, 409] on span "Run" at bounding box center [616, 415] width 63 height 16
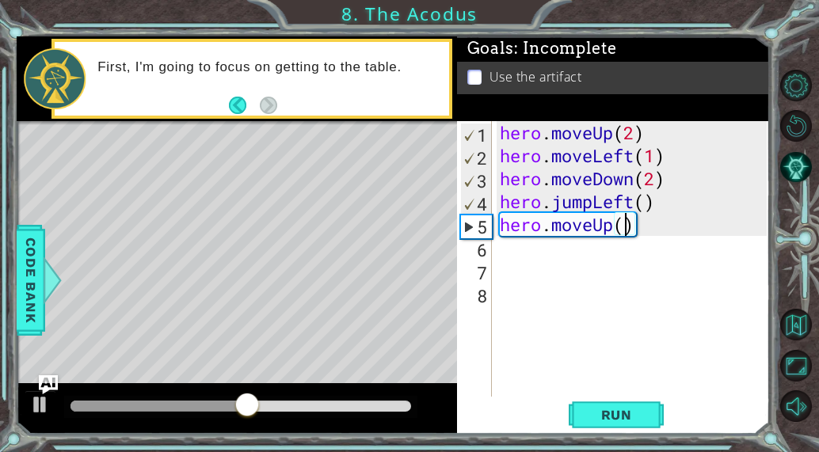
type textarea "hero.moveUp(2)"
click at [499, 252] on div "hero . moveUp ( 2 ) hero . moveLeft ( 1 ) hero . moveDown ( 2 ) hero . jumpLeft…" at bounding box center [635, 281] width 278 height 321
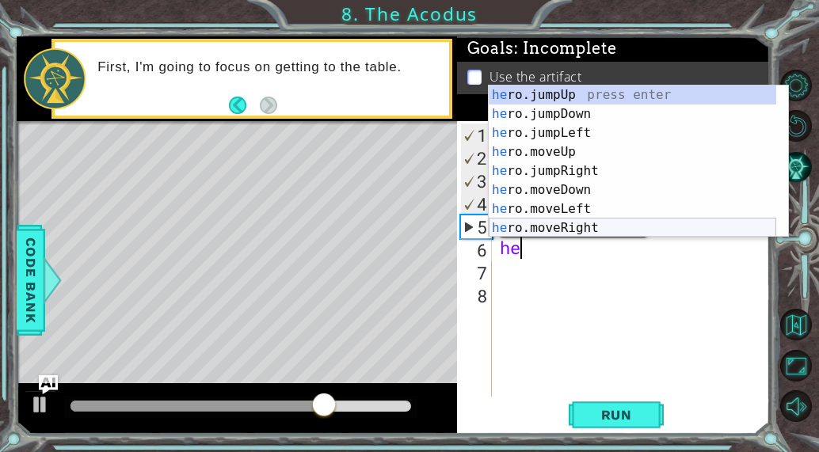
click at [565, 224] on div "he ro.jumpUp press enter he ro.jumpDown press enter he ro.jumpLeft press enter …" at bounding box center [632, 181] width 287 height 190
type textarea "hero.moveRight(1)"
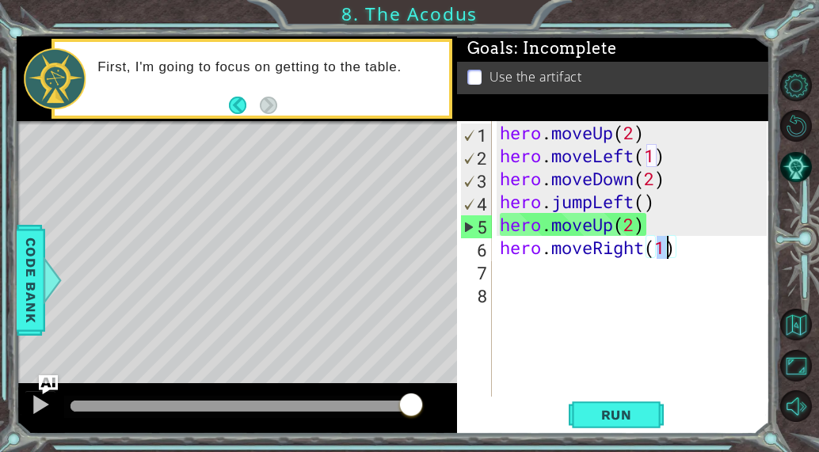
click at [500, 273] on div "hero . moveUp ( 2 ) hero . moveLeft ( 1 ) hero . moveDown ( 2 ) hero . jumpLeft…" at bounding box center [635, 281] width 278 height 321
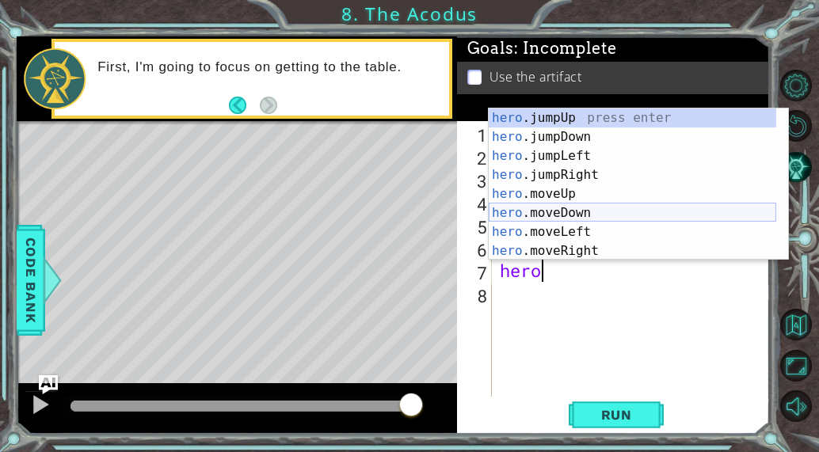
scroll to position [0, 2]
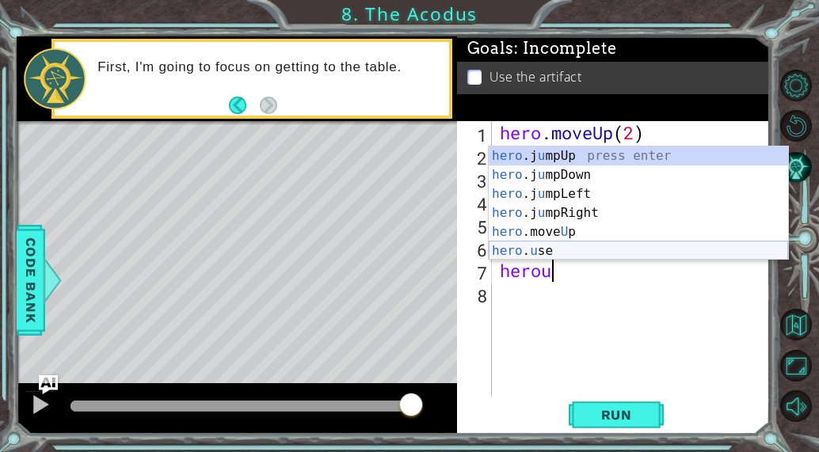
click at [583, 247] on div "hero .j u mpUp press enter hero .j u mpDown press enter hero .j u mpLeft press …" at bounding box center [638, 222] width 299 height 152
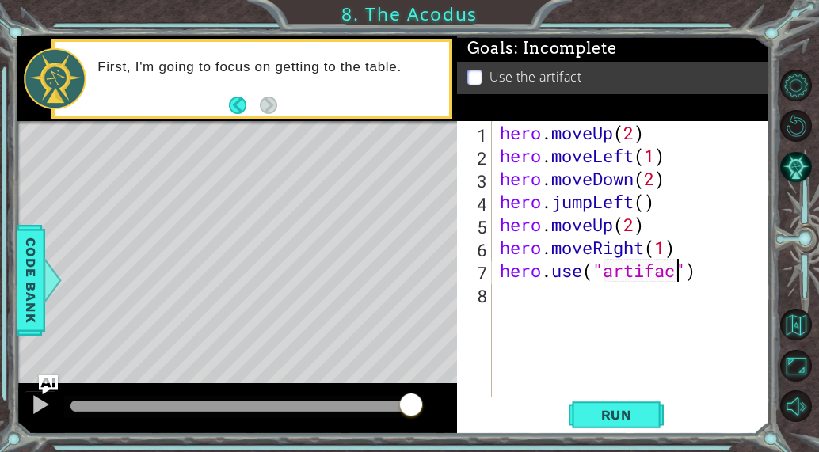
scroll to position [0, 8]
type textarea "hero.use("artifact")"
click at [608, 412] on span "Run" at bounding box center [616, 415] width 63 height 16
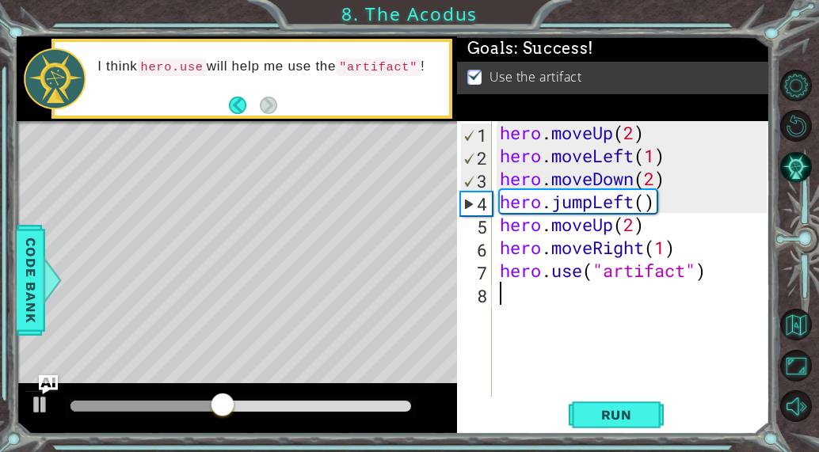
click at [711, 372] on div "hero . moveUp ( 2 ) hero . moveLeft ( 1 ) hero . moveDown ( 2 ) hero . jumpLeft…" at bounding box center [635, 281] width 278 height 321
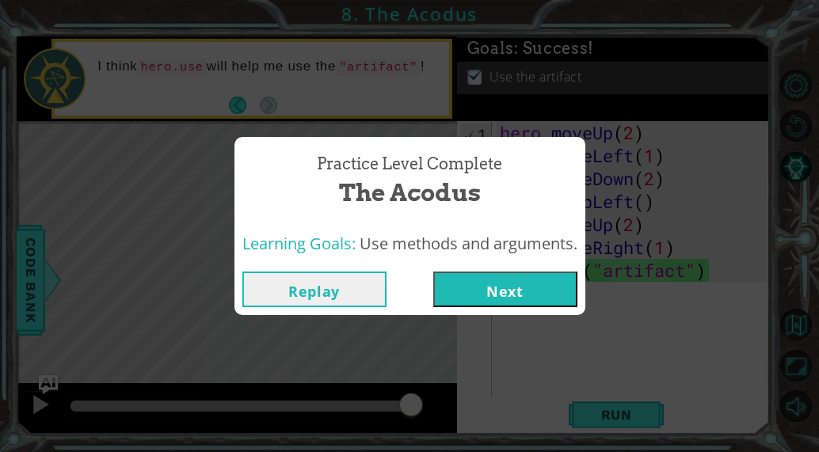
click at [546, 286] on button "Next" at bounding box center [505, 290] width 144 height 36
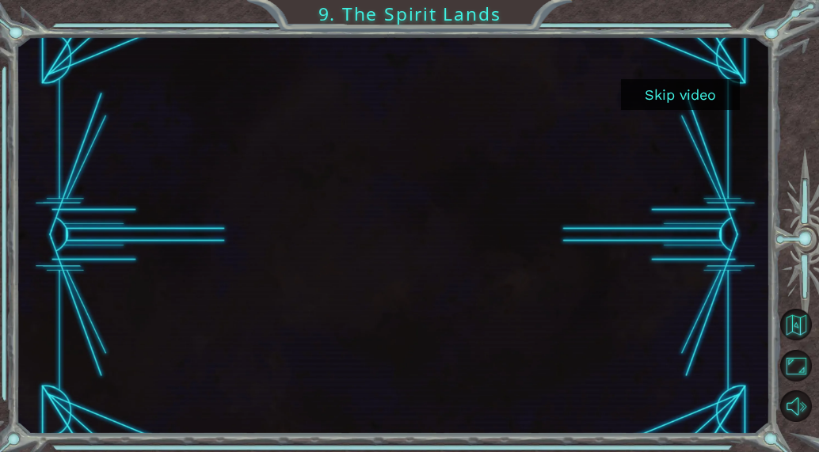
click at [634, 89] on button "Skip video" at bounding box center [680, 94] width 119 height 31
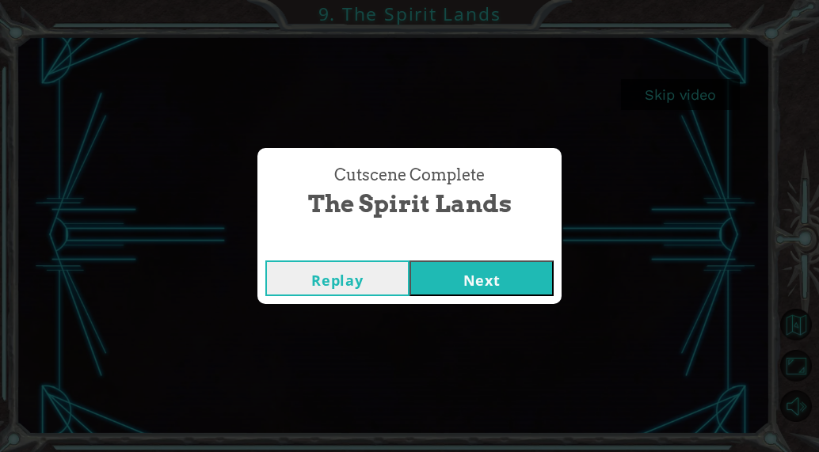
drag, startPoint x: 634, startPoint y: 89, endPoint x: 339, endPoint y: 290, distance: 356.9
click at [339, 290] on div "Cutscene Complete The Spirit Lands Replay Next" at bounding box center [409, 226] width 819 height 452
click at [486, 286] on button "Next" at bounding box center [481, 279] width 144 height 36
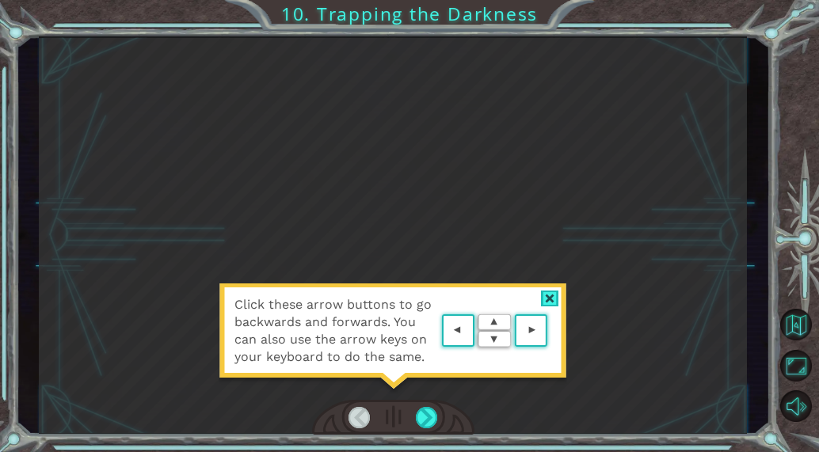
click at [551, 331] on area at bounding box center [551, 331] width 0 height 0
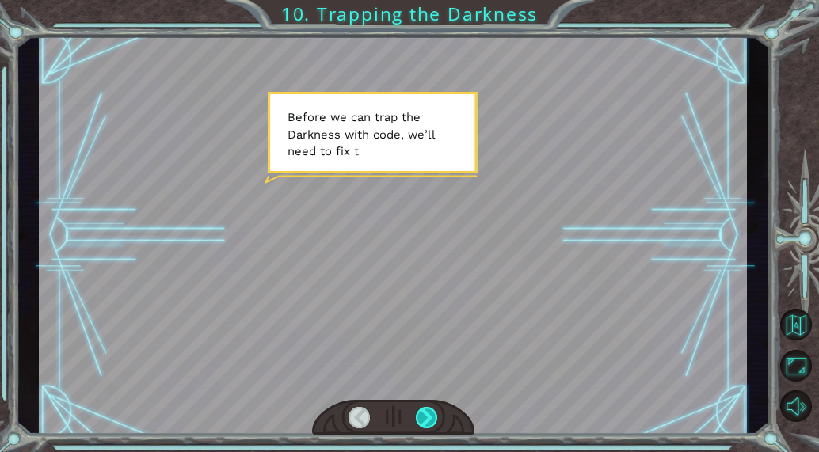
click at [435, 417] on div at bounding box center [426, 417] width 21 height 21
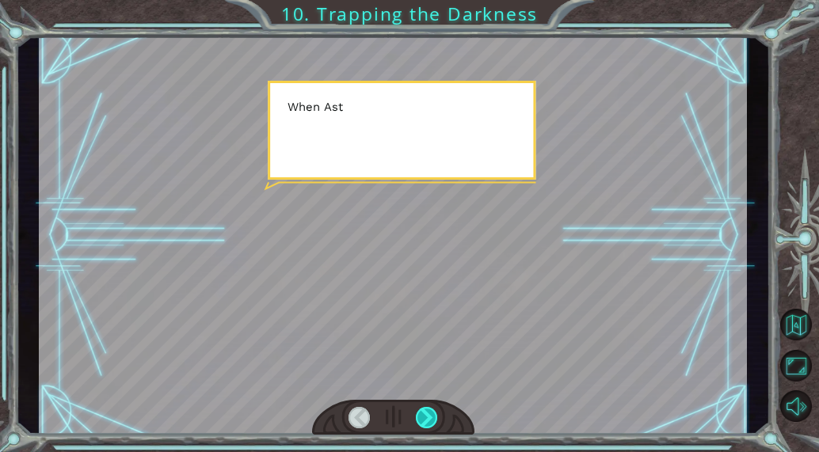
click at [435, 417] on div at bounding box center [426, 417] width 21 height 21
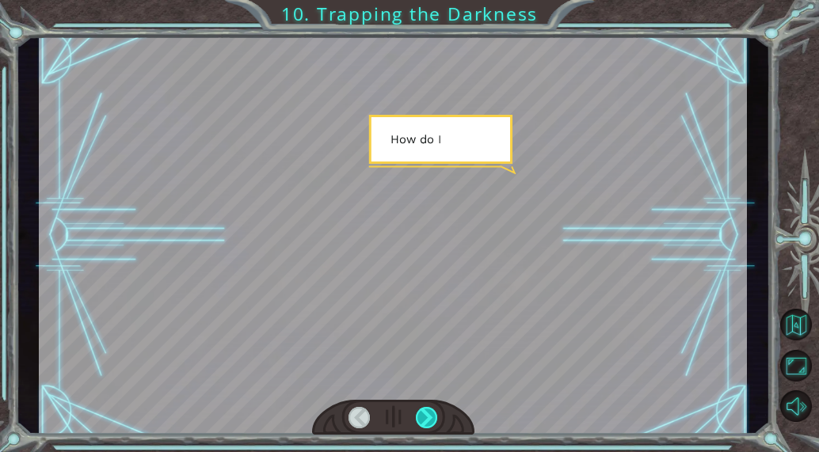
click at [435, 417] on div at bounding box center [426, 417] width 21 height 21
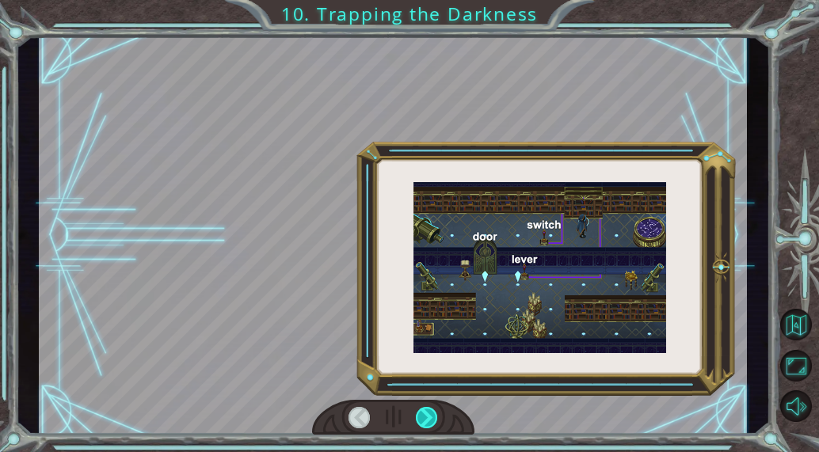
click at [435, 417] on div at bounding box center [426, 417] width 21 height 21
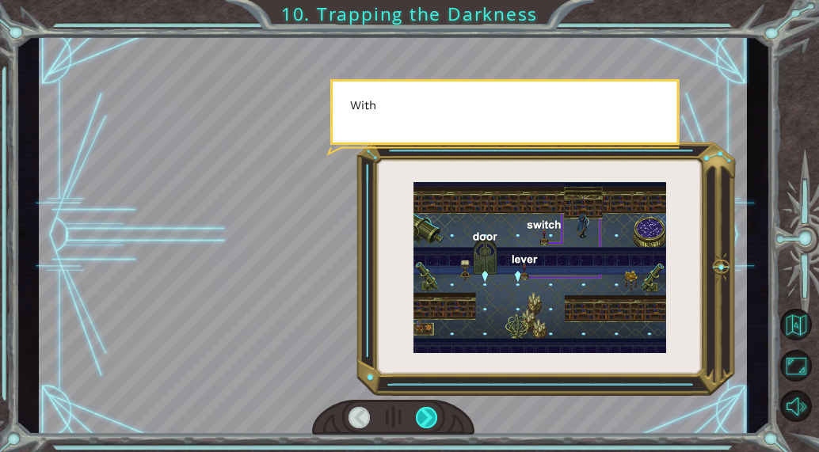
click at [435, 417] on div at bounding box center [426, 417] width 21 height 21
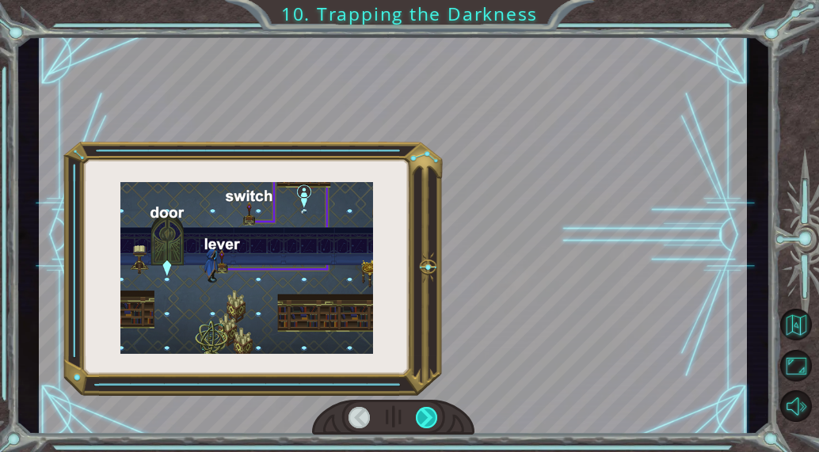
click at [435, 417] on div at bounding box center [426, 417] width 21 height 21
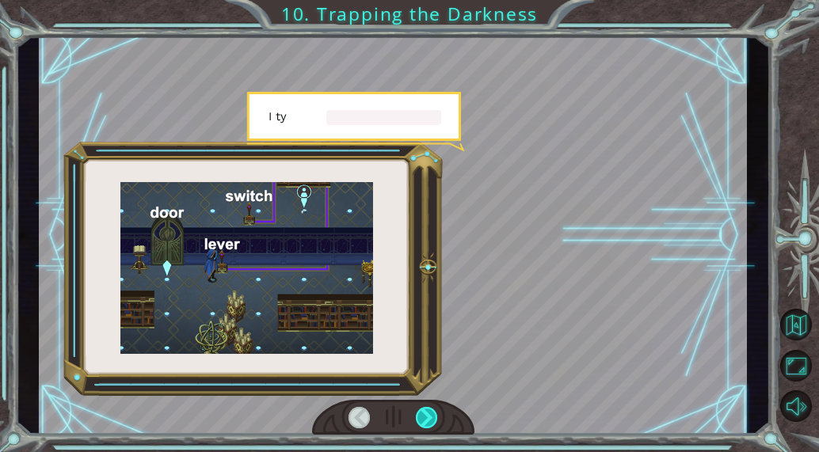
click at [435, 417] on div at bounding box center [426, 417] width 21 height 21
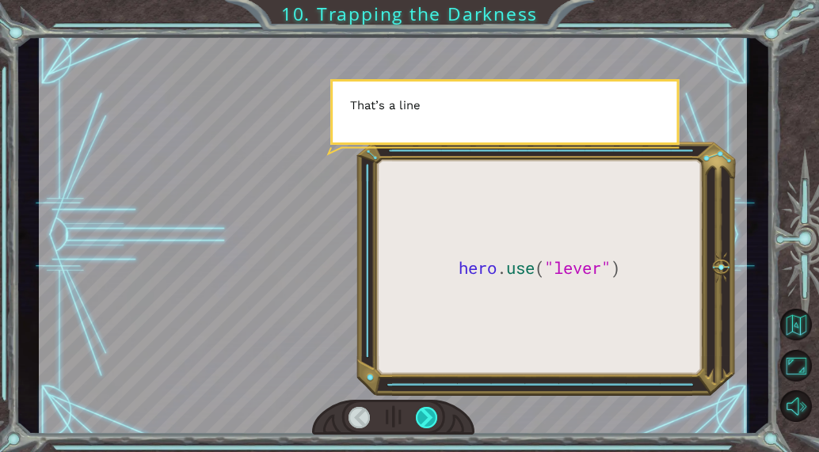
click at [435, 417] on div at bounding box center [426, 417] width 21 height 21
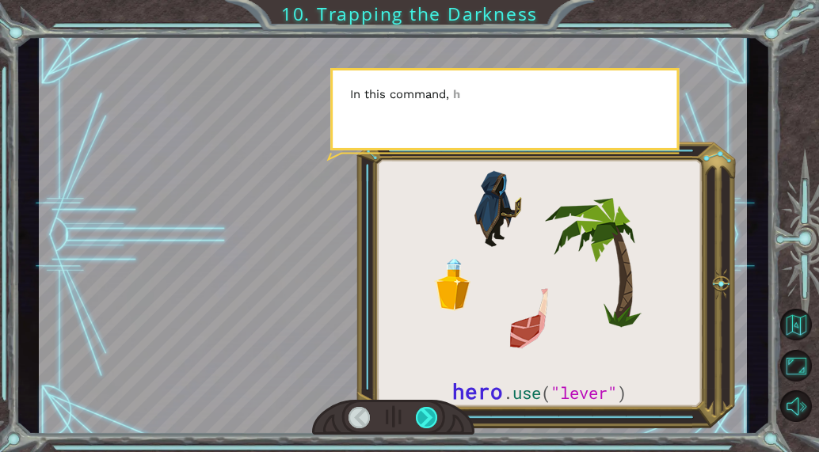
click at [435, 417] on div at bounding box center [426, 417] width 21 height 21
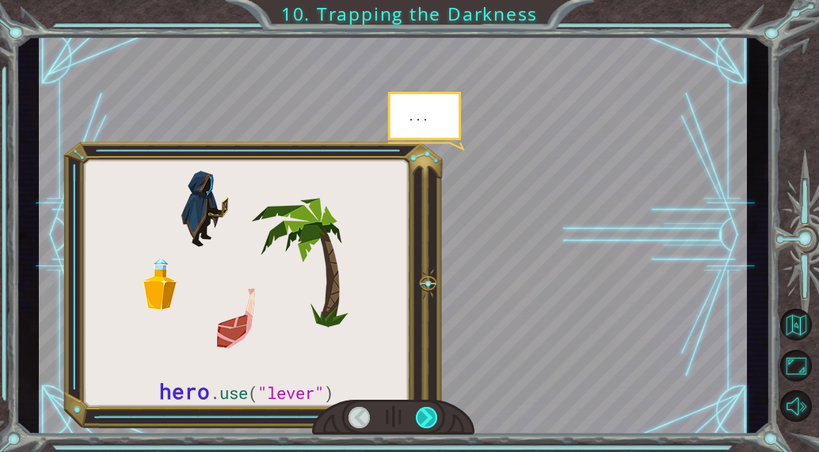
click at [435, 417] on div at bounding box center [426, 417] width 21 height 21
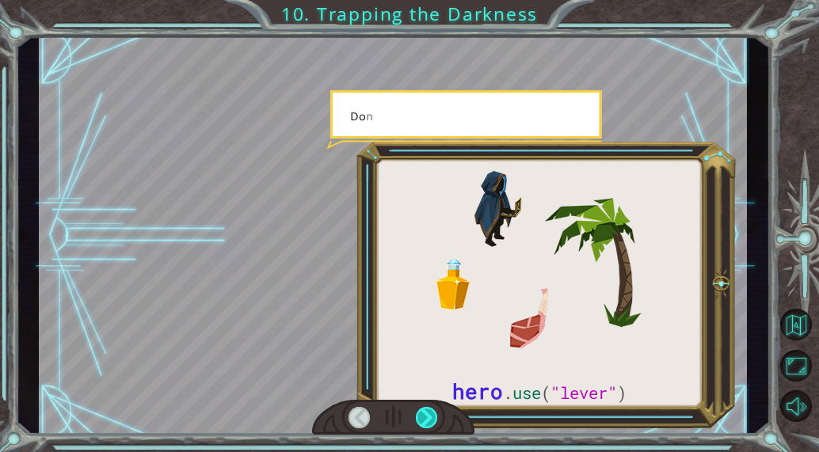
click at [435, 417] on div at bounding box center [426, 417] width 21 height 21
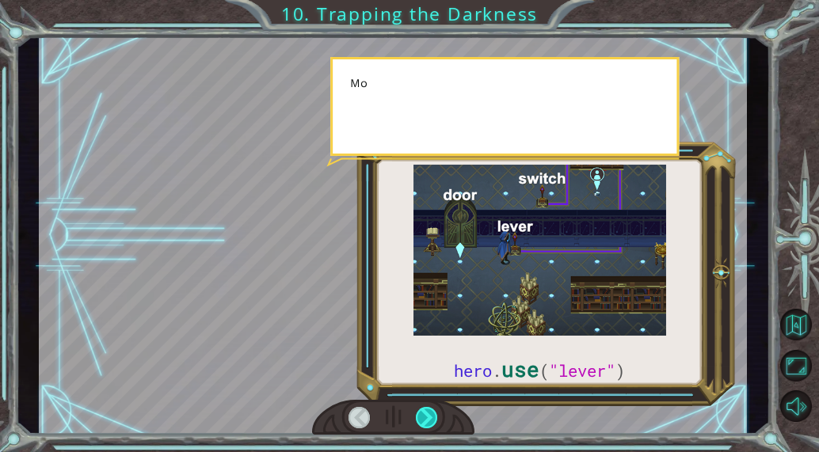
click at [435, 417] on div at bounding box center [426, 417] width 21 height 21
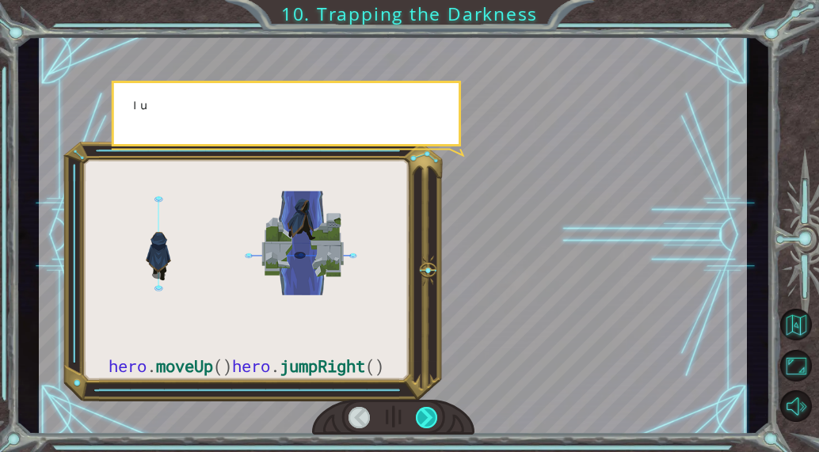
click at [435, 417] on div at bounding box center [426, 417] width 21 height 21
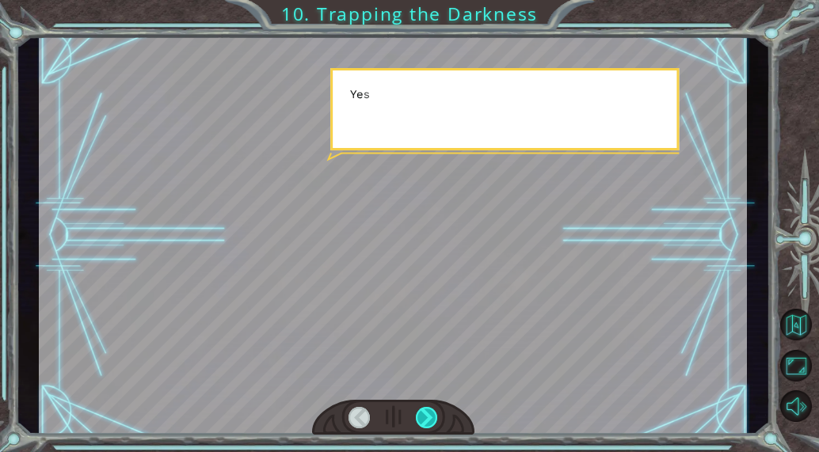
click at [435, 417] on div at bounding box center [426, 417] width 21 height 21
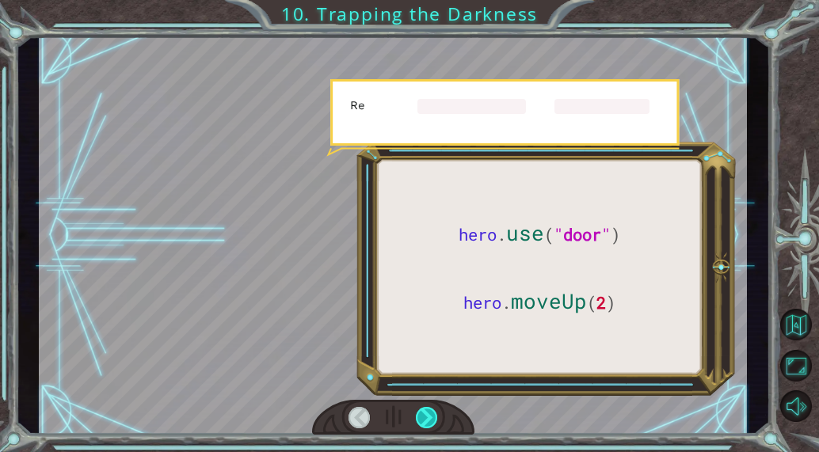
click at [435, 417] on div at bounding box center [426, 417] width 21 height 21
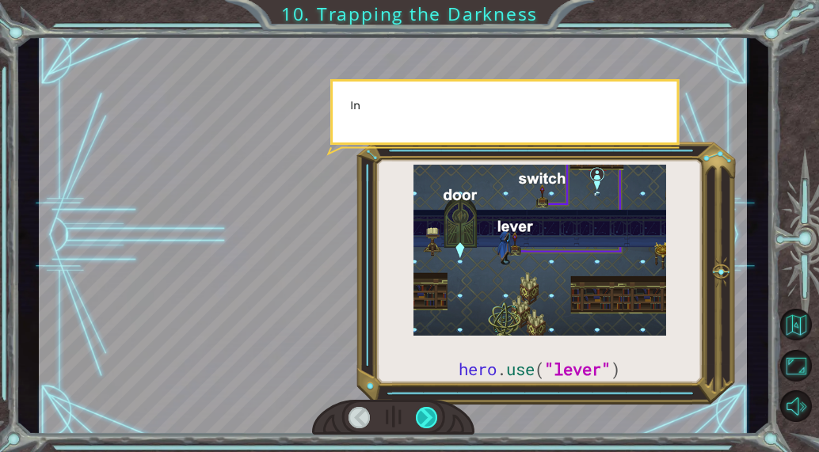
click at [435, 417] on div at bounding box center [426, 417] width 21 height 21
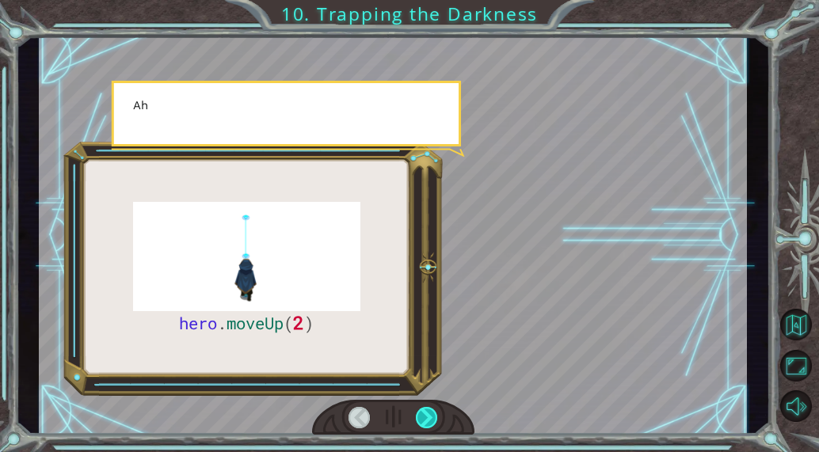
click at [435, 417] on div at bounding box center [426, 417] width 21 height 21
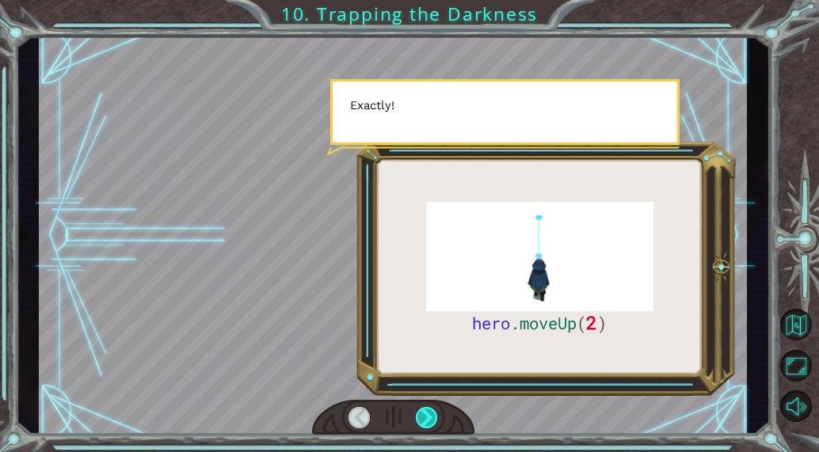
click at [435, 417] on div at bounding box center [426, 417] width 21 height 21
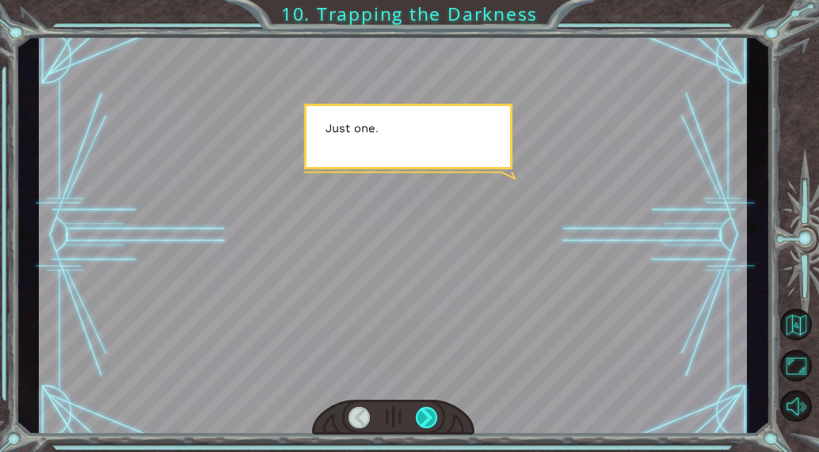
click at [435, 417] on div at bounding box center [426, 417] width 21 height 21
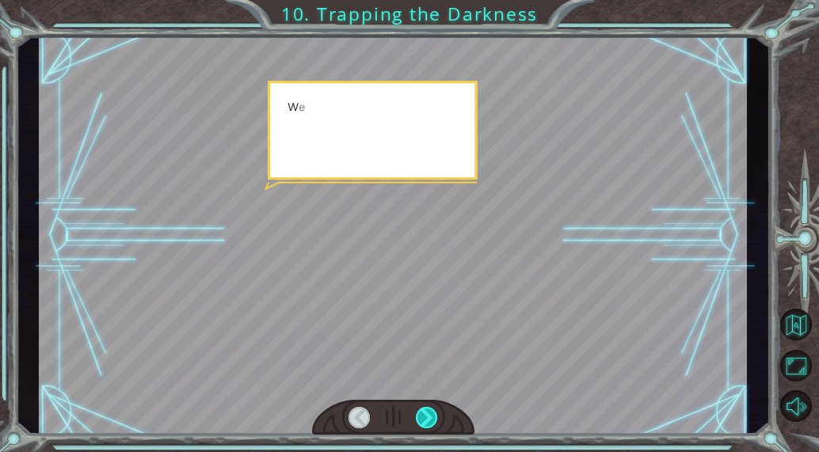
click at [435, 417] on div at bounding box center [426, 417] width 21 height 21
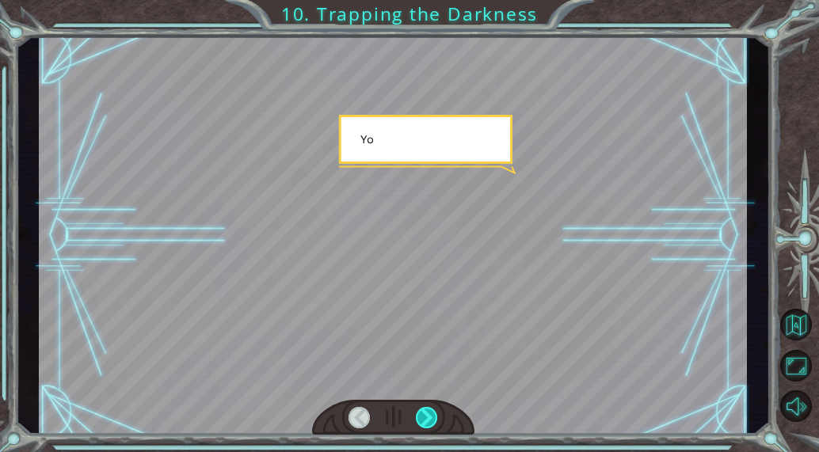
click at [435, 417] on div at bounding box center [426, 417] width 21 height 21
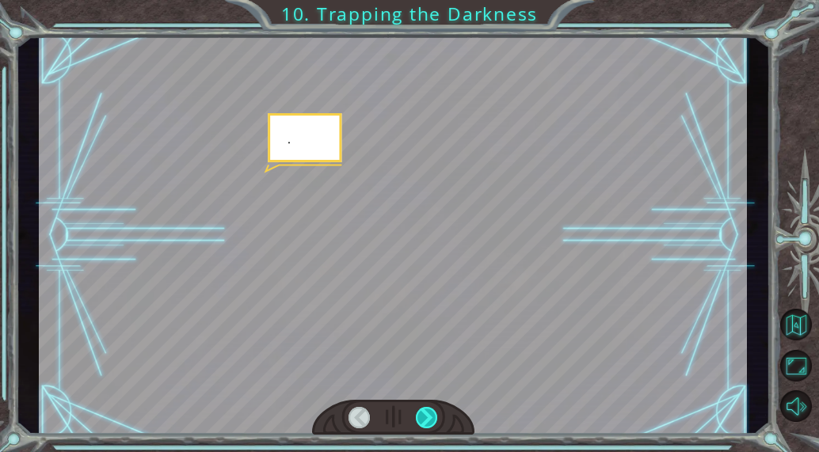
click at [435, 417] on div at bounding box center [426, 417] width 21 height 21
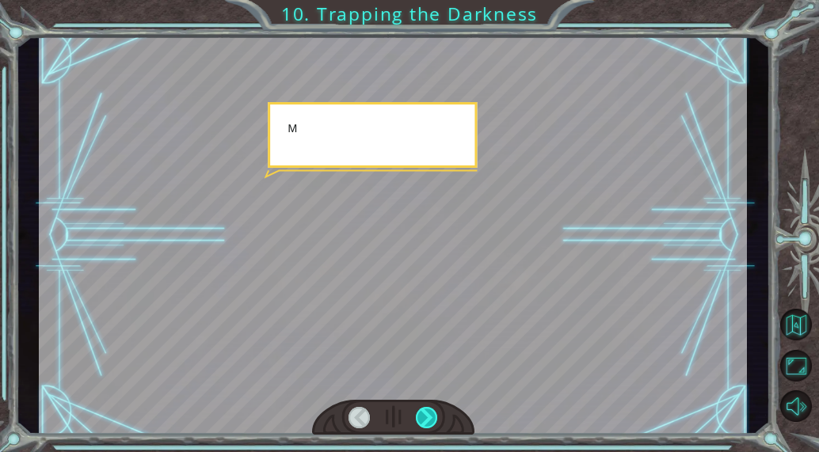
click at [435, 417] on div at bounding box center [426, 417] width 21 height 21
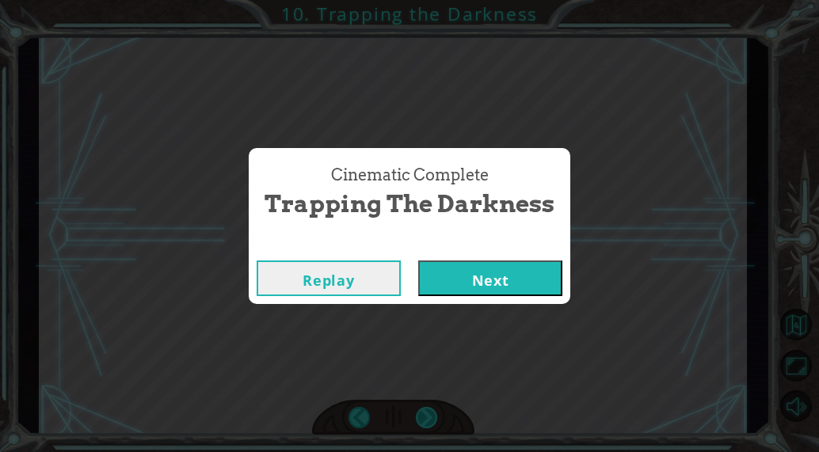
click at [435, 417] on div "Cinematic Complete Trapping the Darkness Replay Next" at bounding box center [409, 226] width 819 height 452
click at [478, 281] on button "Next" at bounding box center [490, 279] width 144 height 36
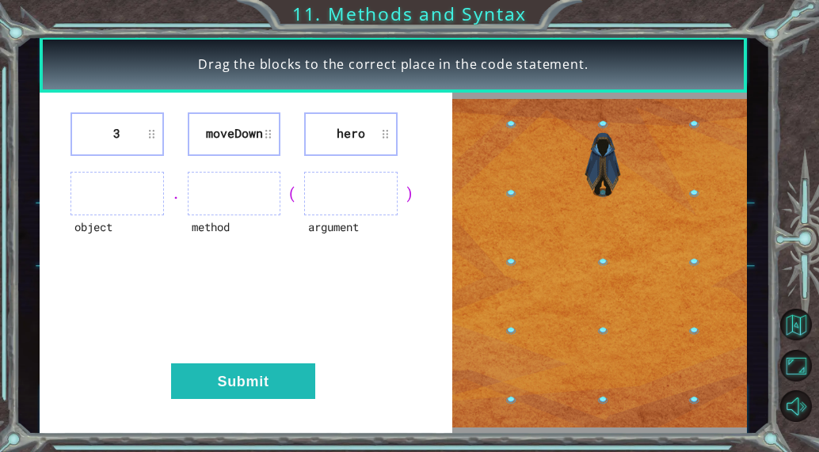
click at [124, 188] on ul at bounding box center [116, 194] width 93 height 44
click at [604, 369] on img at bounding box center [599, 263] width 295 height 329
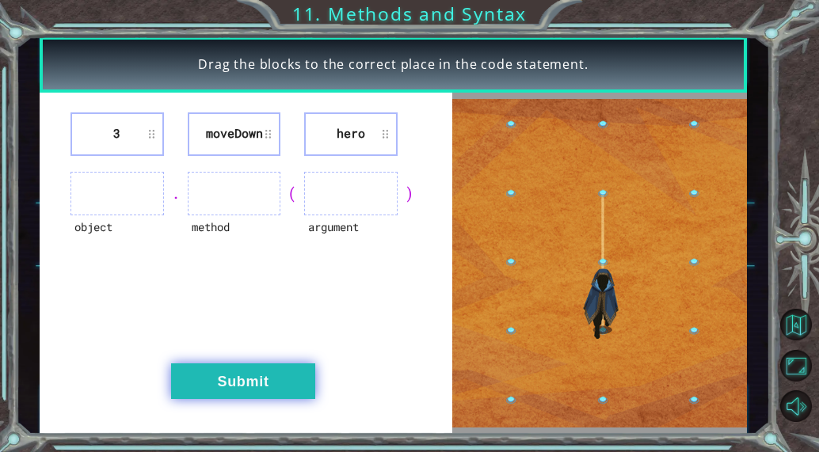
click at [287, 382] on button "Submit" at bounding box center [243, 381] width 144 height 36
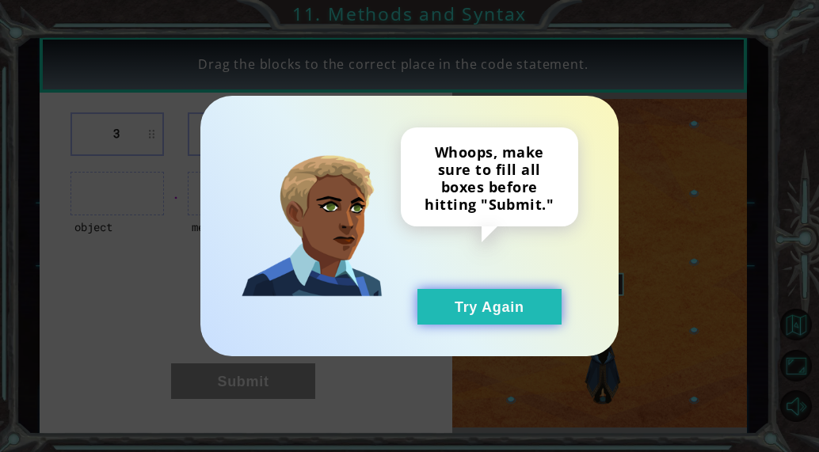
click at [507, 311] on button "Try Again" at bounding box center [489, 307] width 144 height 36
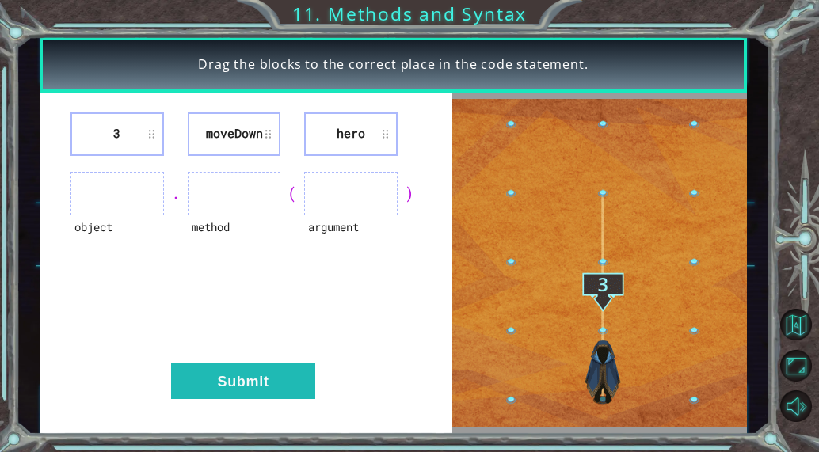
click at [347, 200] on ul at bounding box center [350, 194] width 93 height 44
click at [349, 127] on li "hero" at bounding box center [350, 134] width 93 height 44
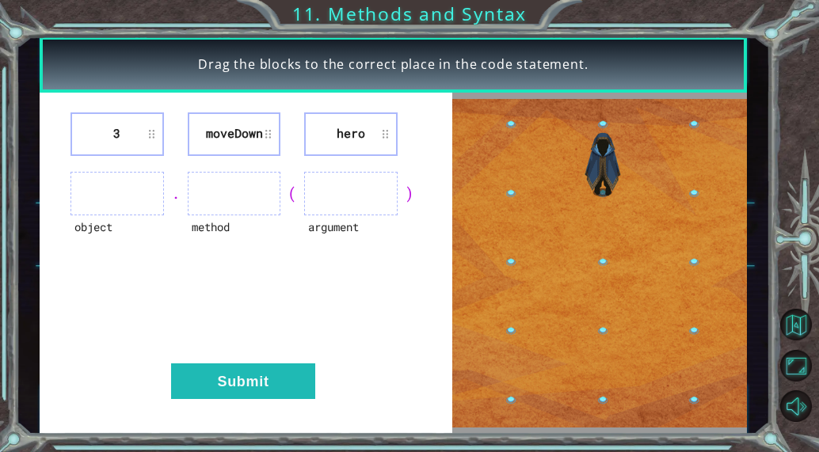
drag, startPoint x: 349, startPoint y: 127, endPoint x: 343, endPoint y: 197, distance: 70.8
click at [343, 197] on div "3 [GEOGRAPHIC_DATA] hero object . method ( argument ) Submit" at bounding box center [246, 264] width 413 height 342
click at [352, 156] on div "3 [GEOGRAPHIC_DATA] hero object . method ( argument ) Submit" at bounding box center [246, 264] width 413 height 342
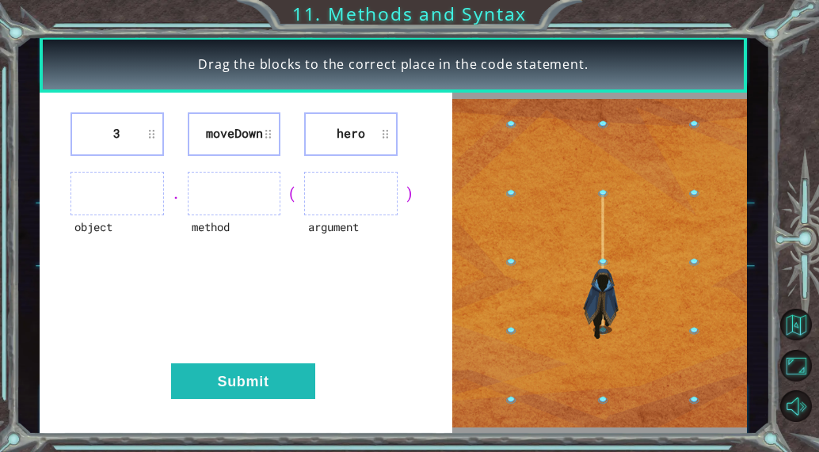
click at [360, 146] on li "hero" at bounding box center [350, 134] width 93 height 44
click at [368, 204] on ul at bounding box center [350, 194] width 93 height 44
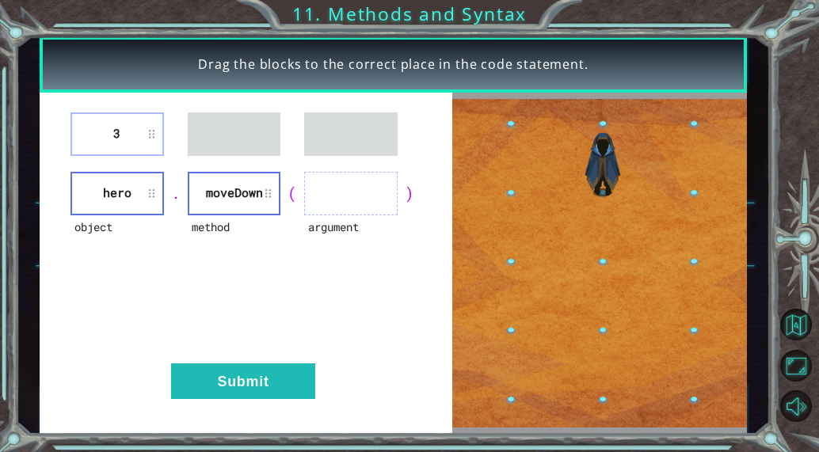
click at [181, 178] on div "object hero . method [GEOGRAPHIC_DATA] ( argument )" at bounding box center [246, 194] width 374 height 44
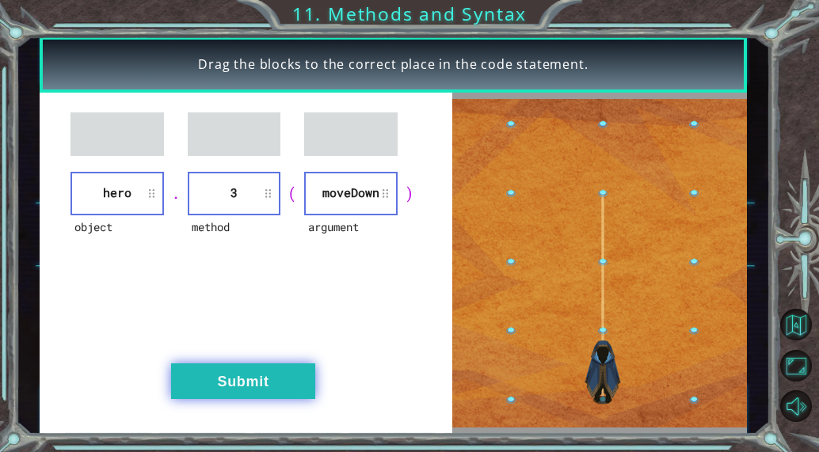
click at [235, 396] on button "Submit" at bounding box center [243, 381] width 144 height 36
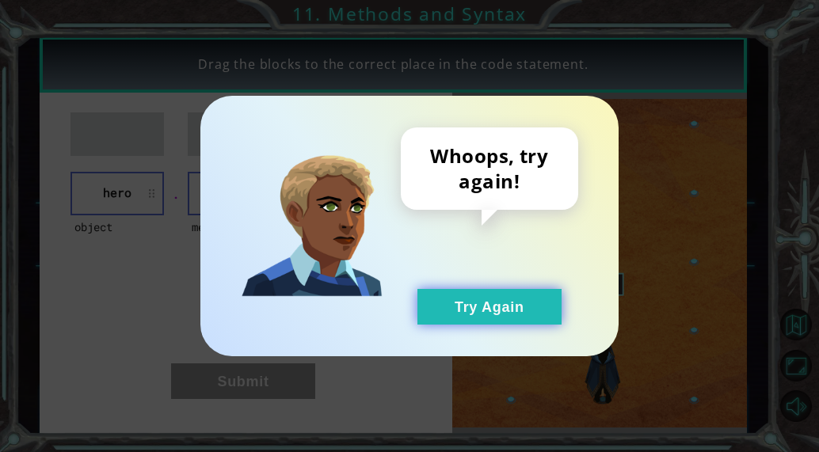
click at [454, 295] on button "Try Again" at bounding box center [489, 307] width 144 height 36
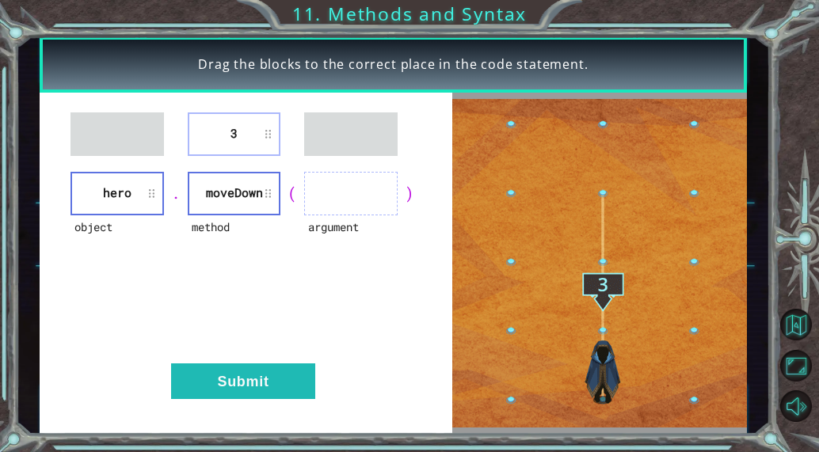
click at [294, 202] on div "(" at bounding box center [292, 193] width 24 height 22
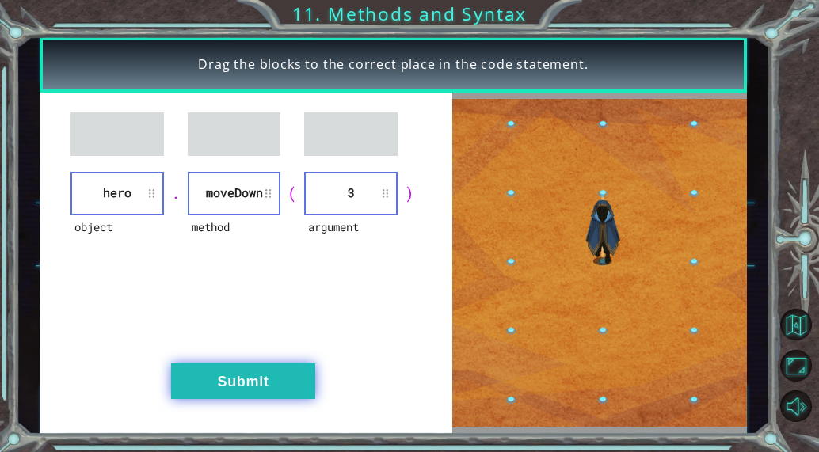
click at [253, 371] on button "Submit" at bounding box center [243, 381] width 144 height 36
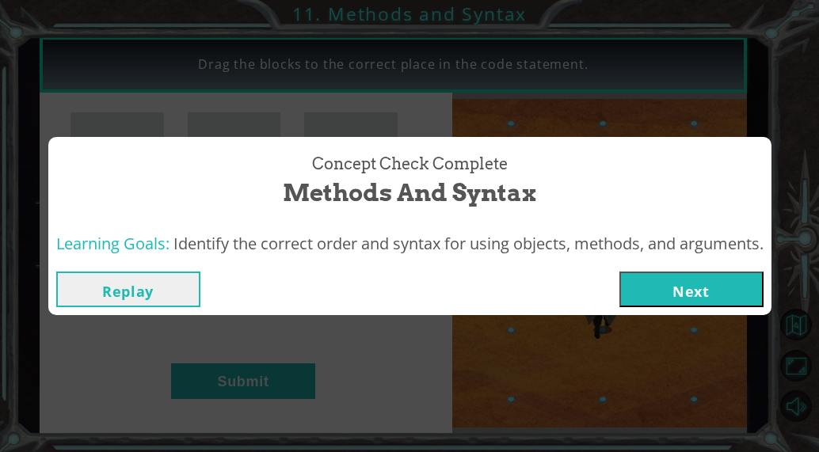
click at [657, 291] on button "Next" at bounding box center [691, 290] width 144 height 36
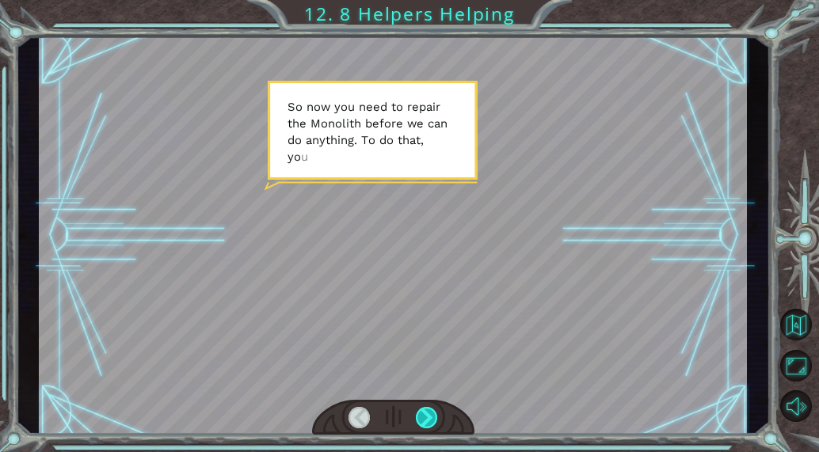
click at [429, 413] on div at bounding box center [426, 417] width 21 height 21
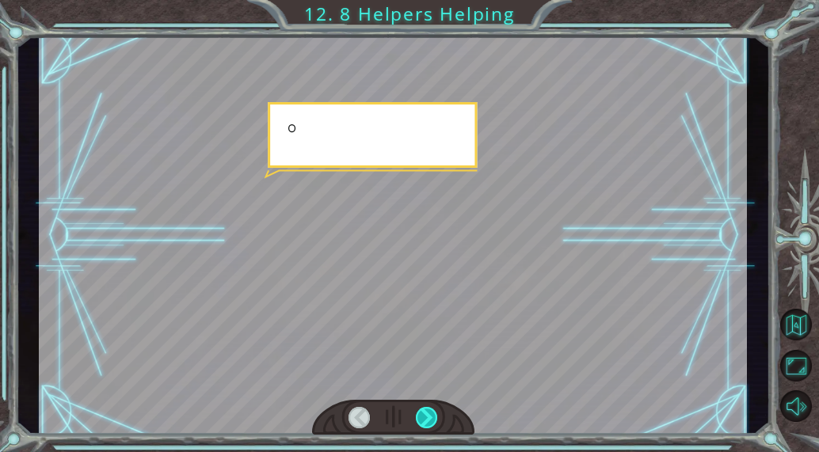
click at [429, 413] on div at bounding box center [426, 417] width 21 height 21
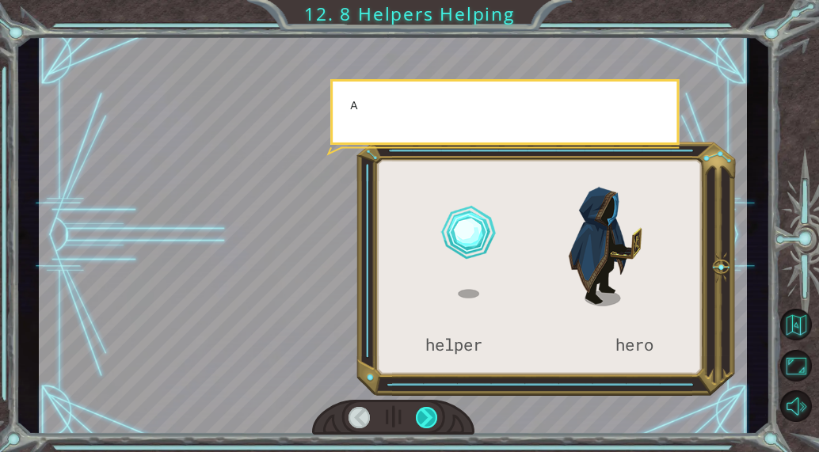
click at [429, 413] on div at bounding box center [426, 417] width 21 height 21
click at [429, 412] on div at bounding box center [426, 417] width 21 height 21
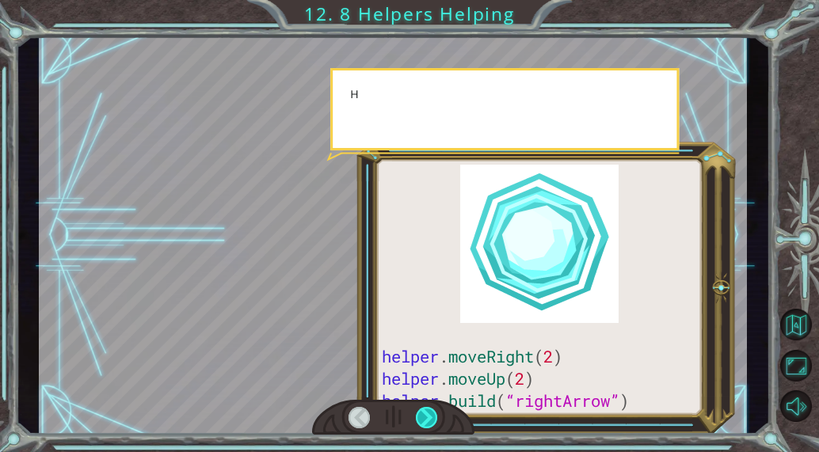
click at [429, 412] on div at bounding box center [426, 417] width 21 height 21
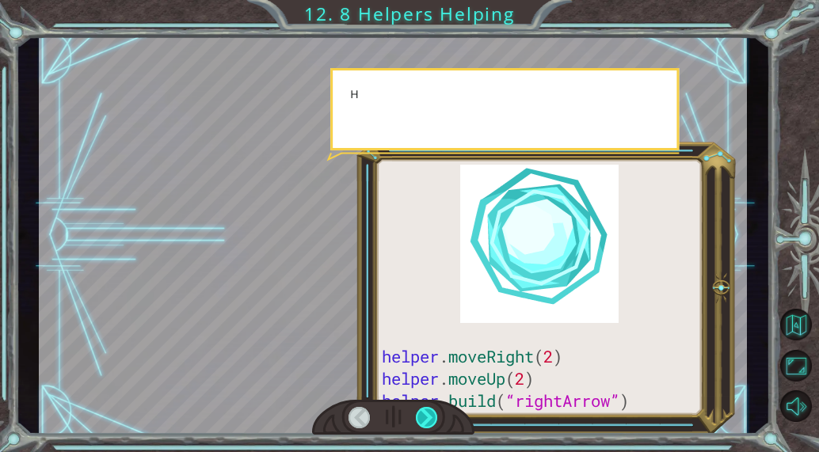
click at [429, 412] on div at bounding box center [426, 417] width 21 height 21
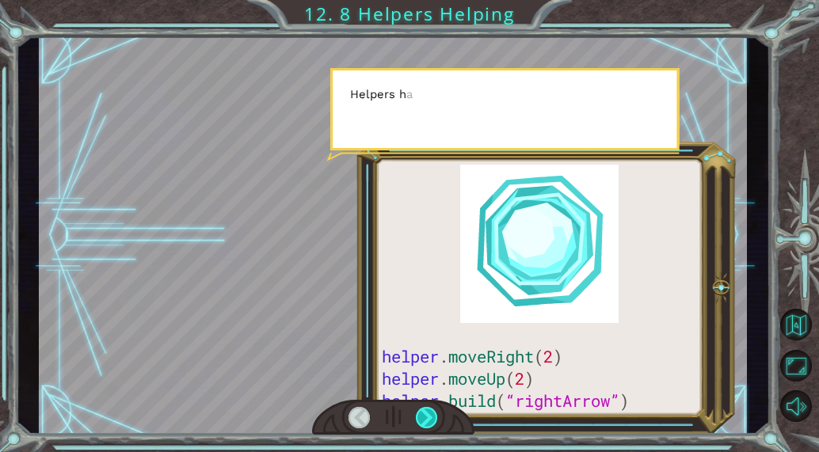
click at [429, 412] on div at bounding box center [426, 417] width 21 height 21
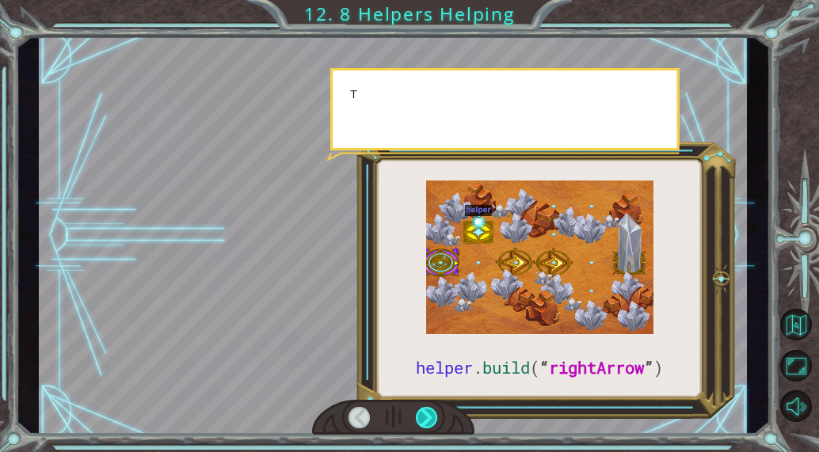
click at [429, 412] on div at bounding box center [426, 417] width 21 height 21
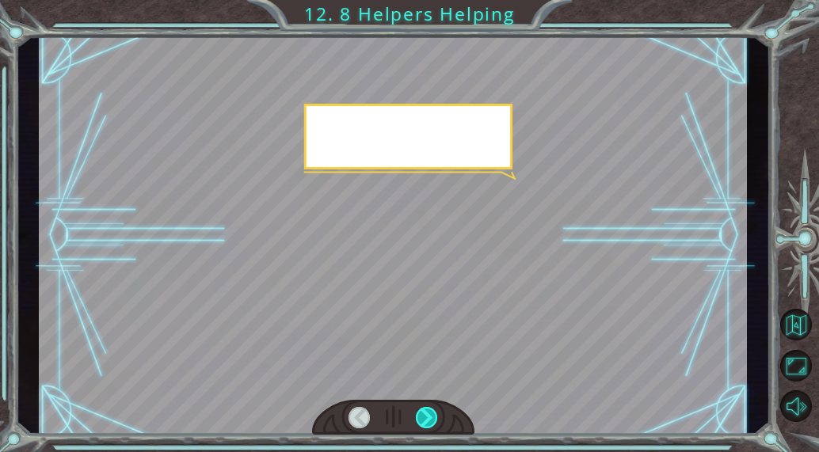
click at [429, 412] on div at bounding box center [426, 417] width 21 height 21
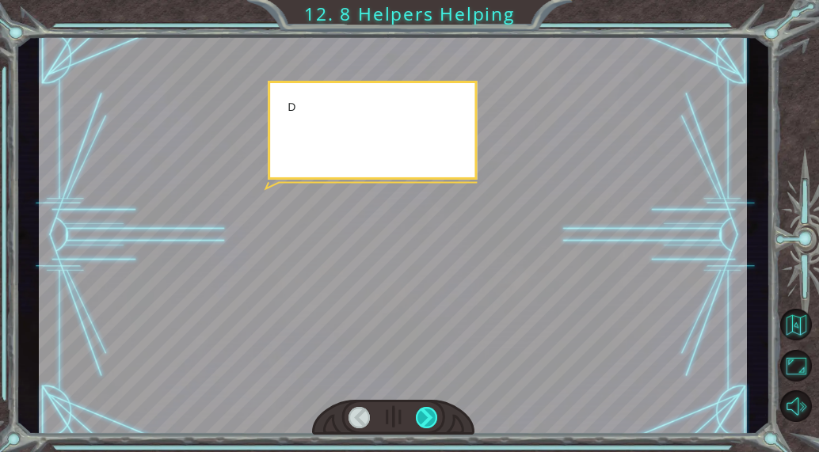
click at [429, 412] on div at bounding box center [426, 417] width 21 height 21
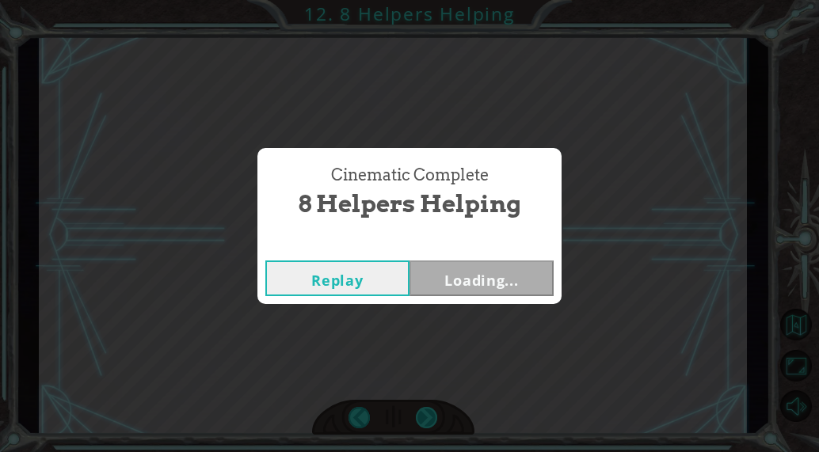
click at [429, 412] on div "Cinematic Complete 8 Helpers Helping Replay Loading..." at bounding box center [409, 226] width 819 height 452
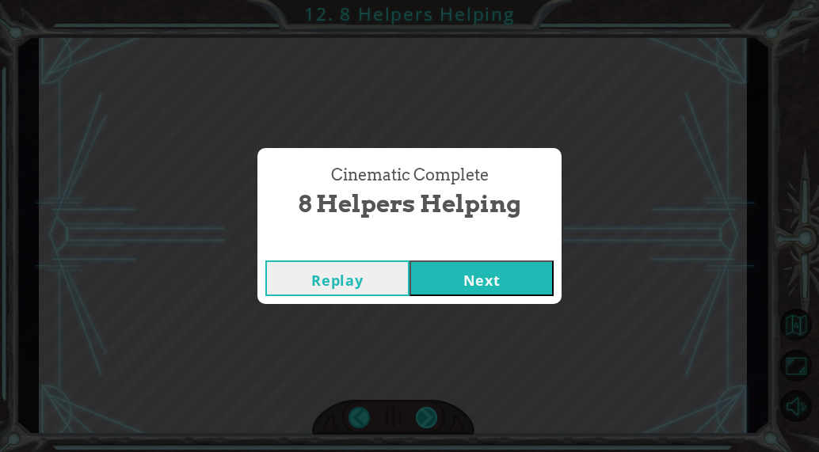
click at [429, 412] on div "Cinematic Complete 8 Helpers Helping Replay Next" at bounding box center [409, 226] width 819 height 452
click at [500, 278] on button "Next" at bounding box center [481, 279] width 144 height 36
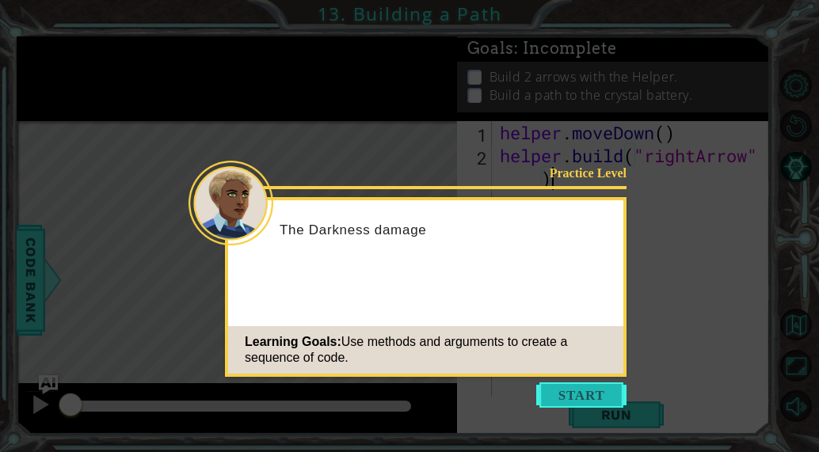
click at [561, 390] on button "Start" at bounding box center [581, 394] width 90 height 25
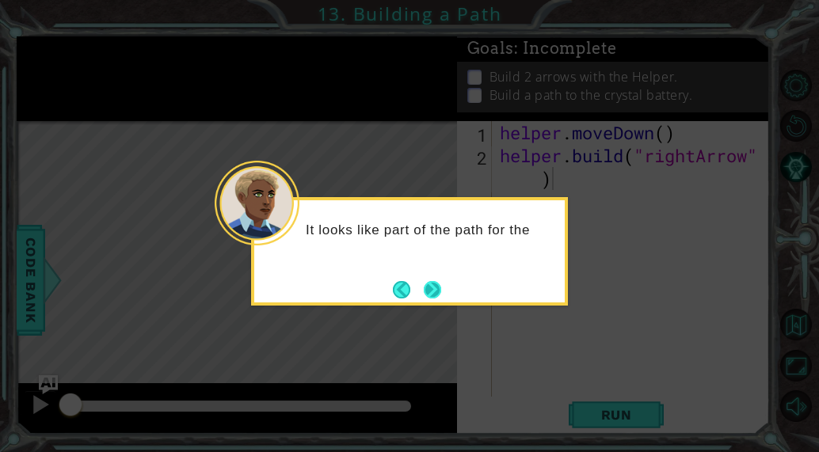
click at [435, 288] on button "Next" at bounding box center [432, 289] width 17 height 17
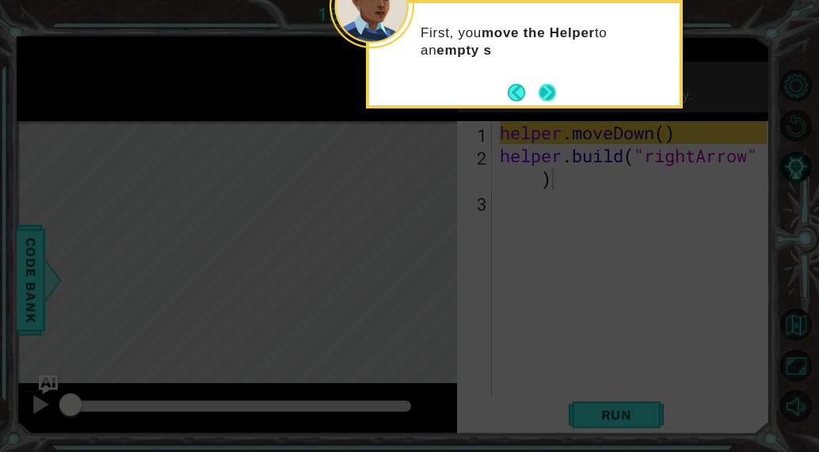
click at [556, 93] on button "Next" at bounding box center [546, 92] width 17 height 17
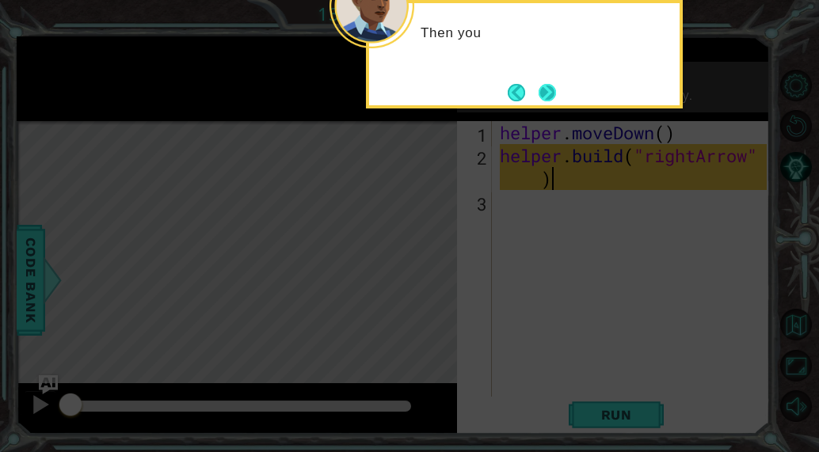
click at [553, 94] on button "Next" at bounding box center [546, 92] width 17 height 17
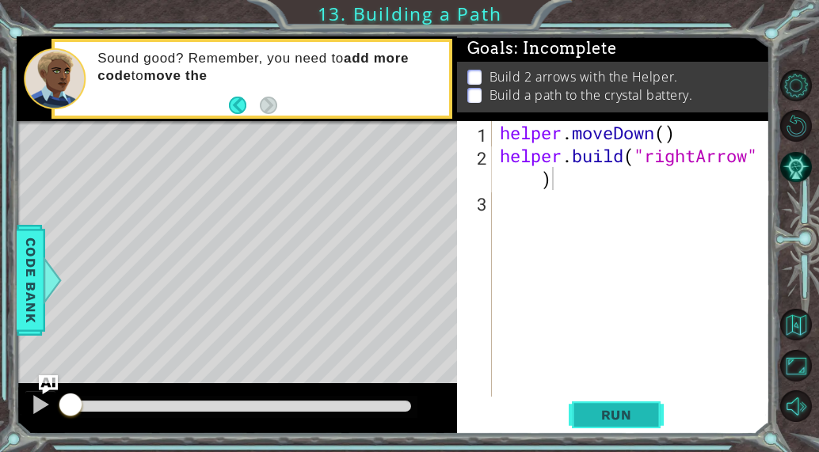
click at [615, 425] on button "Run" at bounding box center [616, 415] width 95 height 32
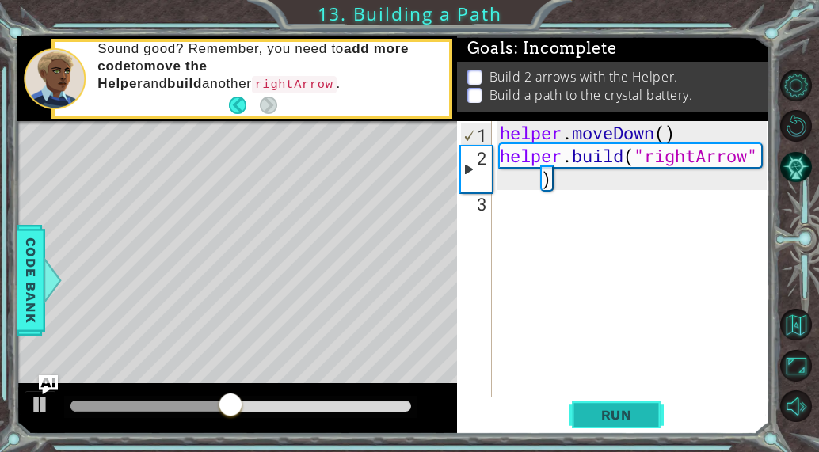
click at [615, 425] on button "Run" at bounding box center [616, 415] width 95 height 32
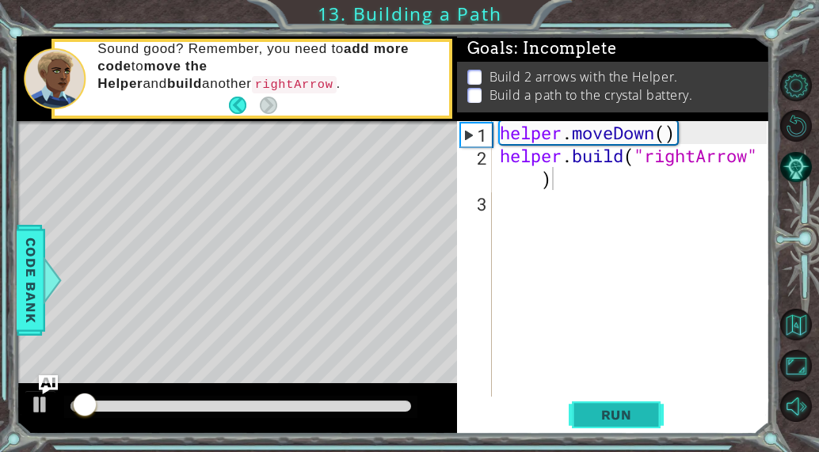
click at [615, 425] on button "Run" at bounding box center [616, 415] width 95 height 32
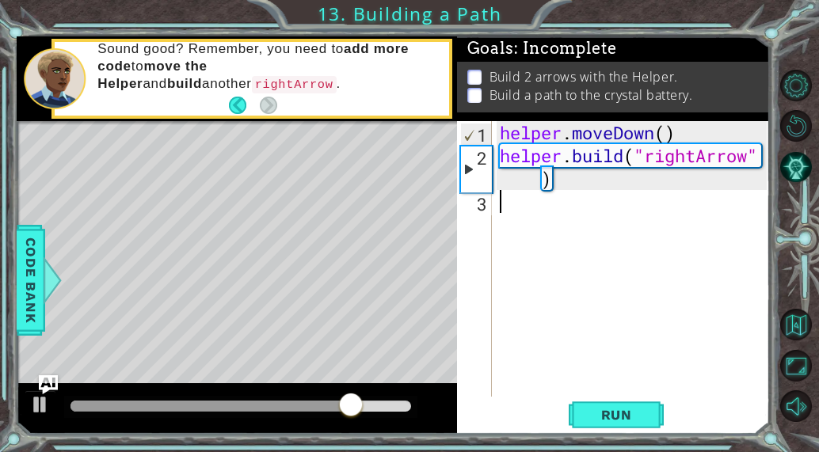
click at [522, 192] on div "helper . moveDown ( ) helper . build ( "rightArrow" )" at bounding box center [635, 281] width 278 height 321
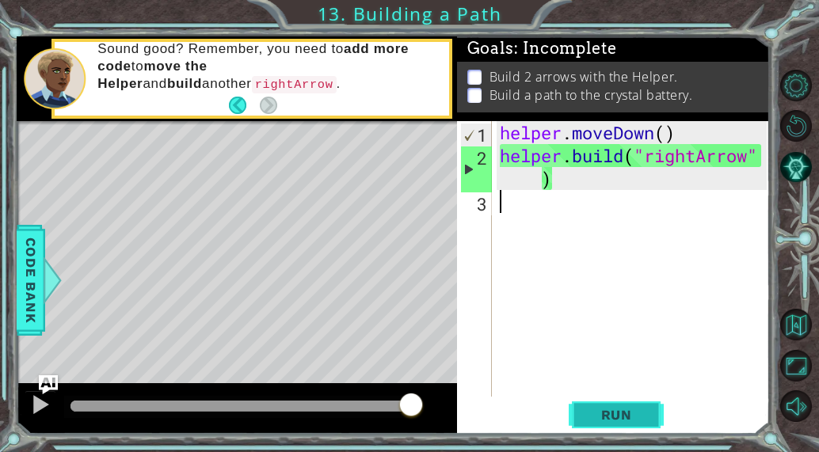
click at [596, 420] on span "Run" at bounding box center [616, 415] width 63 height 16
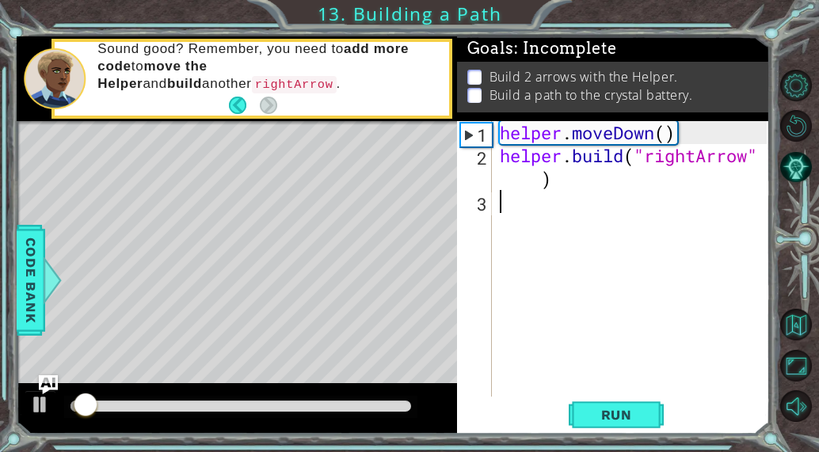
click at [510, 211] on div "helper . moveDown ( ) helper . build ( "rightArrow" )" at bounding box center [635, 281] width 278 height 321
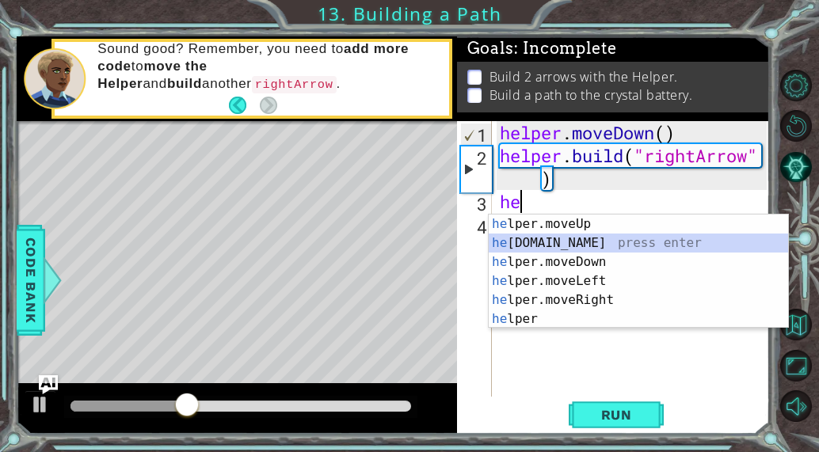
click at [565, 251] on div "he lper.moveUp press enter he [DOMAIN_NAME] press enter he lper.moveDown press …" at bounding box center [638, 291] width 299 height 152
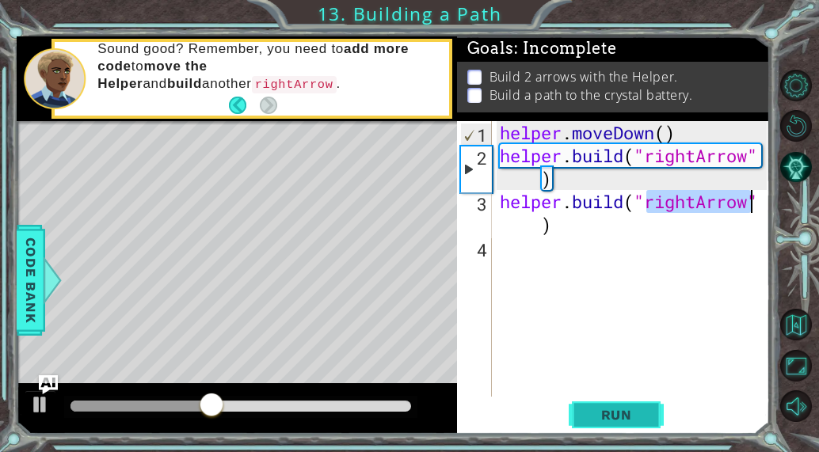
type textarea "[DOMAIN_NAME]("rightArrow")"
click at [588, 403] on button "Run" at bounding box center [616, 415] width 95 height 32
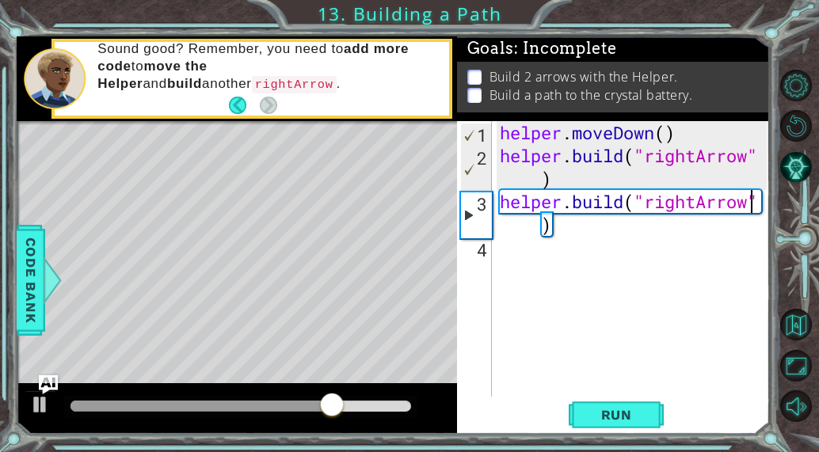
click at [500, 246] on div "helper . moveDown ( ) helper . build ( "rightArrow" ) helper . build ( "rightAr…" at bounding box center [635, 281] width 278 height 321
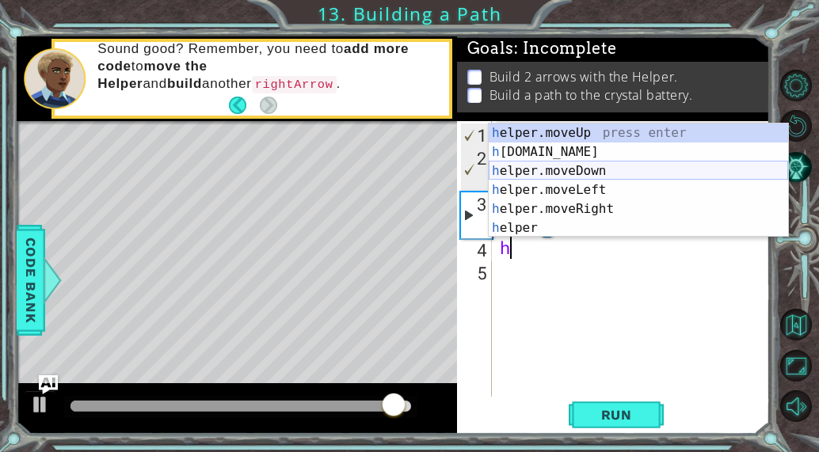
click at [584, 167] on div "h elper.moveUp press enter h [DOMAIN_NAME] press enter h elper.moveDown press e…" at bounding box center [638, 200] width 299 height 152
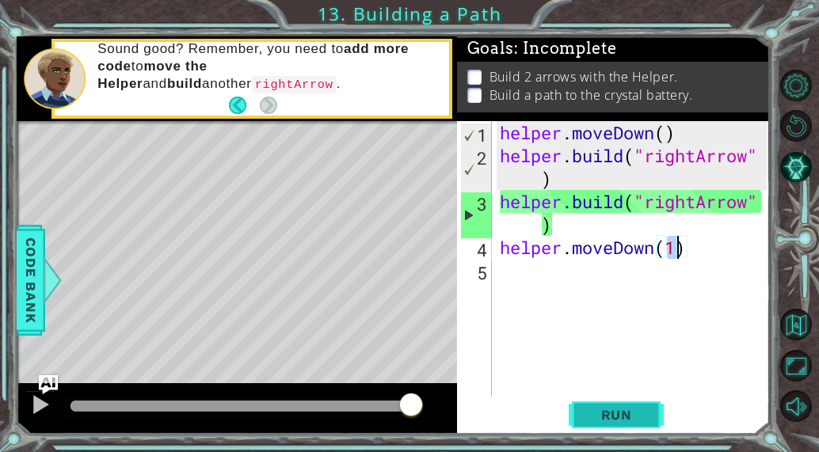
click at [621, 414] on span "Run" at bounding box center [616, 415] width 63 height 16
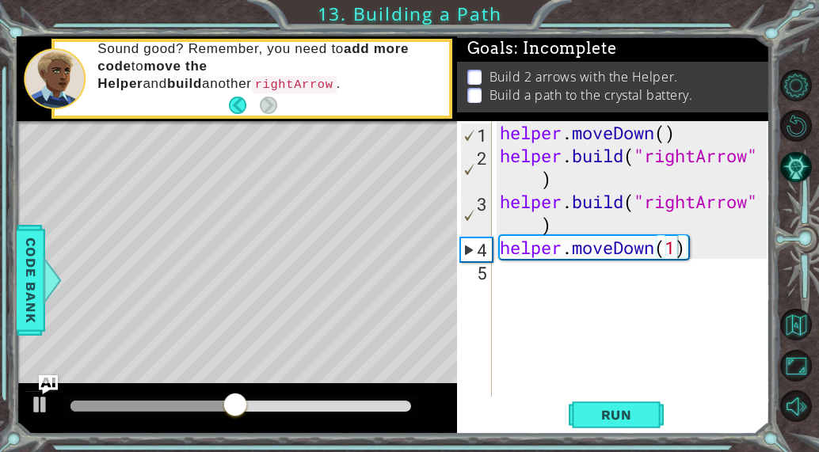
drag, startPoint x: 621, startPoint y: 414, endPoint x: 401, endPoint y: 366, distance: 224.6
click at [401, 366] on div "Level Map" at bounding box center [383, 354] width 732 height 466
click at [645, 419] on span "Run" at bounding box center [616, 415] width 63 height 16
click at [136, 244] on div "Level Map" at bounding box center [383, 354] width 732 height 466
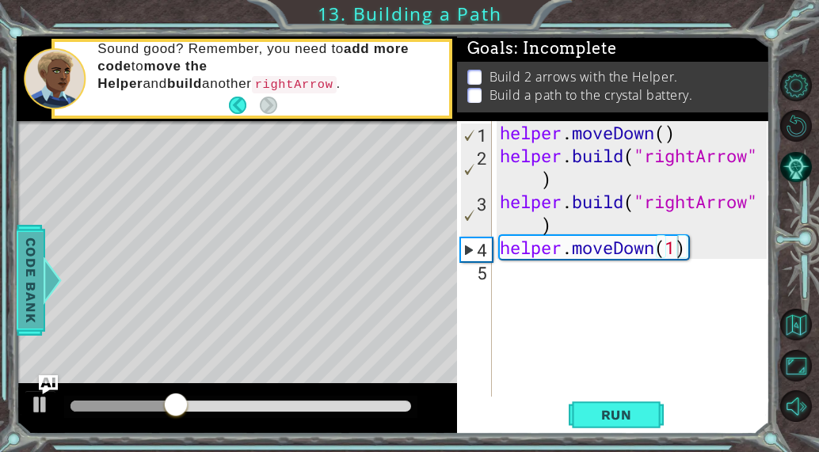
click at [34, 305] on span "Code Bank" at bounding box center [30, 280] width 25 height 97
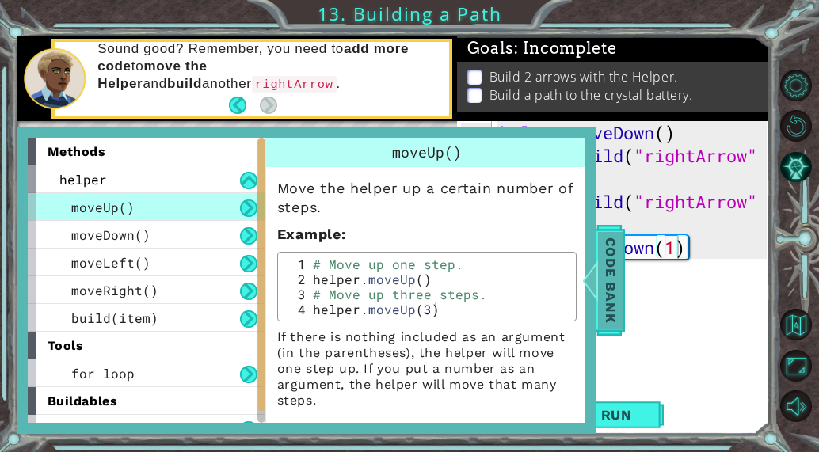
click at [618, 296] on span "Code Bank" at bounding box center [610, 280] width 25 height 97
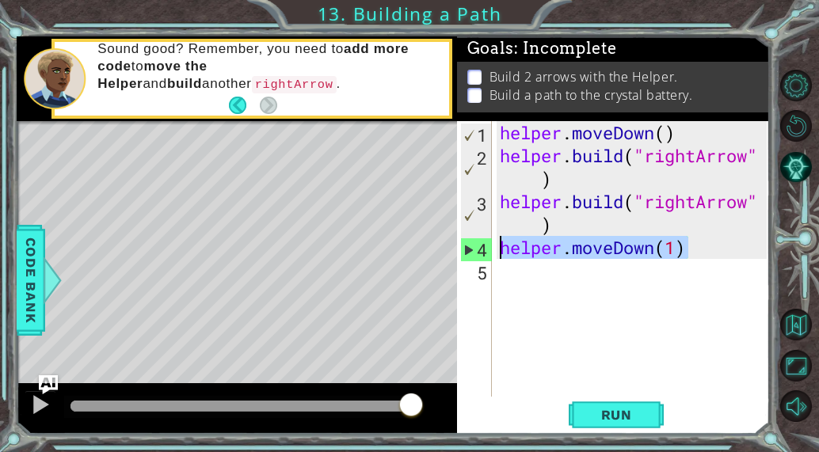
drag, startPoint x: 698, startPoint y: 245, endPoint x: 502, endPoint y: 248, distance: 195.6
click at [502, 248] on div "helper . moveDown ( ) helper . build ( "rightArrow" ) helper . build ( "rightAr…" at bounding box center [635, 281] width 278 height 321
click at [630, 421] on span "Run" at bounding box center [616, 415] width 63 height 16
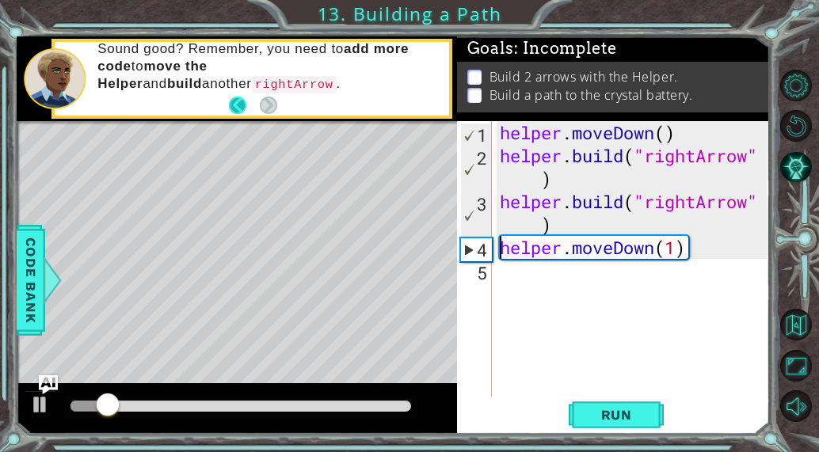
click at [245, 112] on button "Back" at bounding box center [244, 105] width 31 height 17
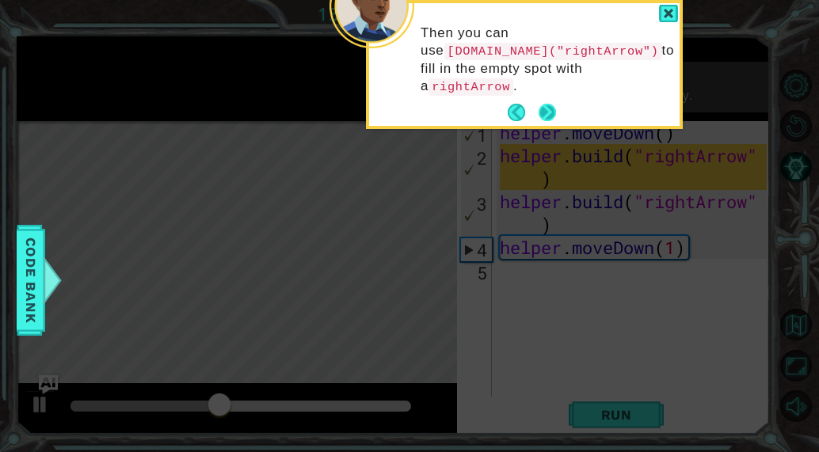
click at [546, 104] on button "Next" at bounding box center [546, 112] width 17 height 17
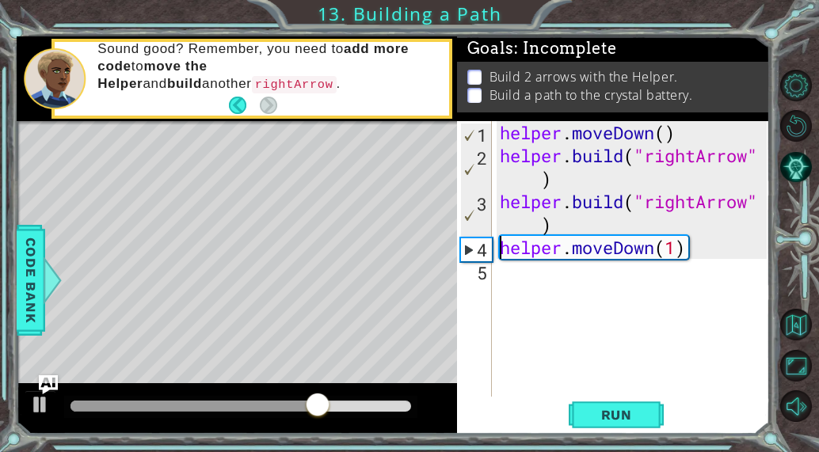
click at [679, 258] on div "helper . moveDown ( ) helper . build ( "rightArrow" ) helper . build ( "rightAr…" at bounding box center [635, 281] width 278 height 321
click at [614, 424] on button "Run" at bounding box center [616, 415] width 95 height 32
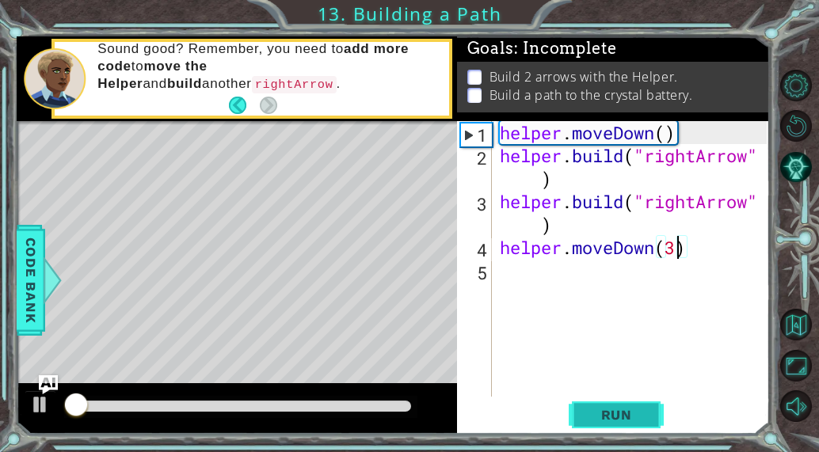
scroll to position [0, 8]
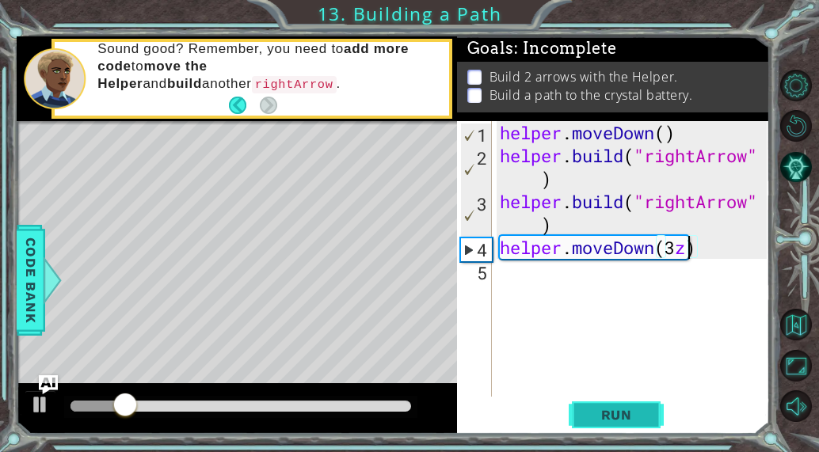
type textarea "helper.moveDown(3)"
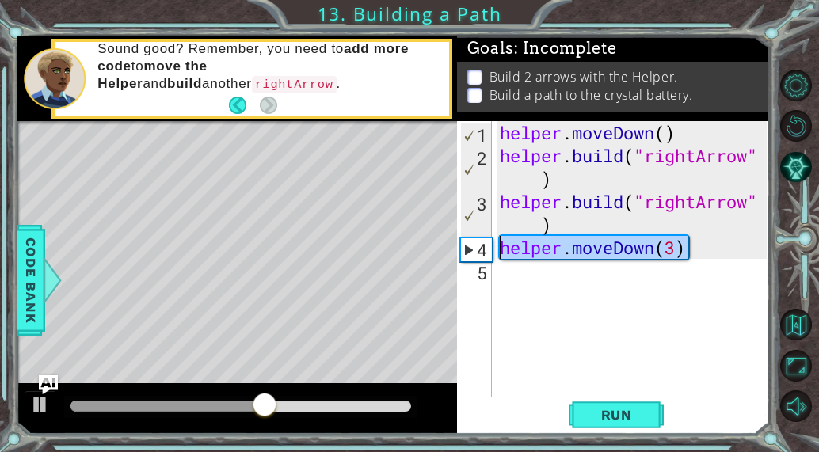
drag, startPoint x: 690, startPoint y: 249, endPoint x: 414, endPoint y: 256, distance: 276.4
click at [414, 256] on div "1 ההההההההההההההההההההההההההההההההההההההההההההההההההההההההההההההההההההההההההההה…" at bounding box center [393, 235] width 753 height 398
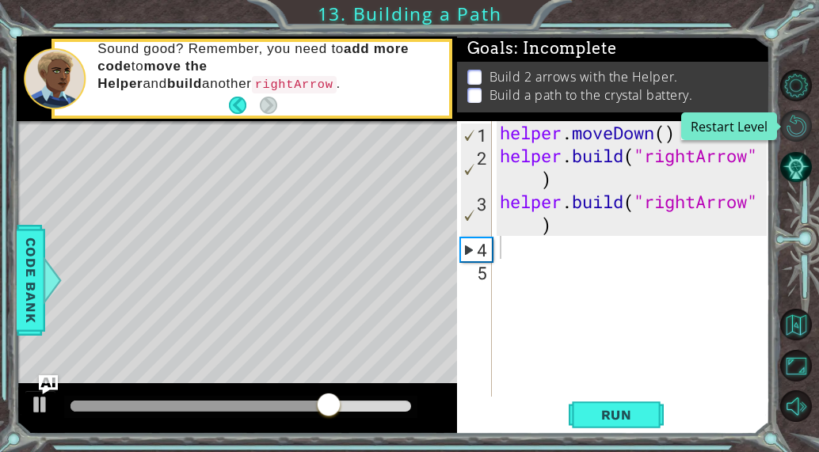
click at [793, 126] on button "Restart Level" at bounding box center [796, 126] width 32 height 32
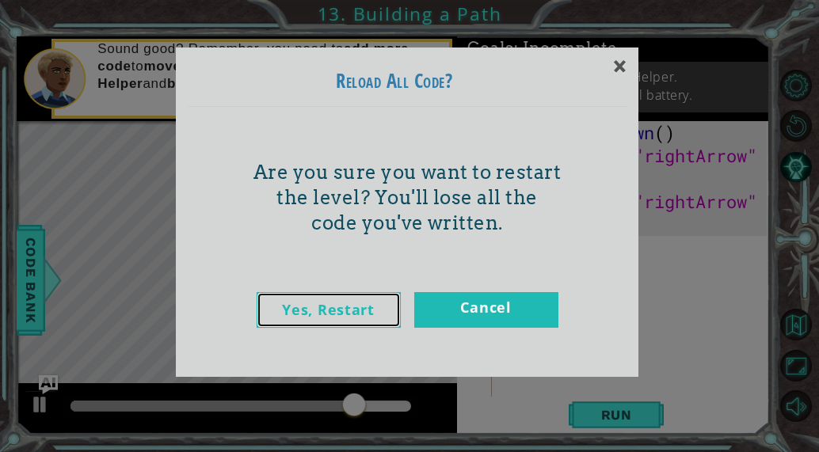
click at [372, 307] on link "Yes, Restart" at bounding box center [329, 310] width 144 height 36
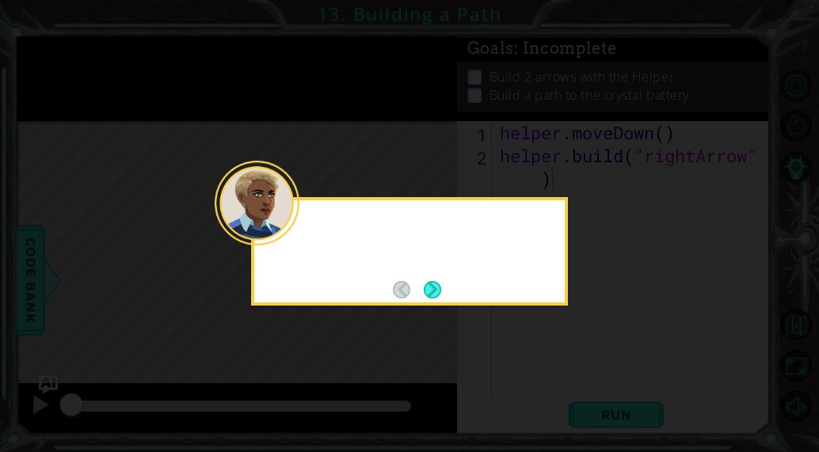
type textarea "[DOMAIN_NAME]("rightArrow")"
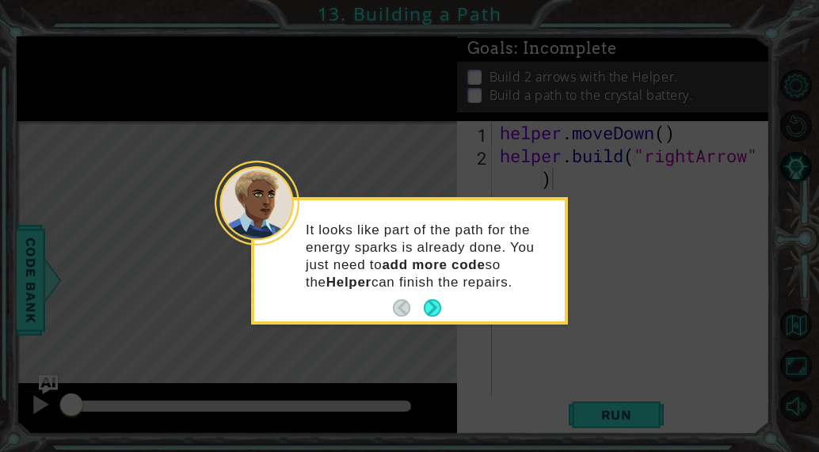
click at [421, 283] on p "It looks like part of the path for the energy sparks is already done. You just …" at bounding box center [430, 257] width 248 height 70
click at [434, 306] on button "Next" at bounding box center [432, 307] width 17 height 17
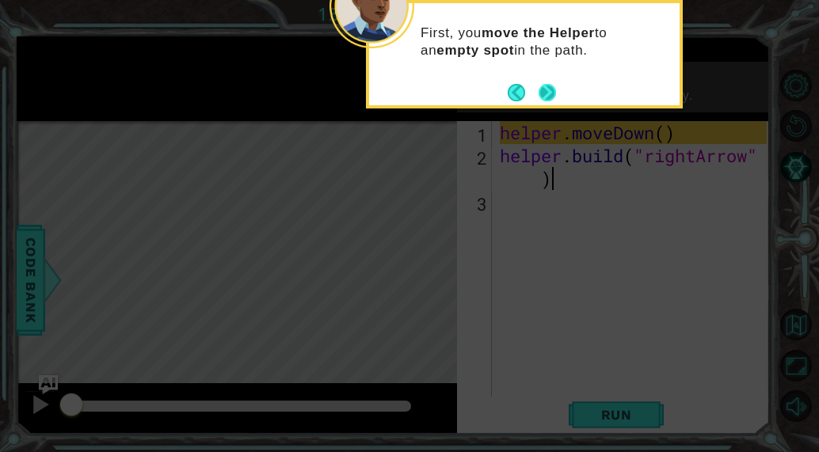
click at [550, 84] on button "Next" at bounding box center [547, 92] width 19 height 19
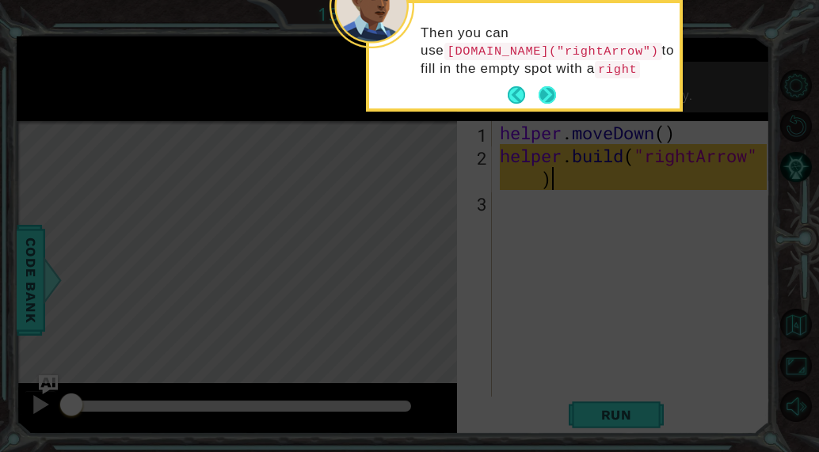
click at [550, 86] on button "Next" at bounding box center [546, 94] width 17 height 17
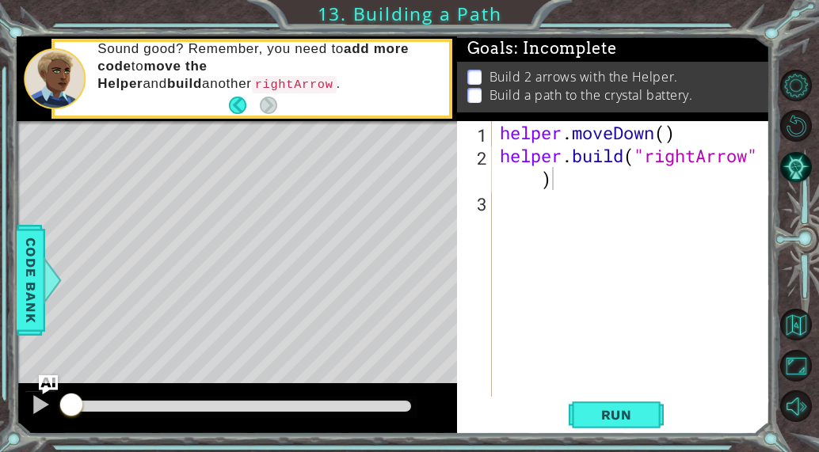
drag, startPoint x: 476, startPoint y: 79, endPoint x: 354, endPoint y: 185, distance: 161.6
click at [354, 185] on div "Level Map" at bounding box center [383, 354] width 732 height 466
click at [40, 408] on div at bounding box center [40, 404] width 21 height 21
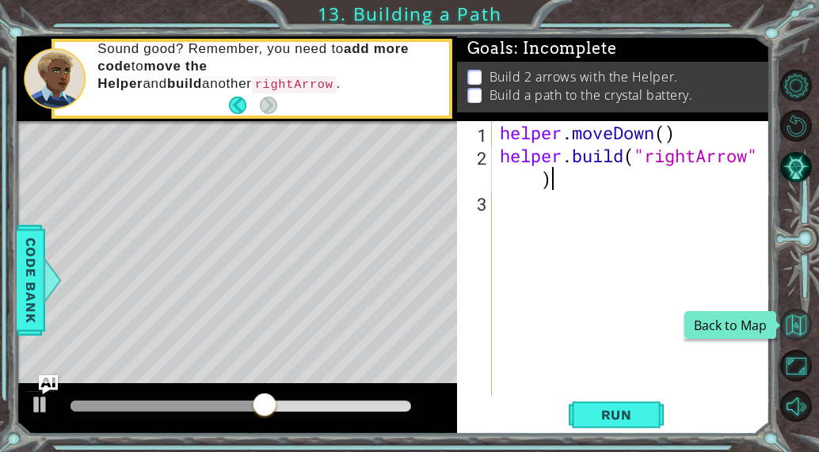
click at [805, 329] on button "Back to Map" at bounding box center [796, 325] width 32 height 32
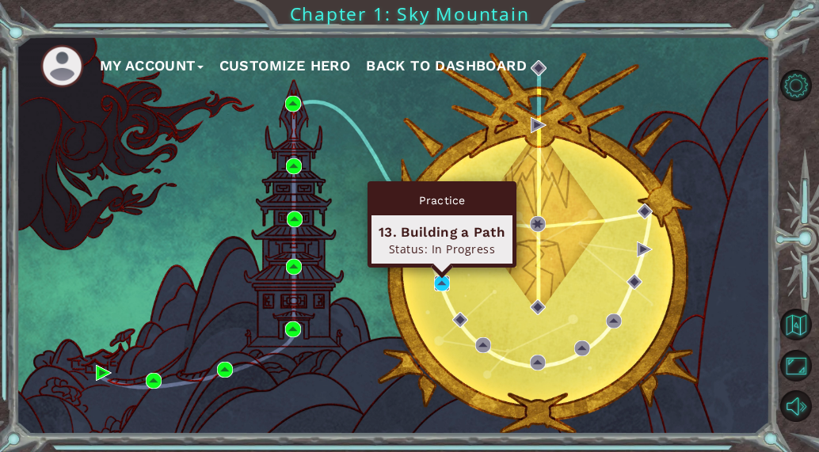
click at [442, 285] on img at bounding box center [442, 284] width 16 height 16
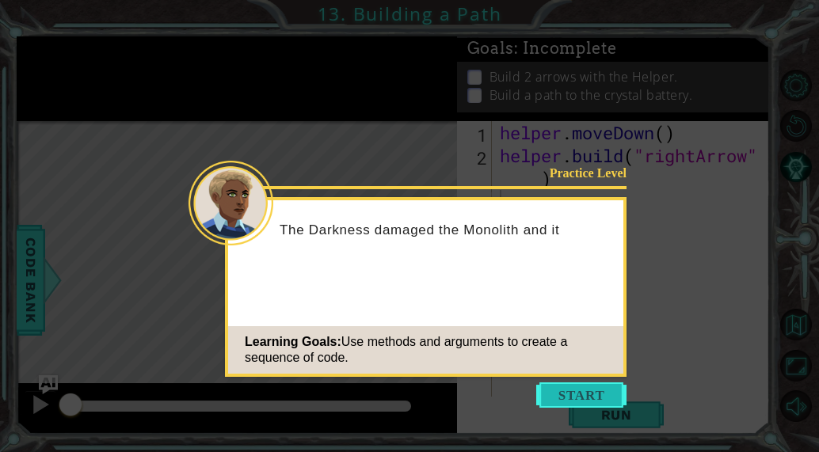
click at [557, 384] on button "Start" at bounding box center [581, 394] width 90 height 25
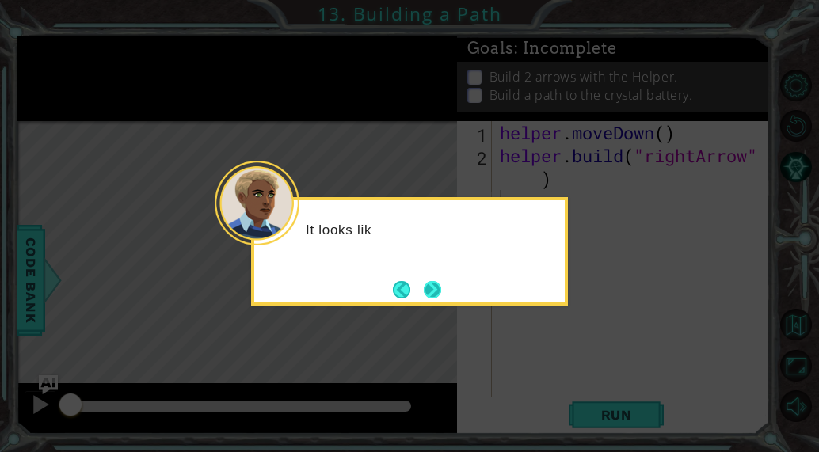
click at [432, 290] on button "Next" at bounding box center [432, 289] width 17 height 17
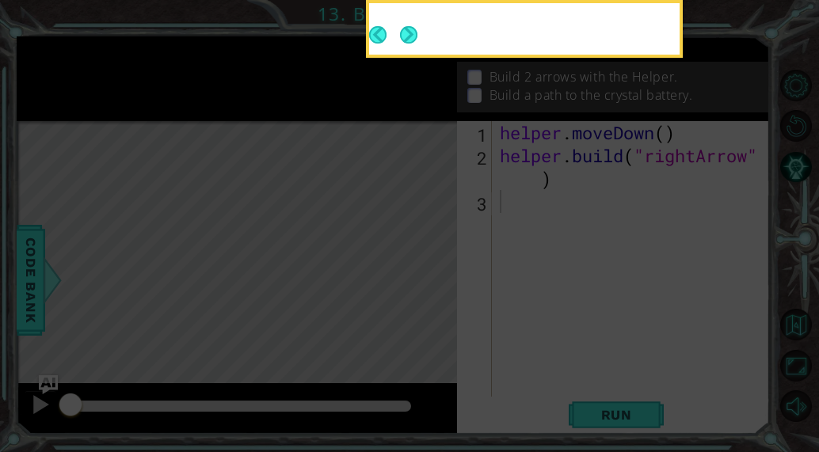
click at [432, 290] on icon at bounding box center [409, 68] width 819 height 768
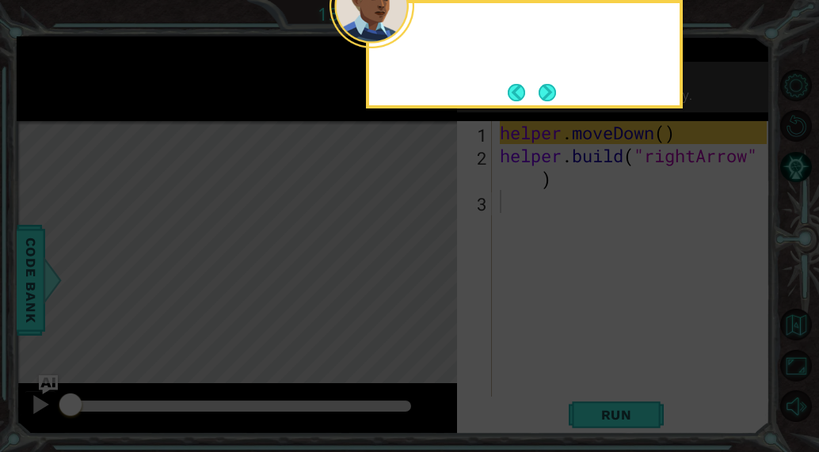
click at [432, 290] on icon at bounding box center [409, 68] width 819 height 768
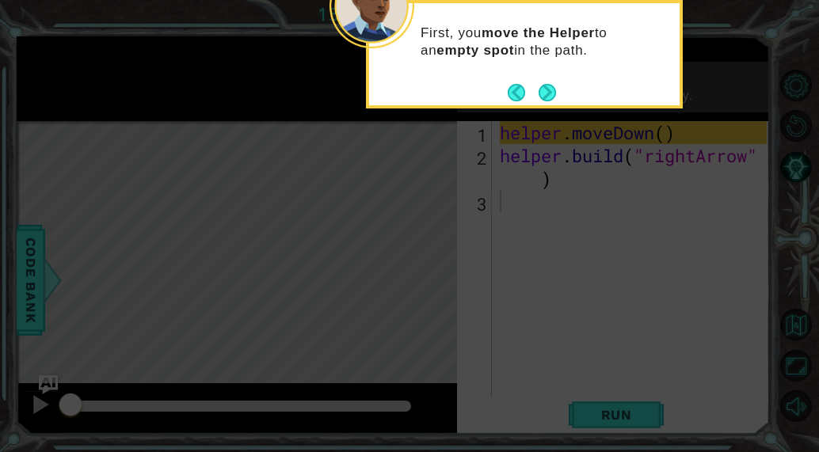
click at [432, 290] on icon at bounding box center [409, 68] width 819 height 768
click at [553, 88] on button "Next" at bounding box center [546, 92] width 17 height 17
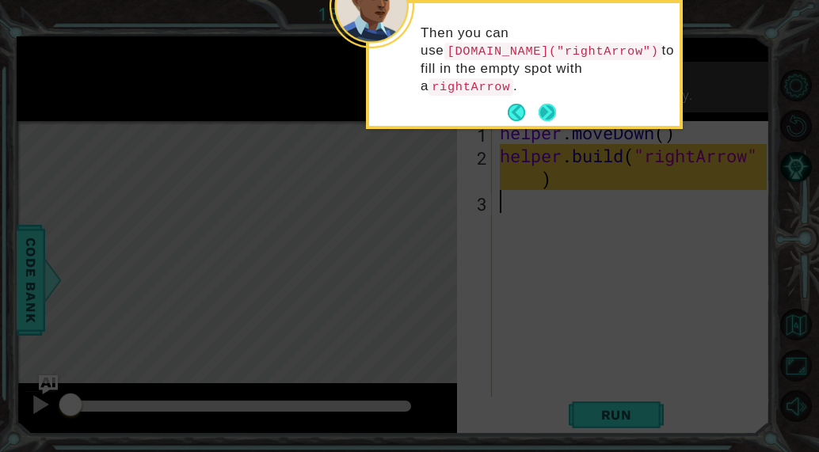
click at [556, 104] on button "Next" at bounding box center [546, 112] width 17 height 17
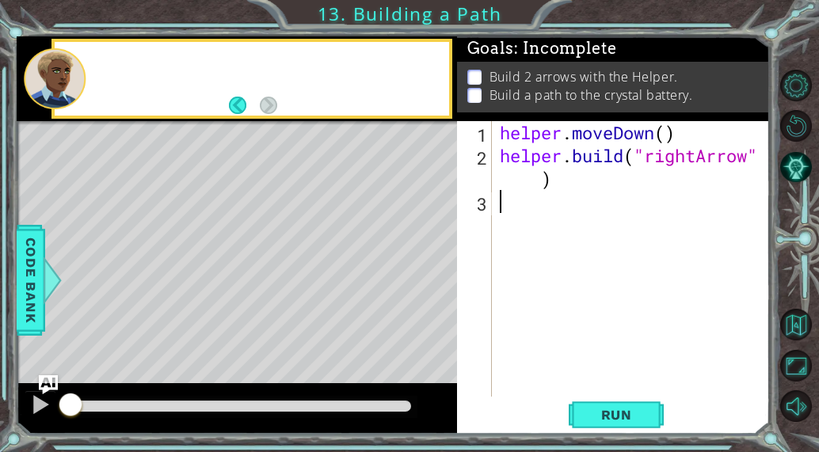
click at [546, 100] on p "Build a path to the crystal battery." at bounding box center [591, 94] width 204 height 17
click at [546, 103] on div "Build 2 arrows with the Helper. Build a path to the crystal battery." at bounding box center [613, 87] width 313 height 51
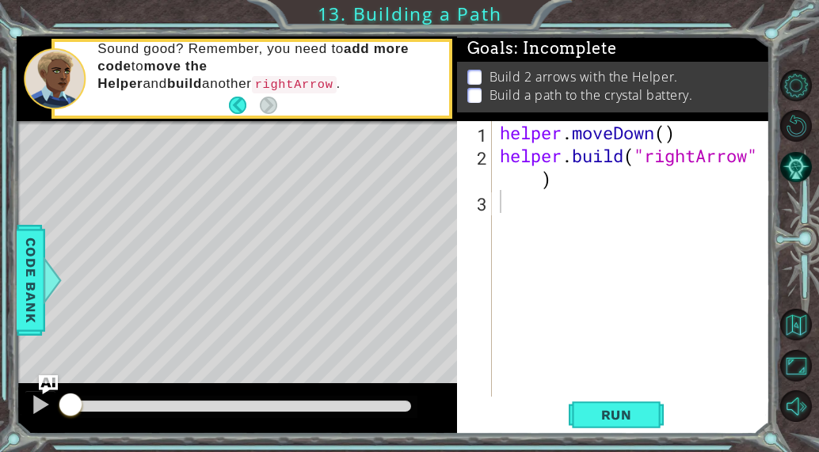
click at [368, 64] on p "Sound good? Remember, you need to add more code to move the Helper and build an…" at bounding box center [267, 66] width 340 height 53
click at [580, 183] on div "helper . moveDown ( ) helper . build ( "rightArrow" )" at bounding box center [635, 281] width 278 height 321
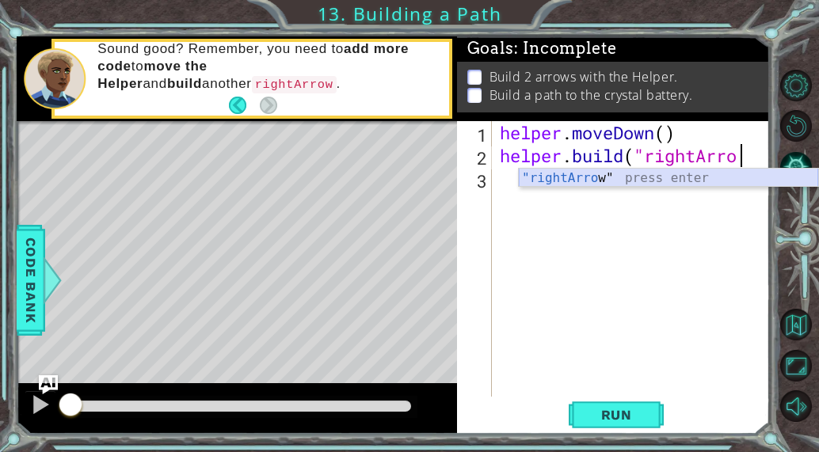
click at [706, 173] on div ""rightArro w" press enter" at bounding box center [668, 197] width 299 height 57
type textarea "[DOMAIN_NAME]("rightArrow""
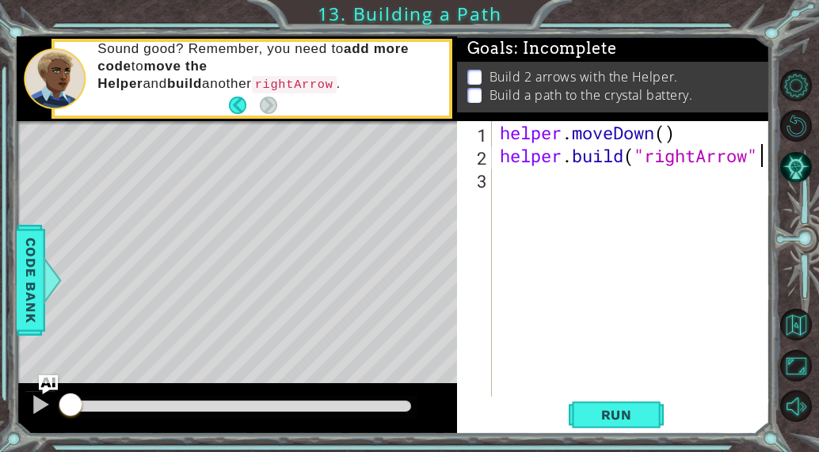
click at [510, 184] on div "helper . moveDown ( ) helper . build ( "rightArrow"" at bounding box center [635, 281] width 278 height 321
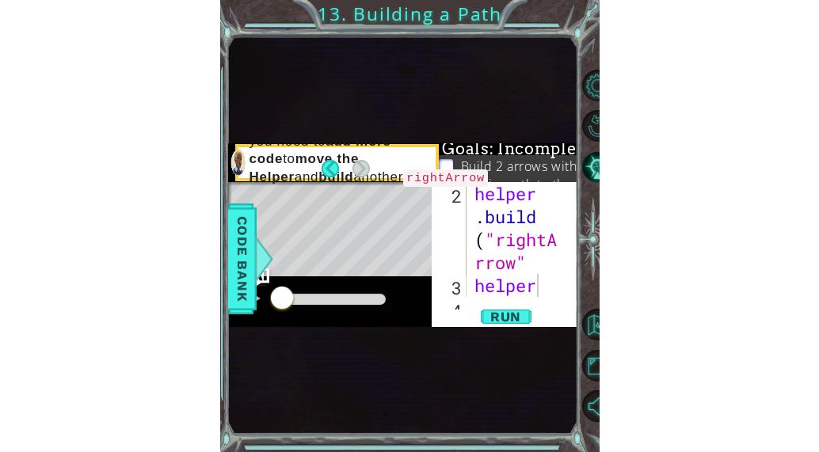
scroll to position [21, 0]
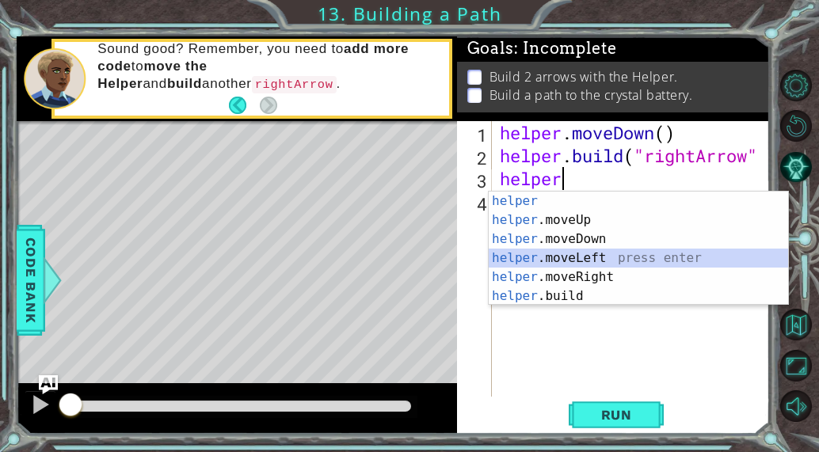
click at [593, 267] on div "helper press enter helper .moveUp press enter helper .moveDown press enter help…" at bounding box center [638, 268] width 299 height 152
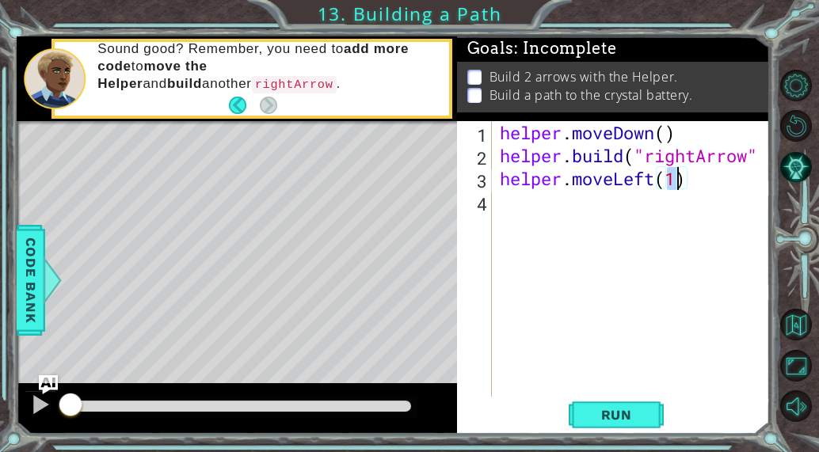
click at [675, 177] on div "helper . moveDown ( ) helper . build ( "rightArrow" helper . moveLeft ( 1 )" at bounding box center [631, 259] width 270 height 276
click at [698, 189] on div "helper . moveDown ( ) helper . build ( "rightArrow" helper . moveLeft ( 2 )" at bounding box center [635, 281] width 278 height 321
click at [676, 186] on div "helper . moveDown ( ) helper . build ( "rightArrow" helper . moveLeft ( 2 )" at bounding box center [635, 281] width 278 height 321
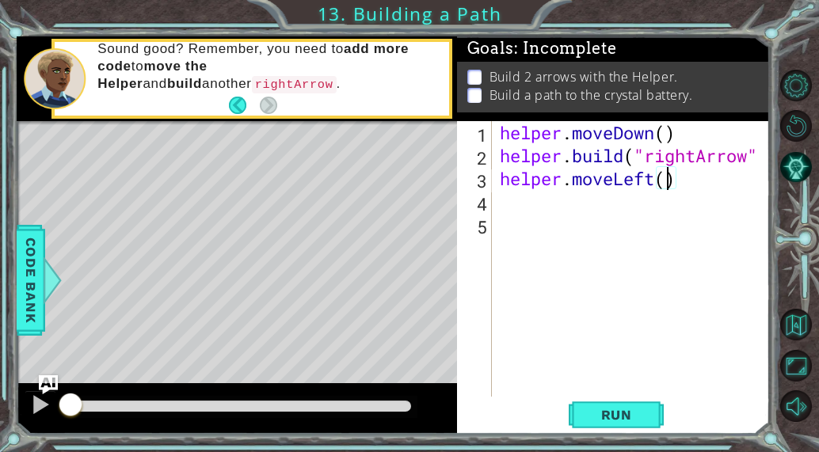
type textarea "helper.moveLeft(3)"
click at [561, 208] on div "helper . moveDown ( ) helper . build ( "rightArrow" helper . moveLeft ( 3 )" at bounding box center [635, 281] width 278 height 321
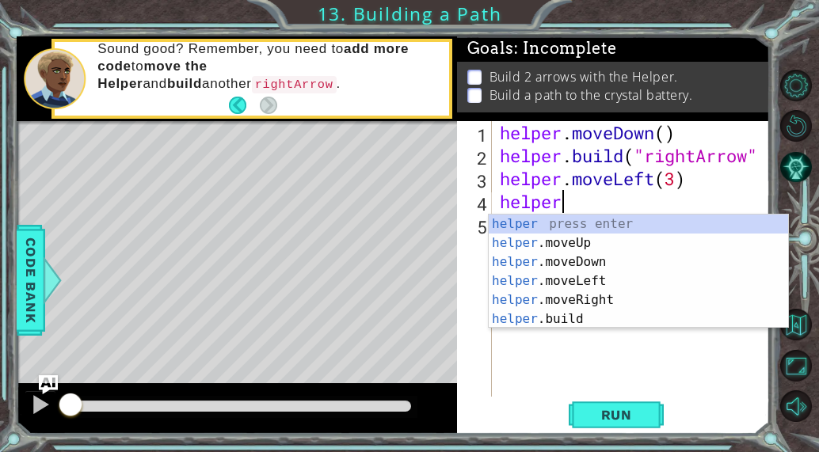
type textarea "helper."
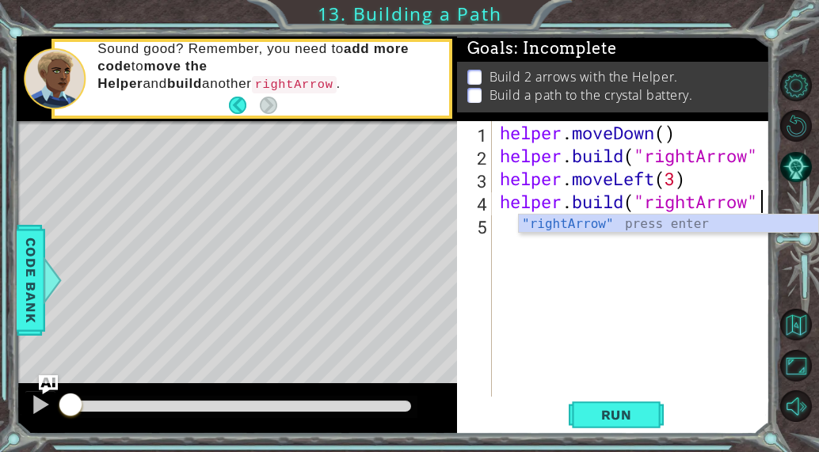
scroll to position [0, 11]
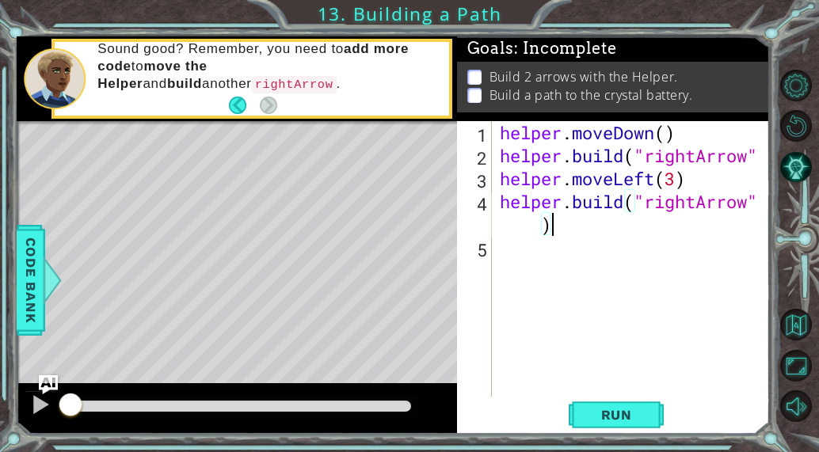
click at [759, 153] on div "helper . moveDown ( ) helper . build ( "rightArrow" helper . moveLeft ( 3 ) hel…" at bounding box center [635, 281] width 278 height 321
type textarea "[DOMAIN_NAME]("rightArrow")"
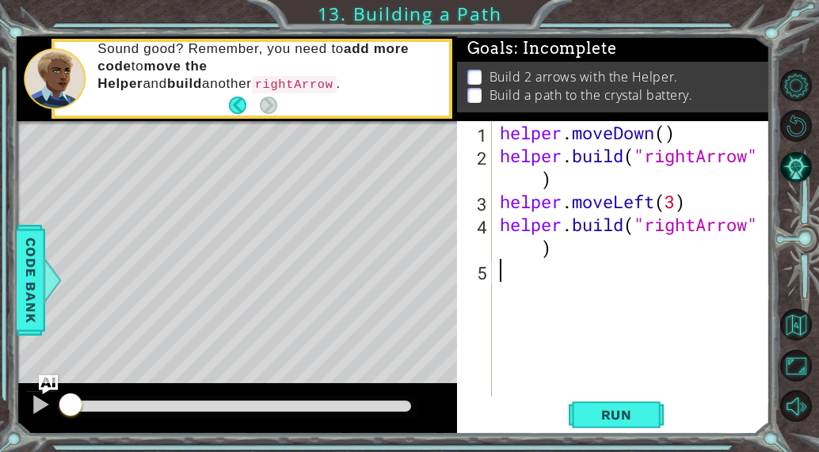
click at [525, 274] on div "helper . moveDown ( ) helper . build ( "rightArrow" ) helper . moveLeft ( 3 ) h…" at bounding box center [635, 281] width 278 height 321
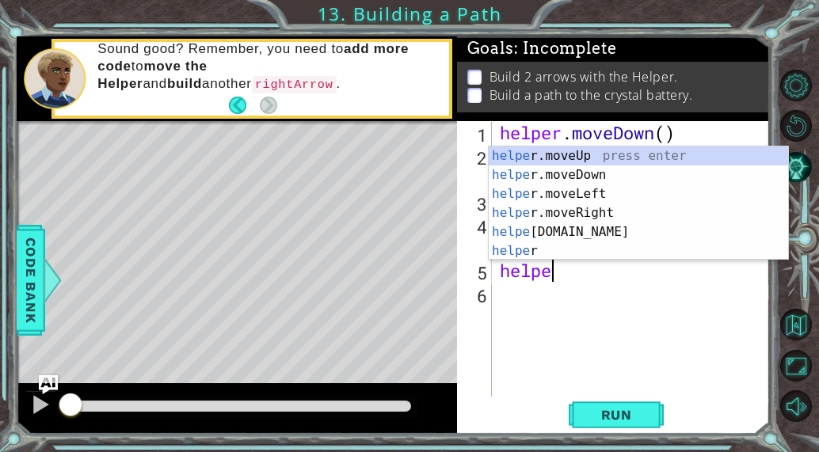
scroll to position [0, 2]
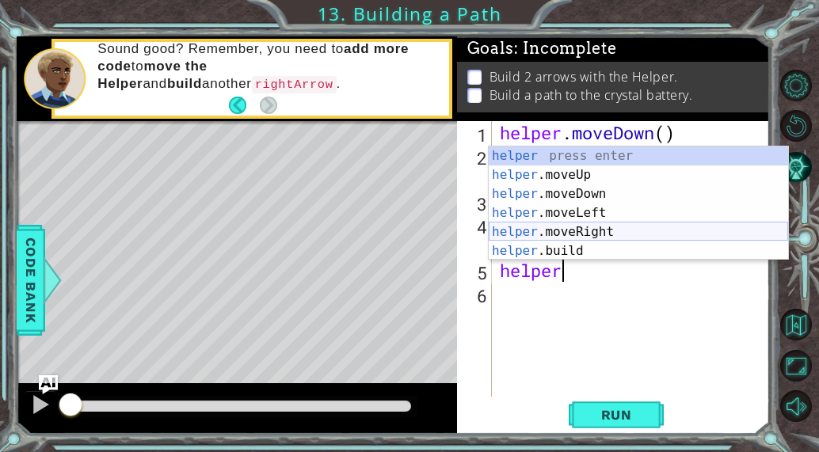
click at [595, 228] on div "helper press enter helper .moveUp press enter helper .moveDown press enter help…" at bounding box center [638, 222] width 299 height 152
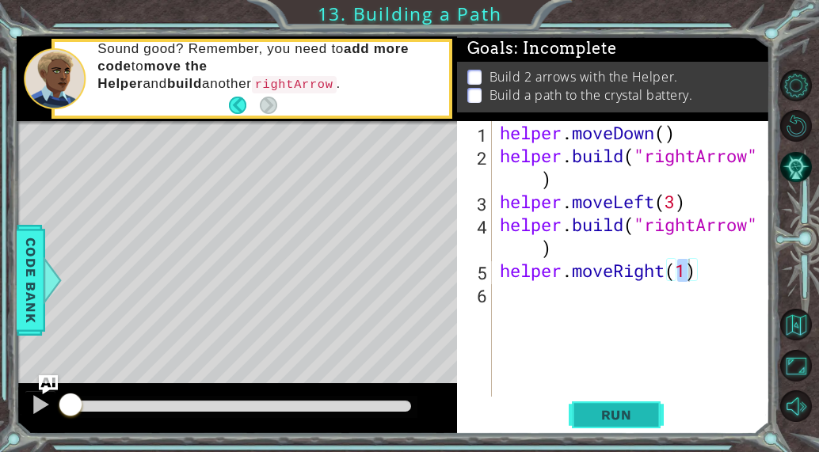
click at [626, 423] on span "Run" at bounding box center [616, 415] width 63 height 16
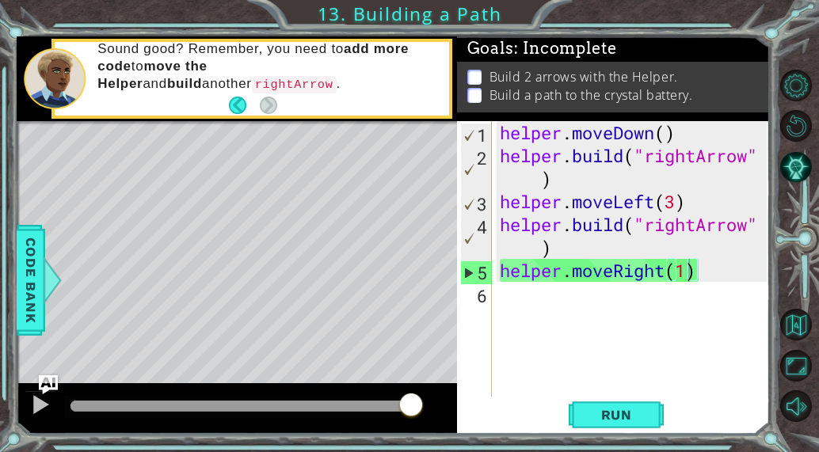
drag, startPoint x: 651, startPoint y: 504, endPoint x: 603, endPoint y: 504, distance: 48.3
click at [603, 451] on html "1 ההההההההההההההההההההההההההההההההההההההההההההההההההההההההההההההההההההההההההההה…" at bounding box center [409, 226] width 819 height 452
click at [611, 410] on span "Run" at bounding box center [616, 415] width 63 height 16
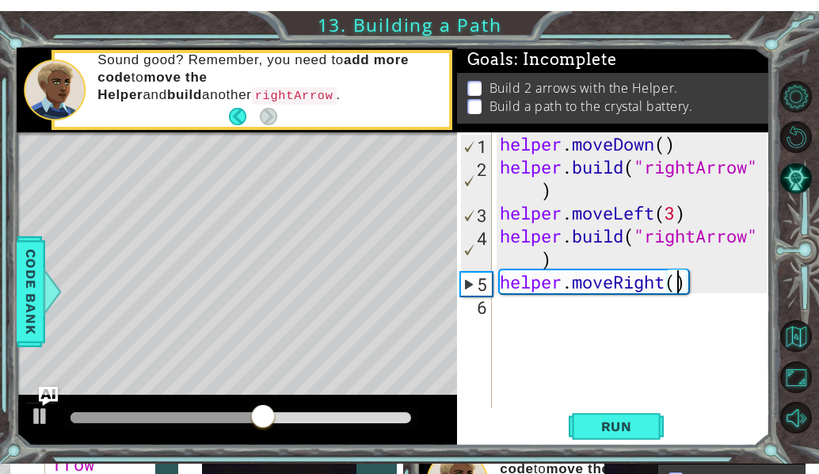
scroll to position [0, 8]
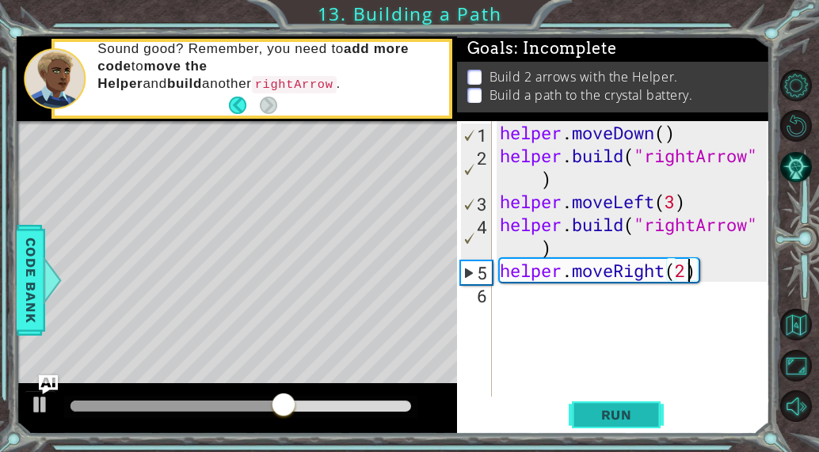
click at [636, 415] on span "Run" at bounding box center [616, 415] width 63 height 16
type textarea "helper.moveRight(5)"
click at [614, 419] on span "Run" at bounding box center [616, 415] width 63 height 16
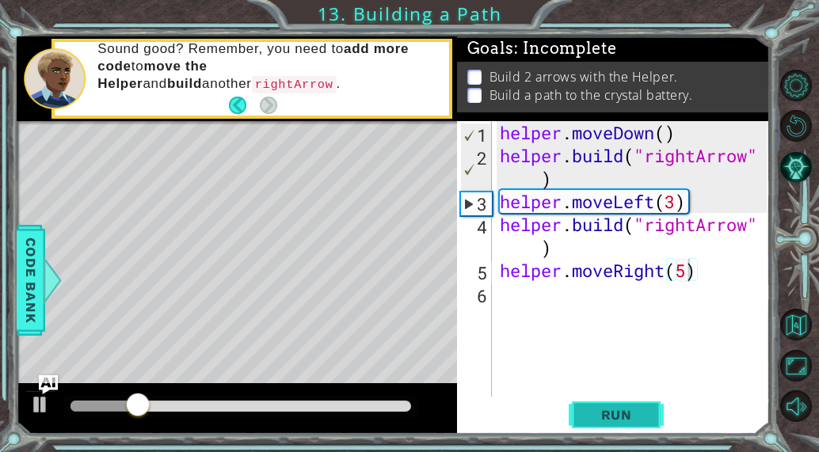
click at [614, 419] on span "Run" at bounding box center [616, 415] width 63 height 16
